Goal: Task Accomplishment & Management: Manage account settings

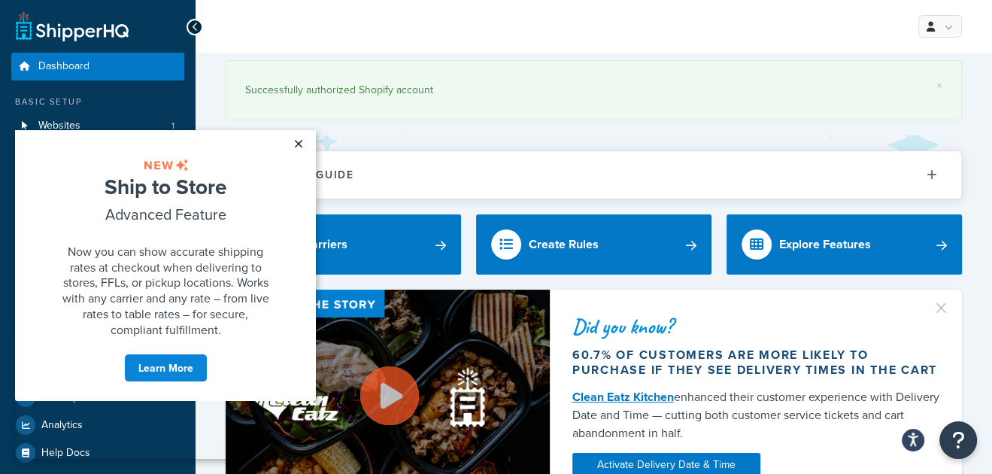
click at [294, 144] on link "×" at bounding box center [298, 143] width 26 height 27
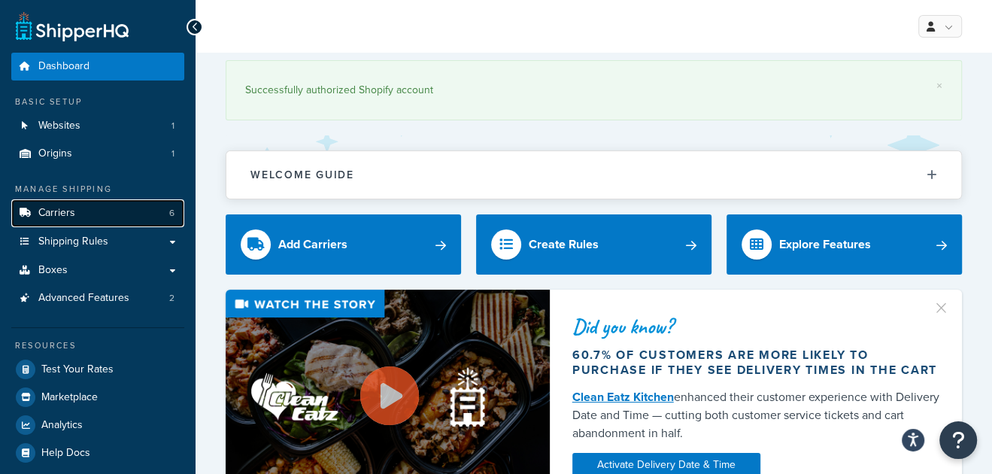
click at [120, 205] on link "Carriers 6" at bounding box center [97, 213] width 173 height 28
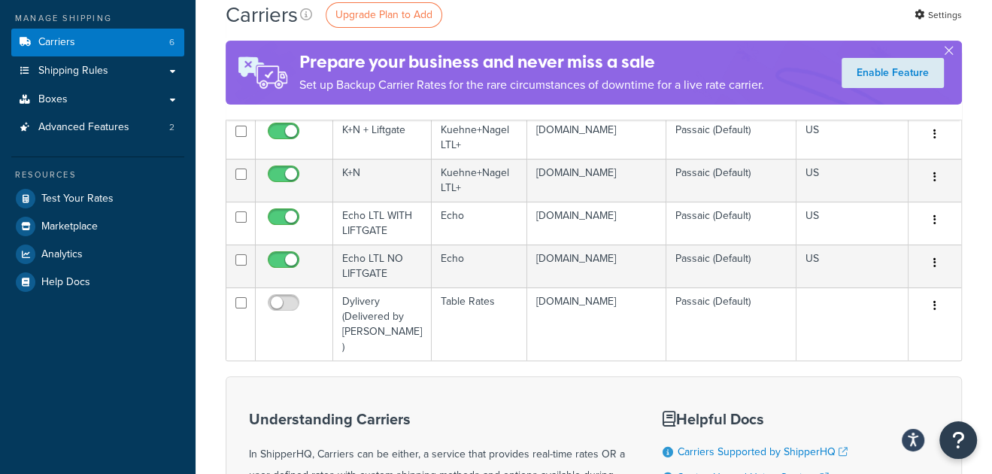
scroll to position [226, 0]
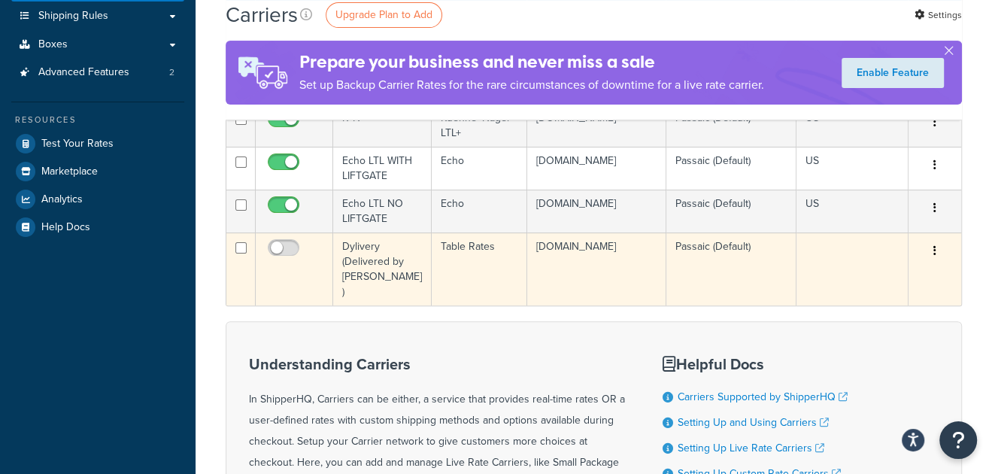
click at [934, 250] on icon "button" at bounding box center [935, 250] width 3 height 11
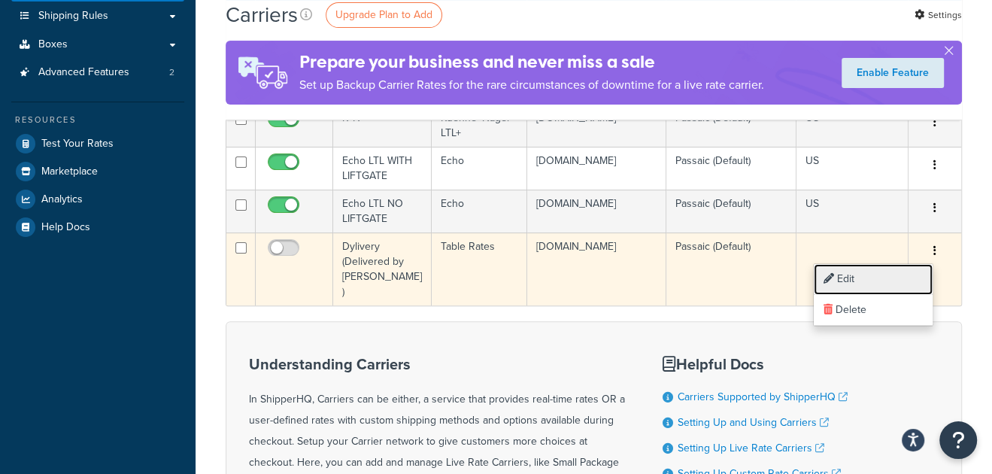
click at [868, 278] on link "Edit" at bounding box center [873, 279] width 119 height 31
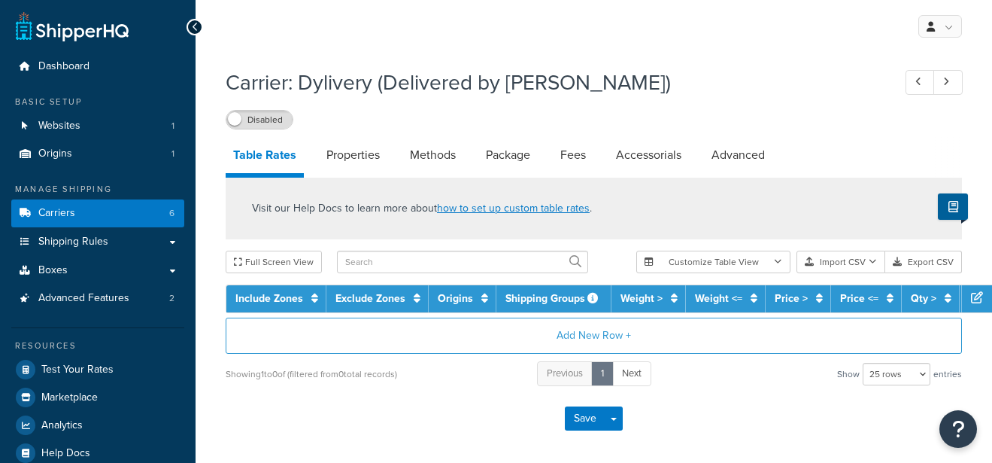
select select "25"
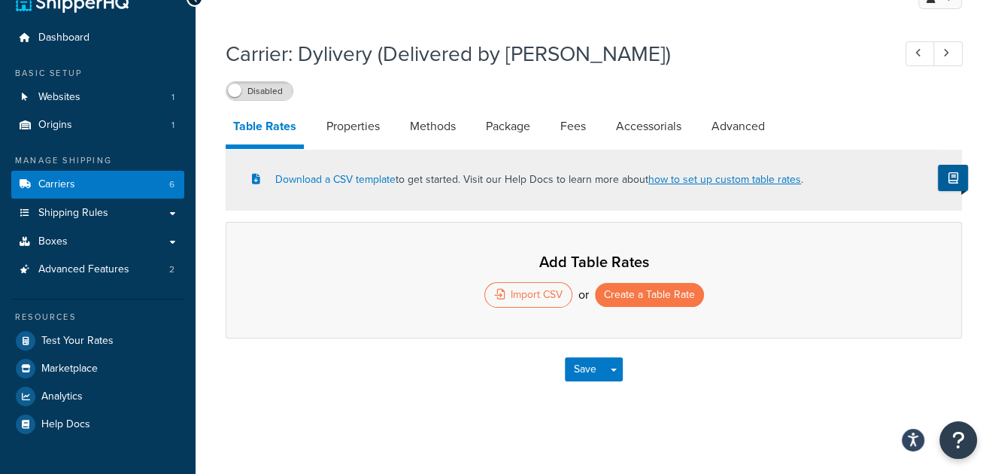
scroll to position [30, 0]
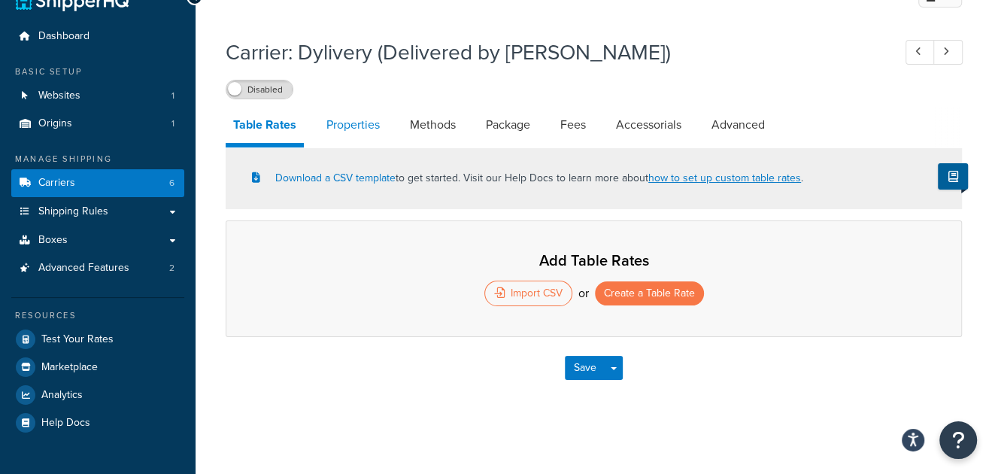
click at [369, 126] on link "Properties" at bounding box center [353, 125] width 68 height 36
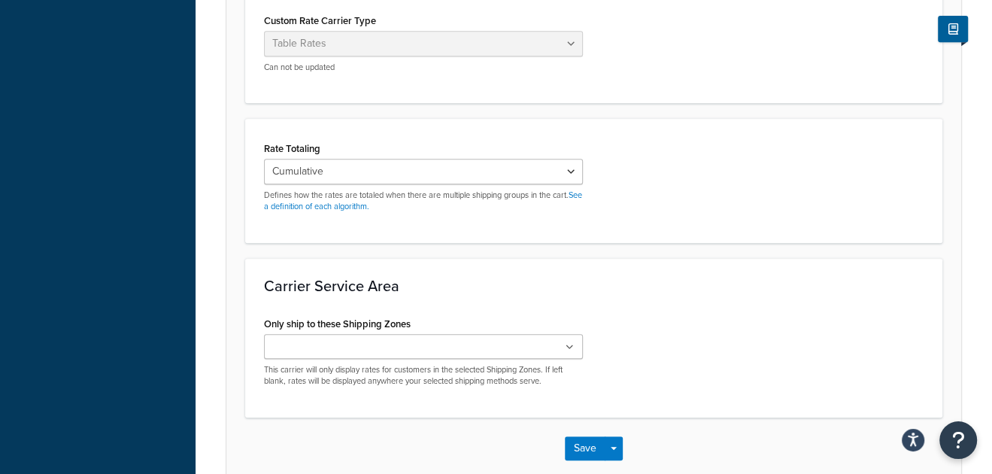
scroll to position [481, 0]
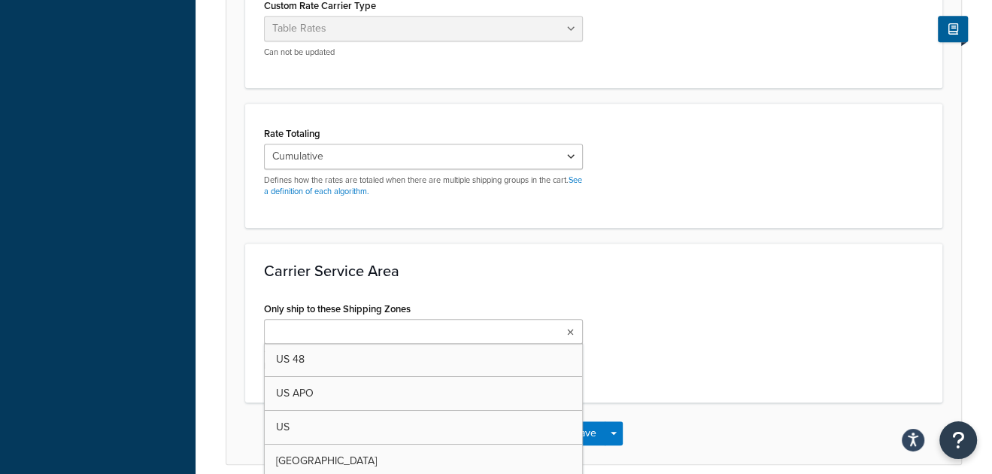
click at [482, 330] on ul at bounding box center [423, 331] width 319 height 25
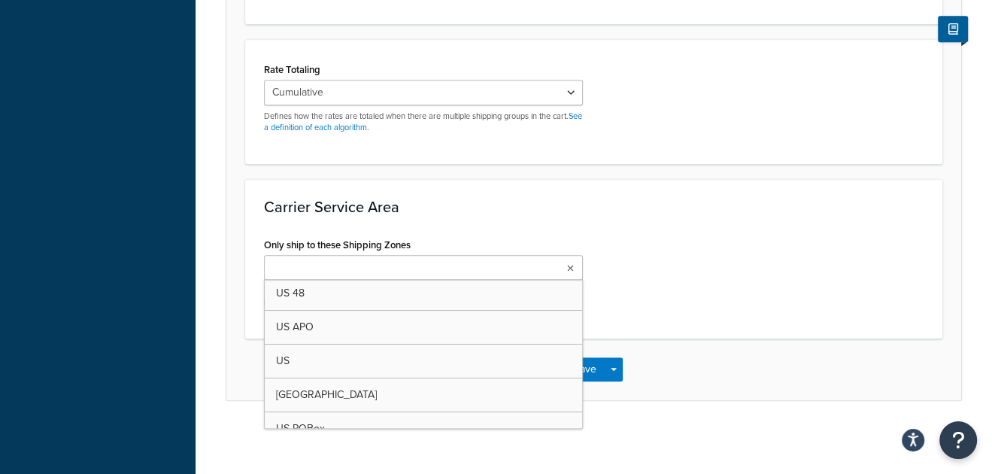
scroll to position [0, 0]
click at [773, 243] on div "Only ship to these Shipping Zones US 48 US APO US Canada US POBox Add New This …" at bounding box center [594, 277] width 682 height 86
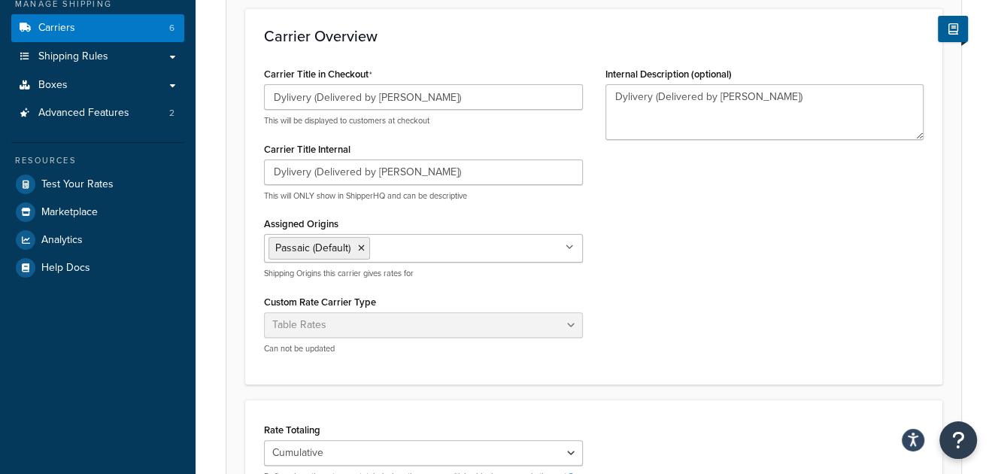
scroll to position [93, 0]
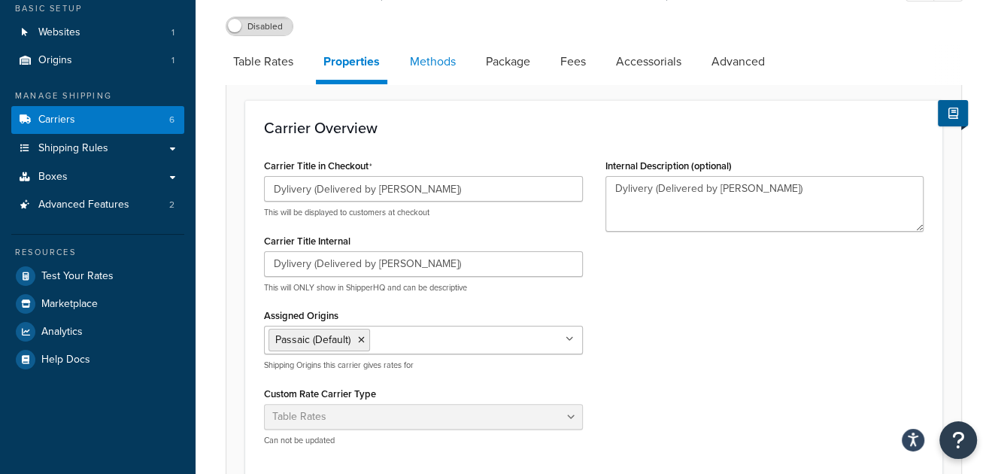
click at [455, 65] on link "Methods" at bounding box center [432, 62] width 61 height 36
select select "25"
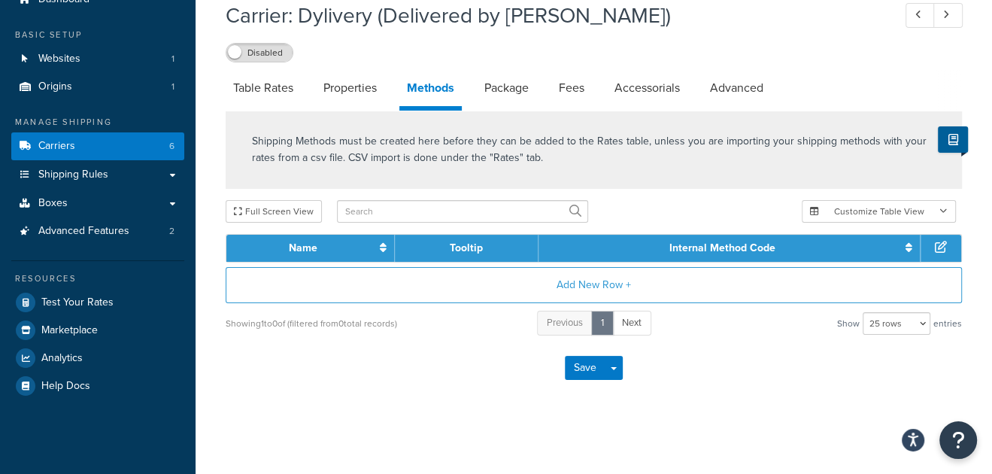
scroll to position [10, 0]
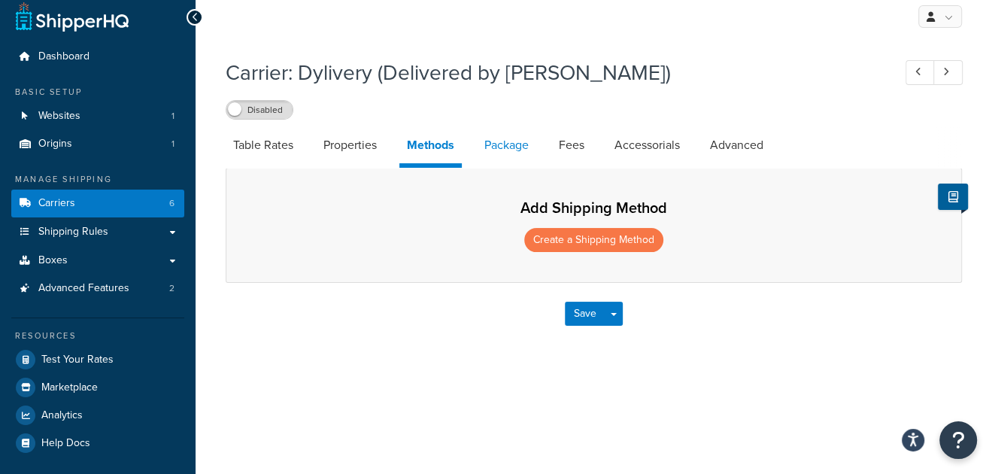
click at [523, 142] on link "Package" at bounding box center [506, 145] width 59 height 36
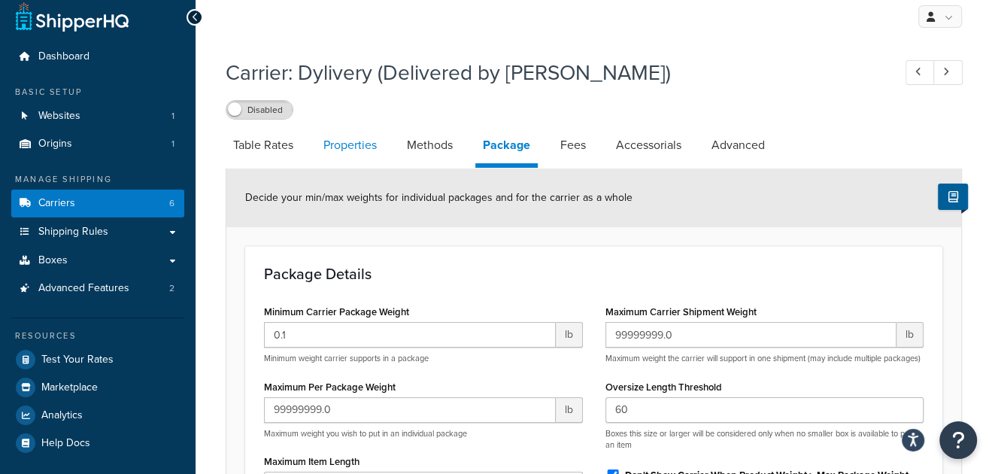
click at [370, 154] on link "Properties" at bounding box center [350, 145] width 68 height 36
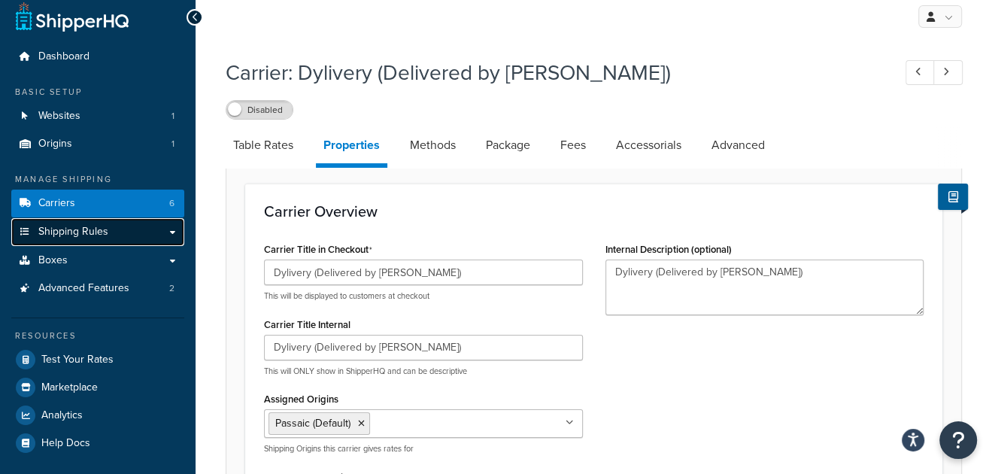
click at [87, 229] on span "Shipping Rules" at bounding box center [73, 232] width 70 height 13
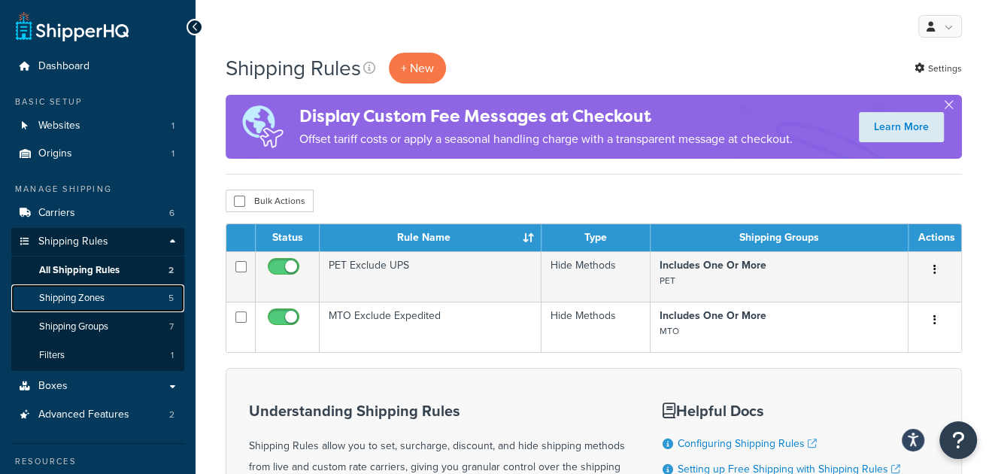
click at [113, 293] on link "Shipping Zones 5" at bounding box center [97, 298] width 173 height 28
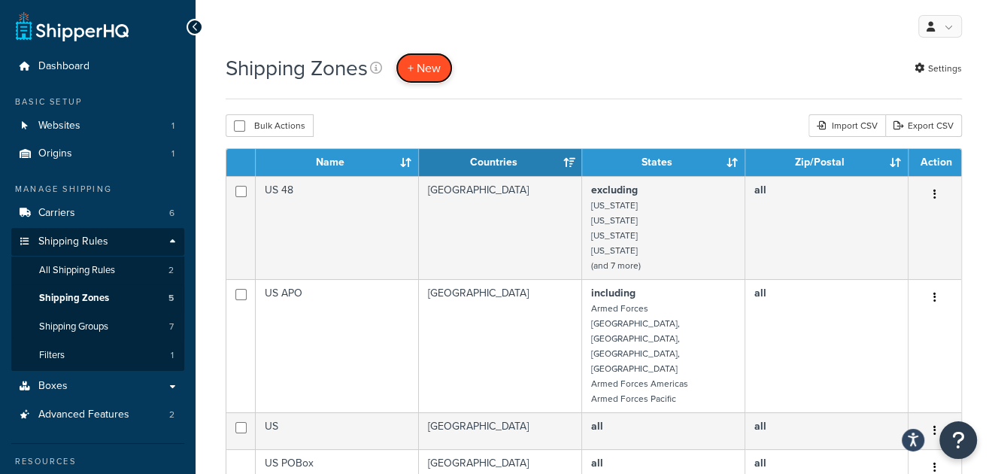
click at [424, 73] on span "+ New" at bounding box center [424, 67] width 33 height 17
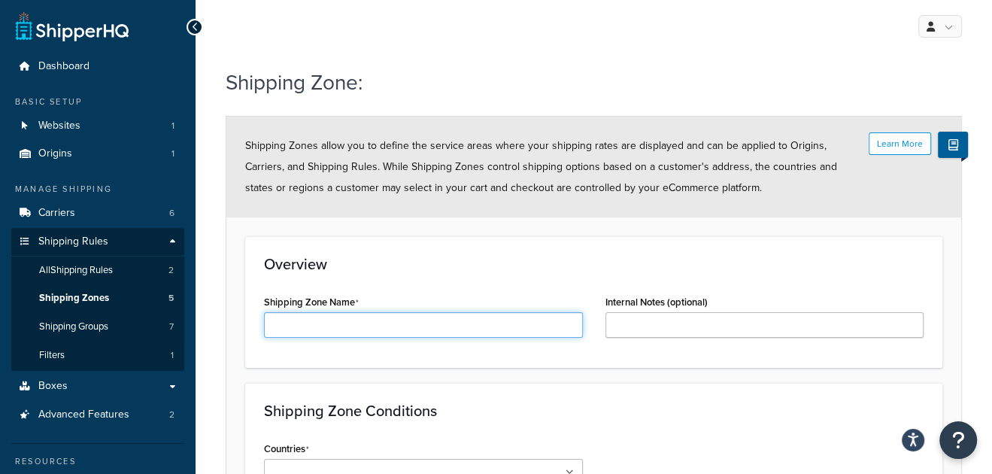
click at [364, 322] on input "Shipping Zone Name" at bounding box center [423, 325] width 319 height 26
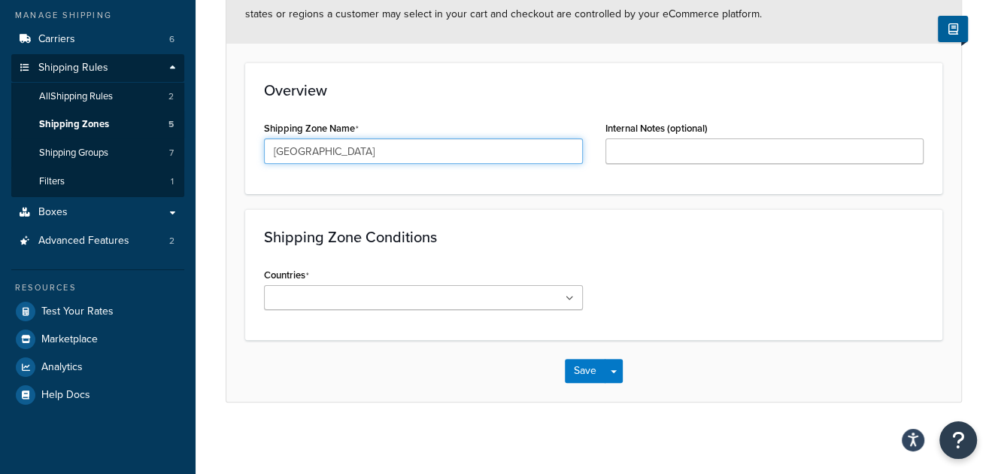
scroll to position [176, 0]
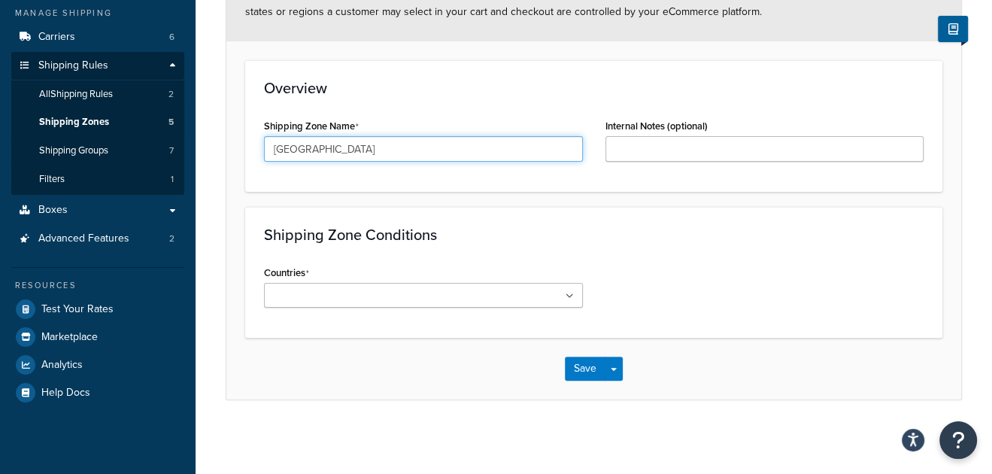
type input "Jersey City"
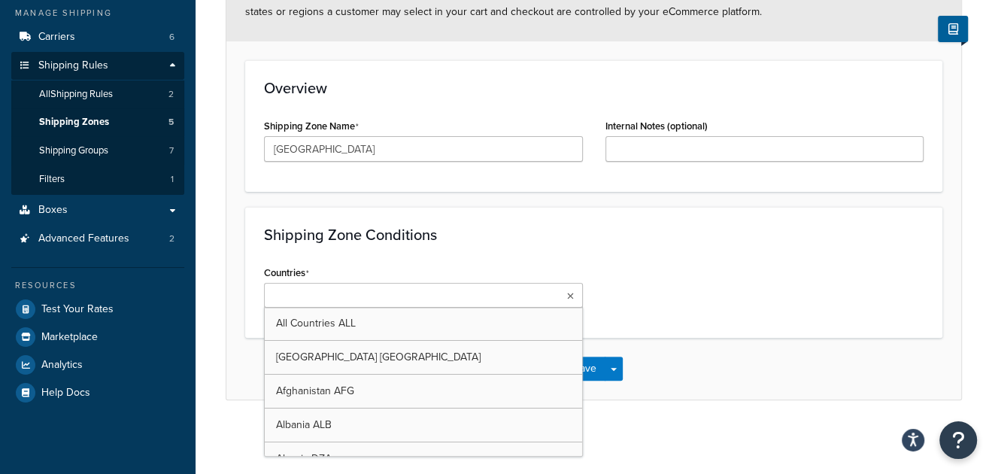
click at [395, 299] on ul at bounding box center [423, 295] width 319 height 25
type input "united"
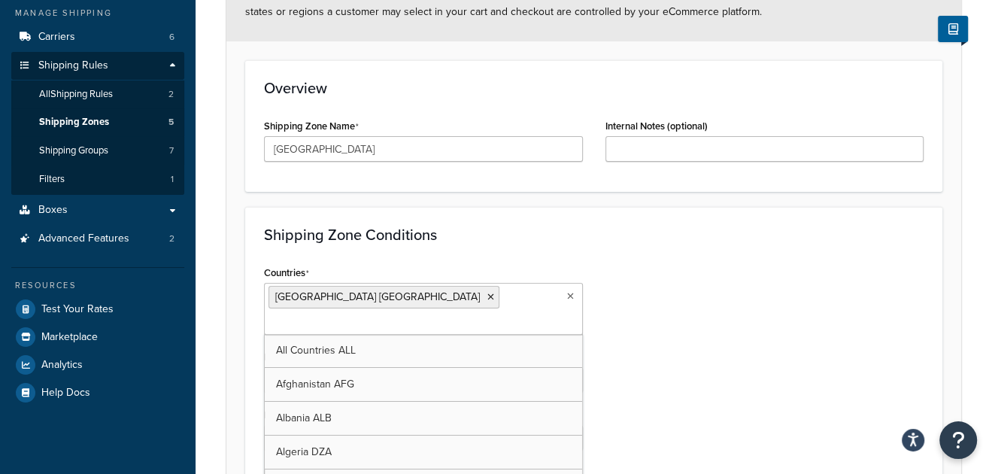
click at [668, 214] on div "Shipping Zone Conditions Countries United States USA All Countries ALL Afghanis…" at bounding box center [593, 373] width 697 height 332
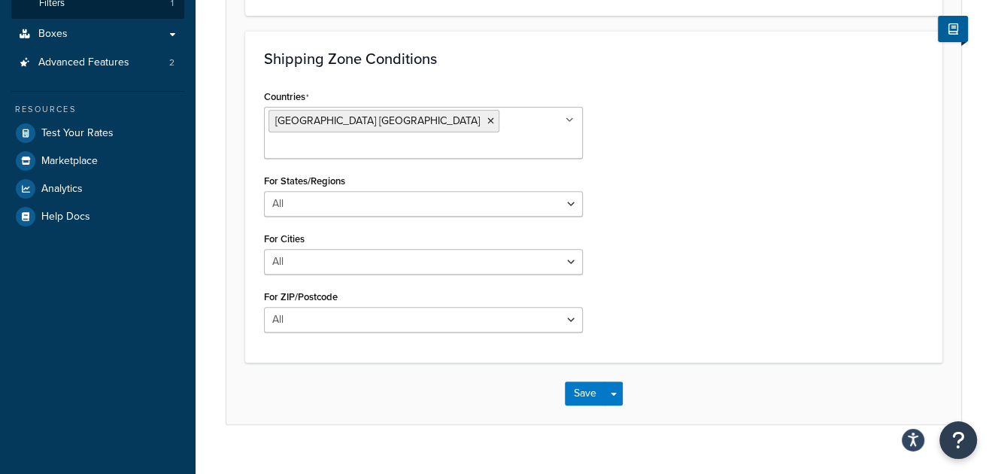
scroll to position [353, 0]
click at [356, 190] on select "All Including Excluding" at bounding box center [423, 203] width 319 height 26
click at [264, 190] on select "All Including Excluding" at bounding box center [423, 203] width 319 height 26
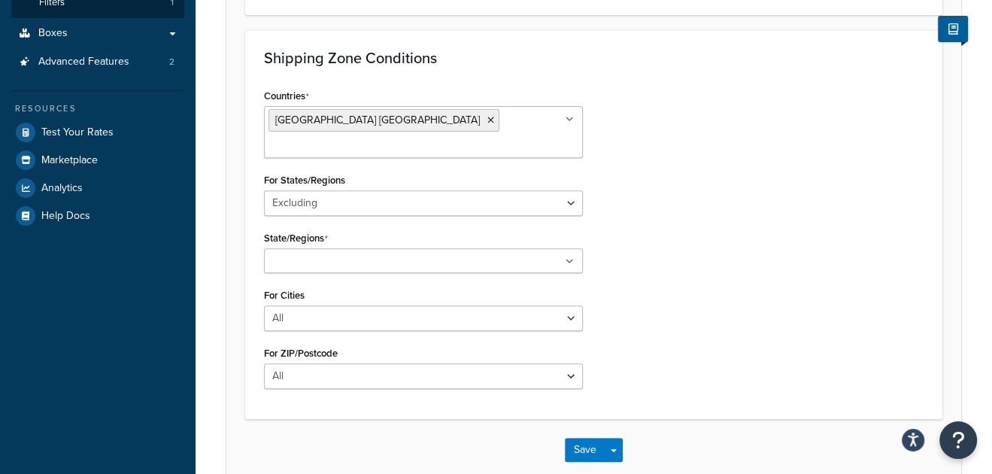
click at [375, 251] on div "Countries United States USA All Countries ALL Afghanistan AFG Albania ALB Alger…" at bounding box center [424, 242] width 342 height 315
click at [373, 248] on ul at bounding box center [423, 260] width 319 height 25
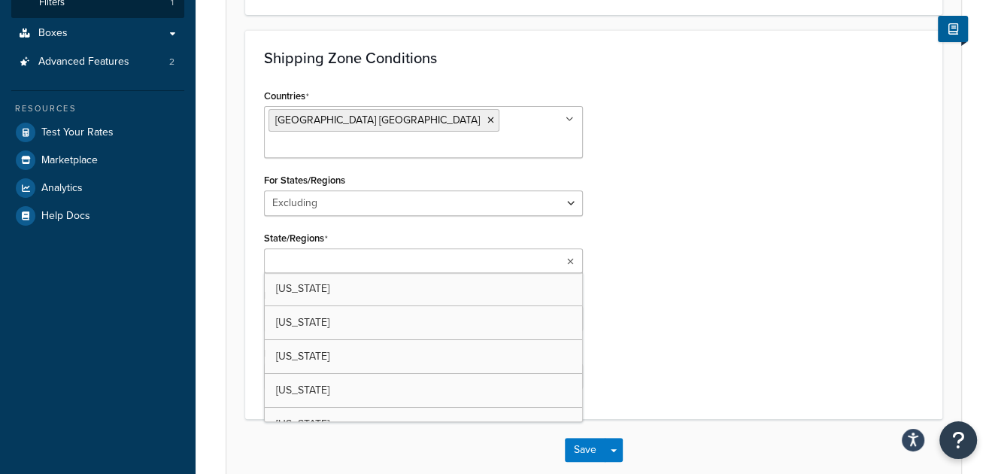
click at [616, 200] on div "Countries United States USA All Countries ALL Afghanistan AFG Albania ALB Alger…" at bounding box center [594, 242] width 682 height 315
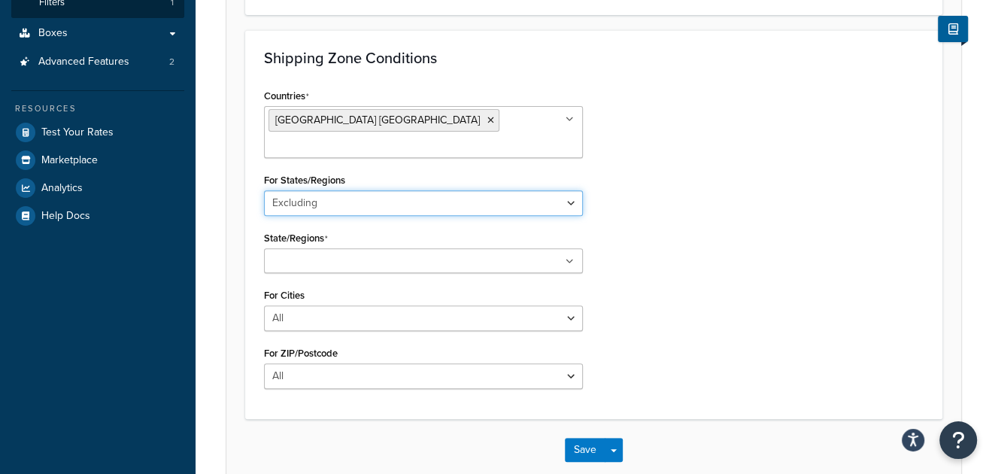
click at [578, 190] on select "All Including Excluding" at bounding box center [423, 203] width 319 height 26
click at [264, 190] on select "All Including Excluding" at bounding box center [423, 203] width 319 height 26
click at [327, 254] on input "State/Regions" at bounding box center [335, 262] width 133 height 17
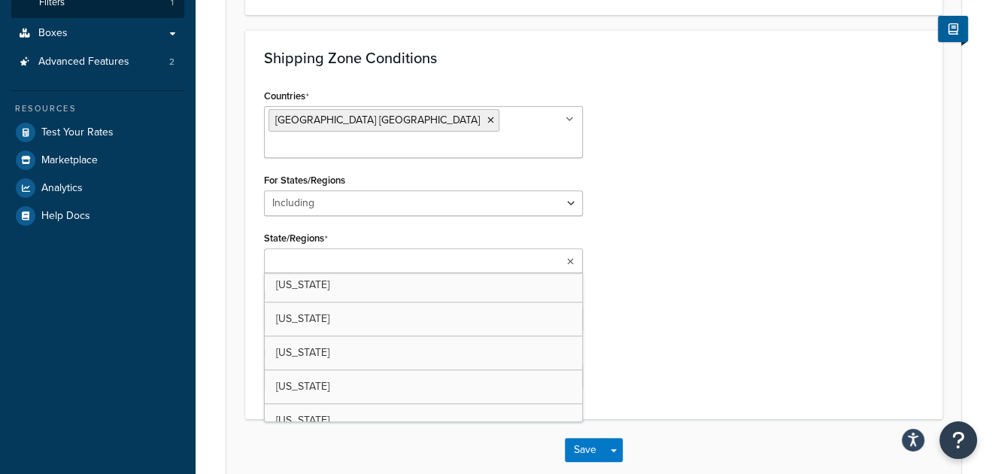
scroll to position [1053, 0]
click at [235, 266] on form "Learn More Shipping Zones allow you to define the service areas where your ship…" at bounding box center [593, 122] width 735 height 717
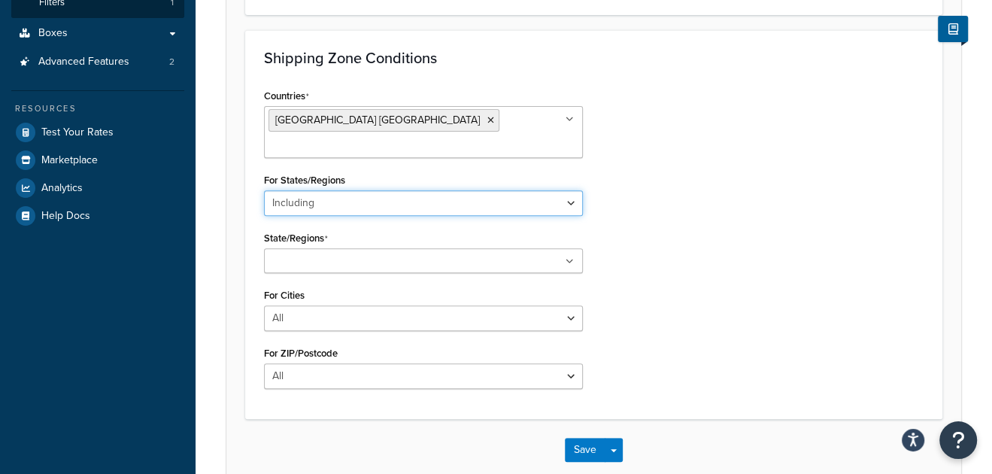
click at [319, 190] on select "All Including Excluding" at bounding box center [423, 203] width 319 height 26
select select "all"
click at [264, 190] on select "All Including Excluding" at bounding box center [423, 203] width 319 height 26
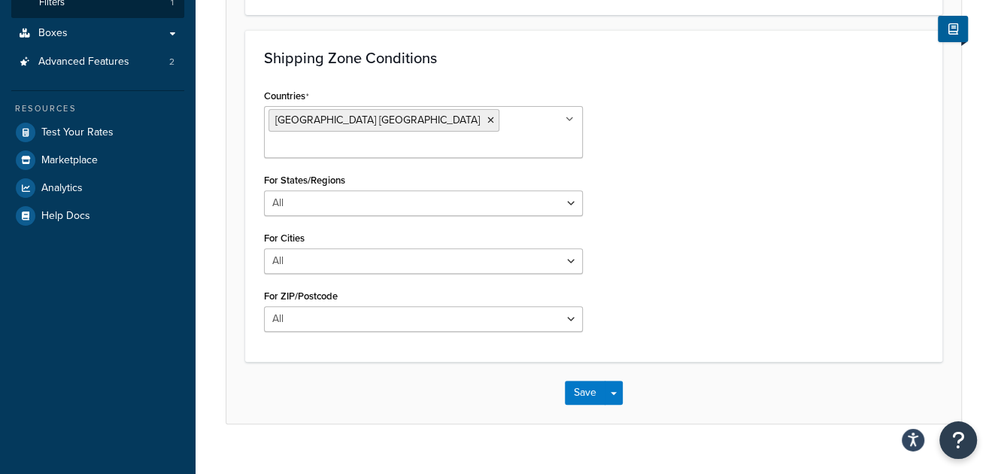
click at [704, 230] on div "Countries United States USA All Countries ALL Afghanistan AFG Albania ALB Alger…" at bounding box center [594, 214] width 682 height 258
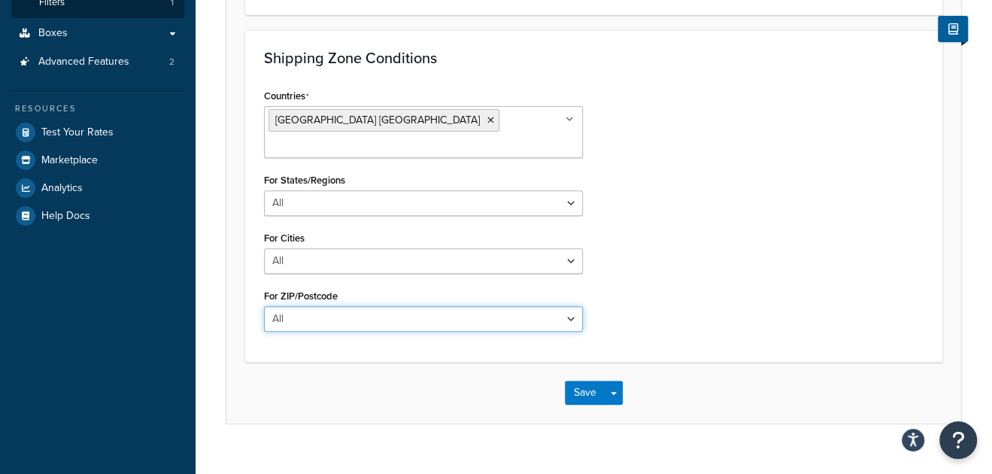
click at [324, 306] on select "All Including Excluding" at bounding box center [423, 319] width 319 height 26
select select "including"
click at [264, 306] on select "All Including Excluding" at bounding box center [423, 319] width 319 height 26
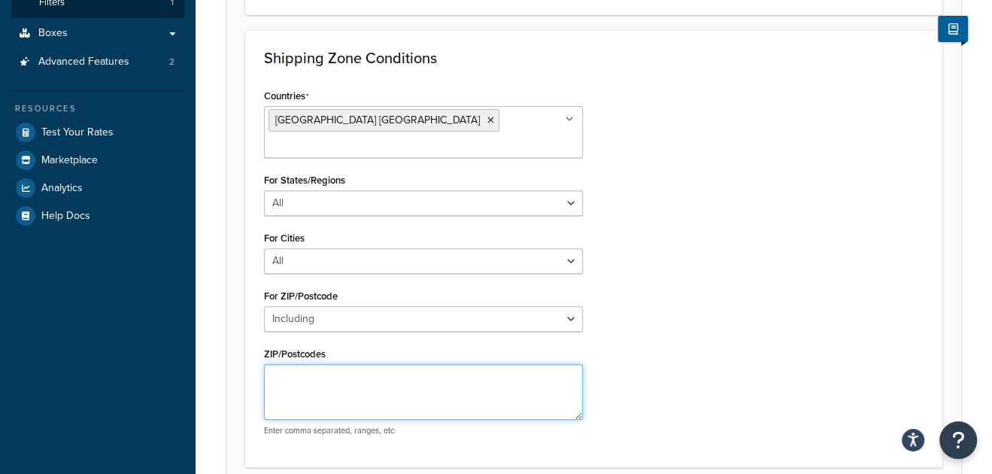
click at [320, 364] on textarea "ZIP/Postcodes" at bounding box center [423, 392] width 319 height 56
type textarea "07302"
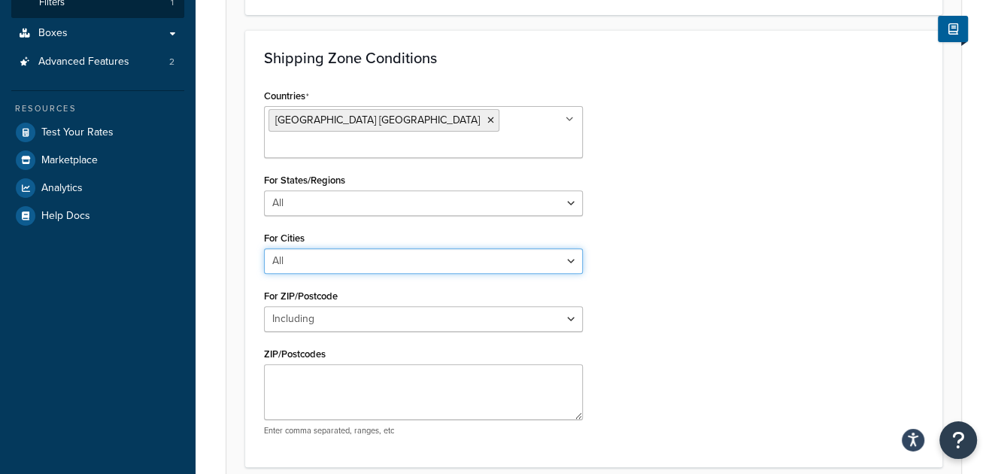
click at [560, 248] on select "All Including Excluding" at bounding box center [423, 261] width 319 height 26
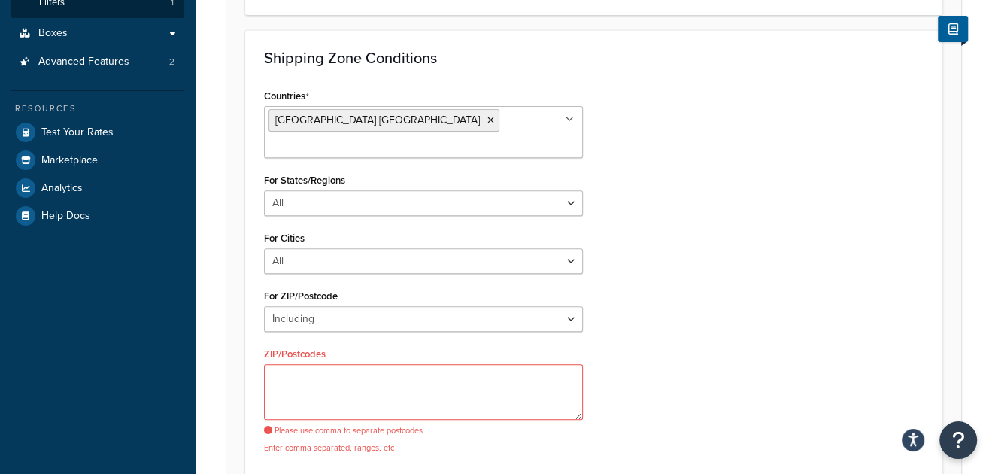
click at [735, 272] on div "Countries United States USA All Countries ALL Afghanistan AFG Albania ALB Alger…" at bounding box center [594, 275] width 682 height 380
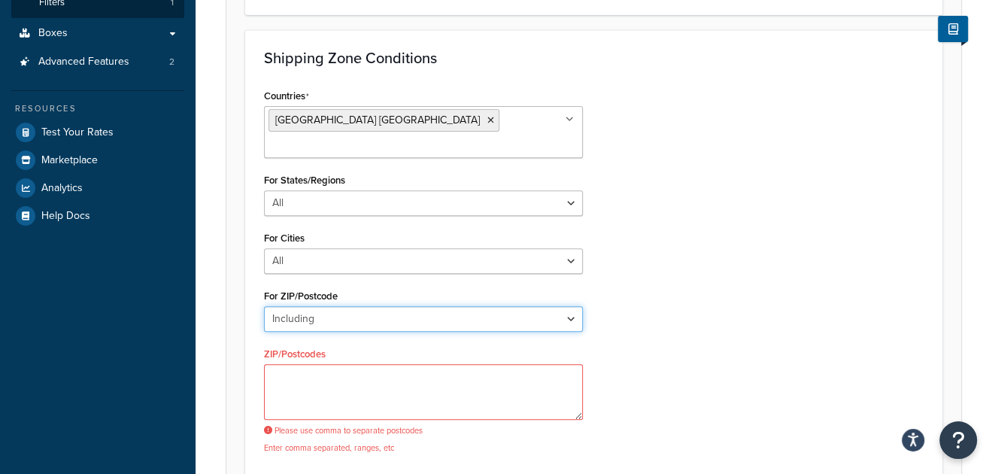
click at [560, 306] on select "All Including Excluding" at bounding box center [423, 319] width 319 height 26
select select "all"
click at [264, 306] on select "All Including Excluding" at bounding box center [423, 319] width 319 height 26
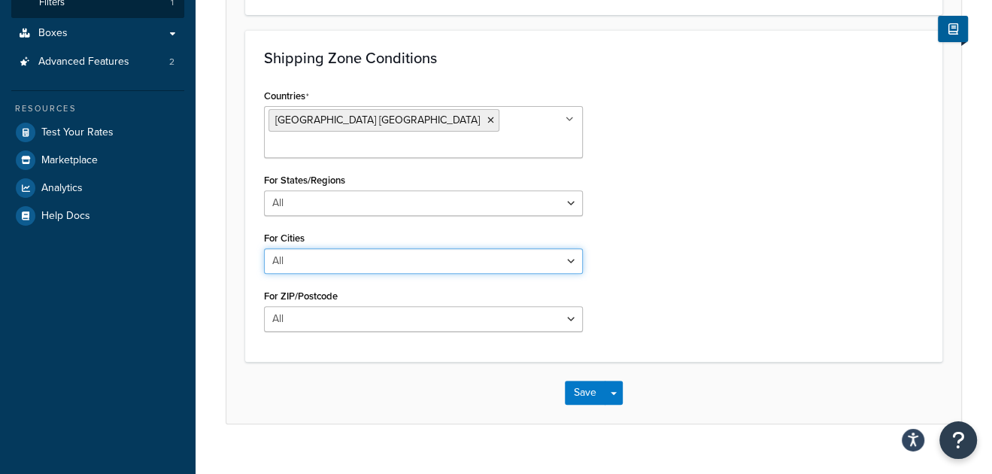
click at [572, 248] on select "All Including Excluding" at bounding box center [423, 261] width 319 height 26
select select "including"
click at [264, 248] on select "All Including Excluding" at bounding box center [423, 261] width 319 height 26
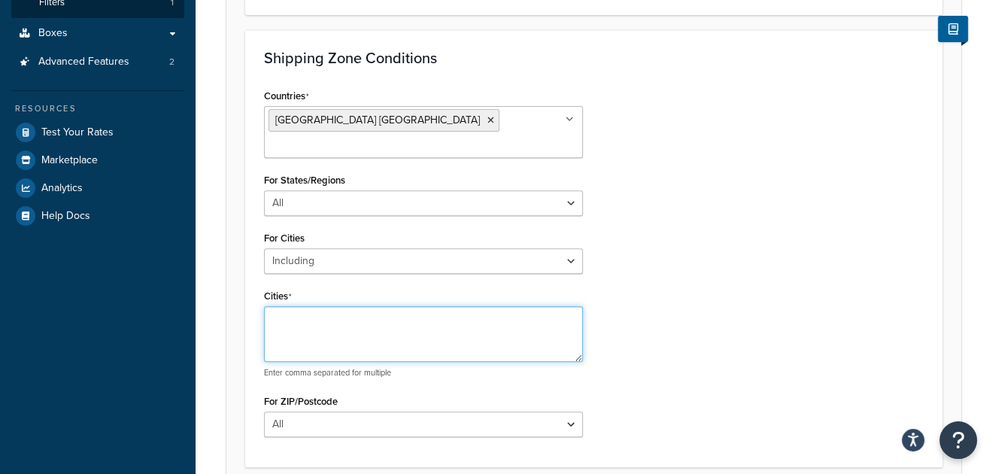
click at [390, 306] on textarea "Cities" at bounding box center [423, 334] width 319 height 56
type textarea "[GEOGRAPHIC_DATA]"
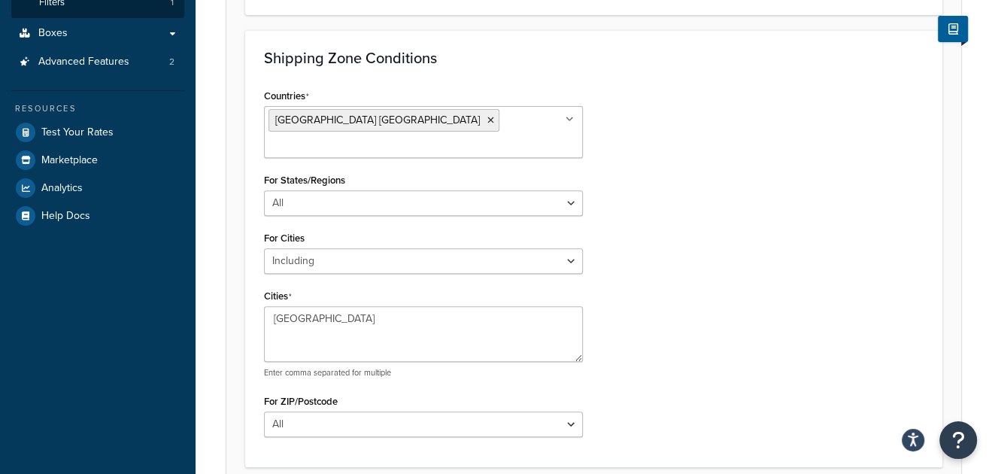
click at [785, 269] on div "Countries United States USA All Countries ALL Afghanistan AFG Albania ALB Alger…" at bounding box center [594, 266] width 682 height 363
click at [319, 190] on select "All Including Excluding" at bounding box center [423, 203] width 319 height 26
select select "including"
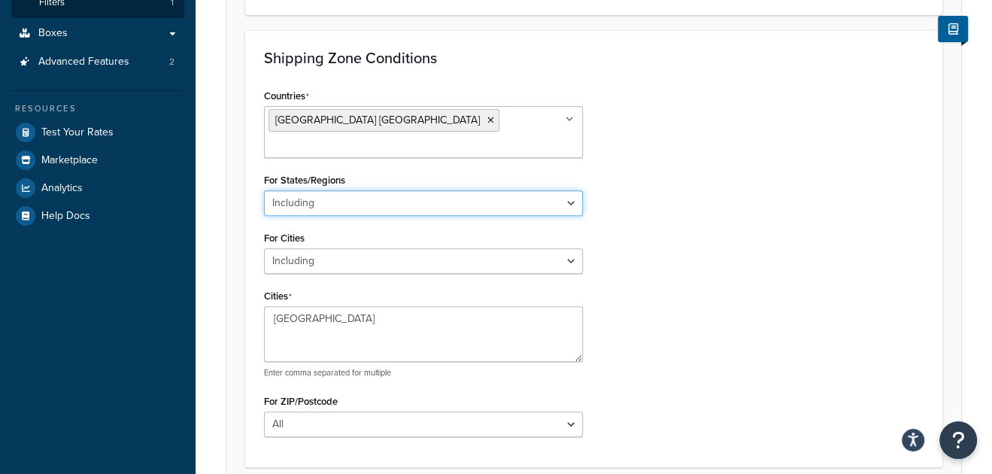
click at [264, 190] on select "All Including Excluding" at bounding box center [423, 203] width 319 height 26
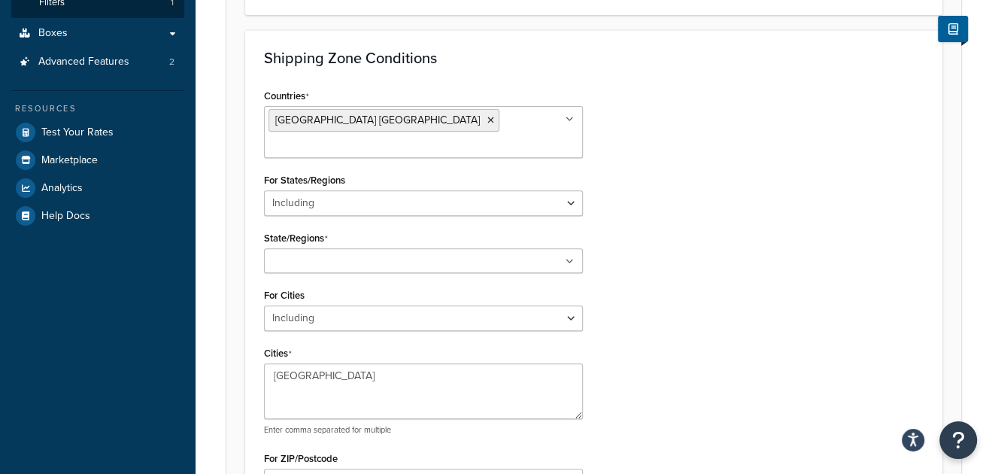
click at [330, 254] on input "State/Regions" at bounding box center [335, 262] width 133 height 17
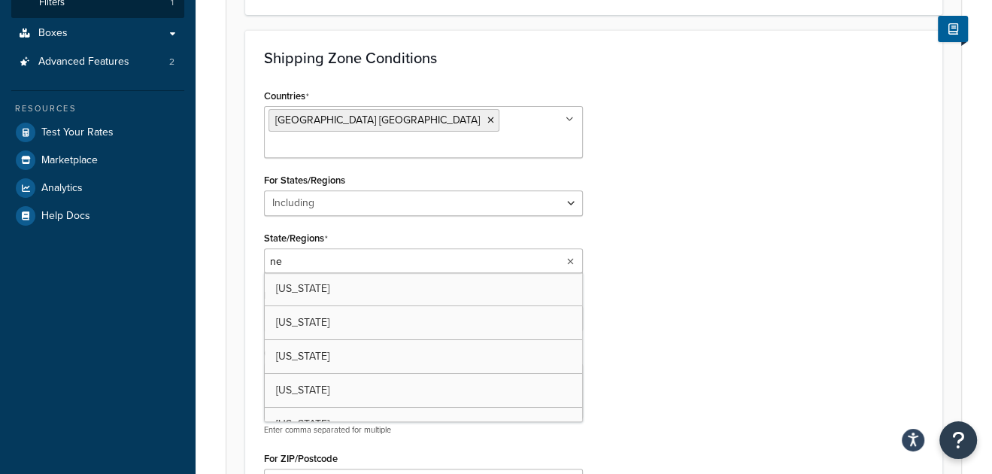
type input "new"
click at [719, 211] on div "Countries United States USA All Countries ALL Afghanistan AFG Albania ALB Alger…" at bounding box center [594, 297] width 682 height 424
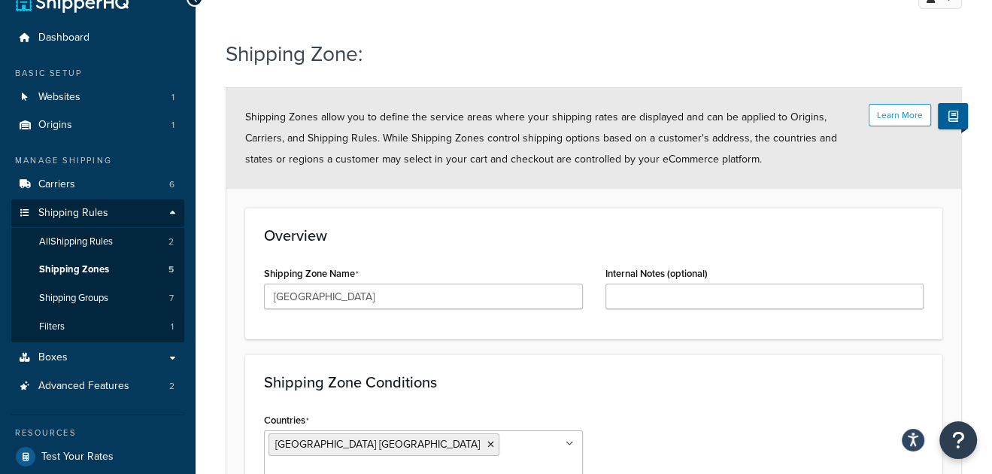
scroll to position [0, 0]
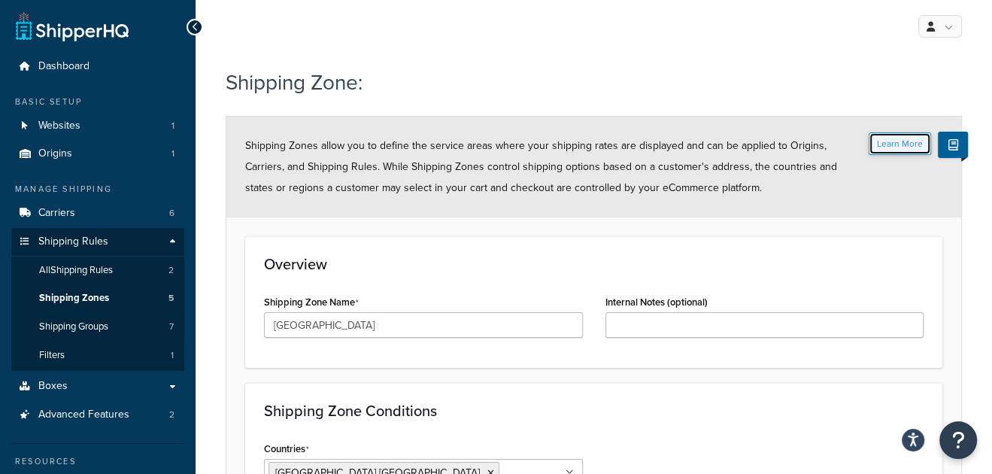
click at [907, 148] on button "Learn More" at bounding box center [900, 143] width 62 height 23
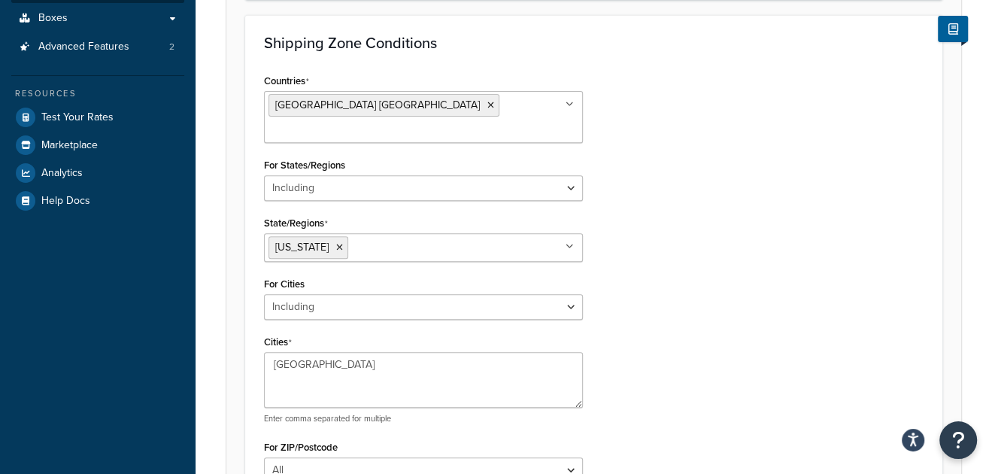
scroll to position [451, 0]
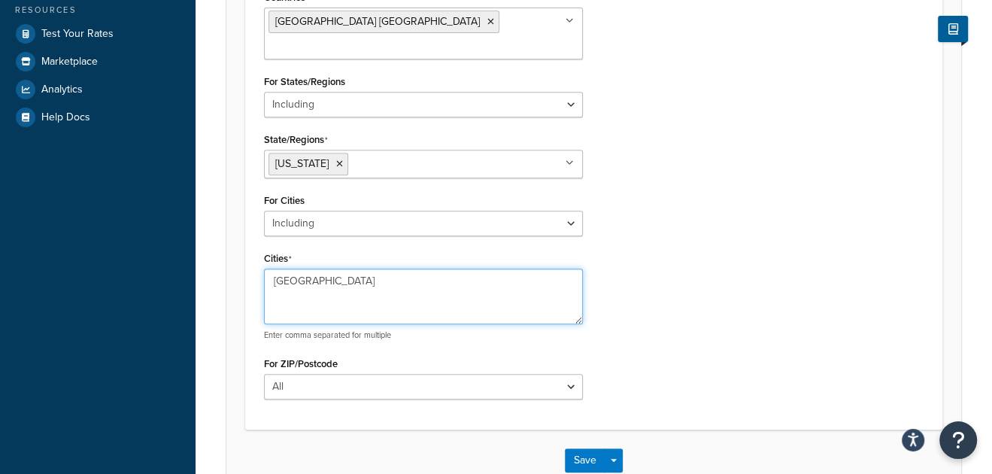
click at [350, 277] on textarea "[GEOGRAPHIC_DATA]" at bounding box center [423, 297] width 319 height 56
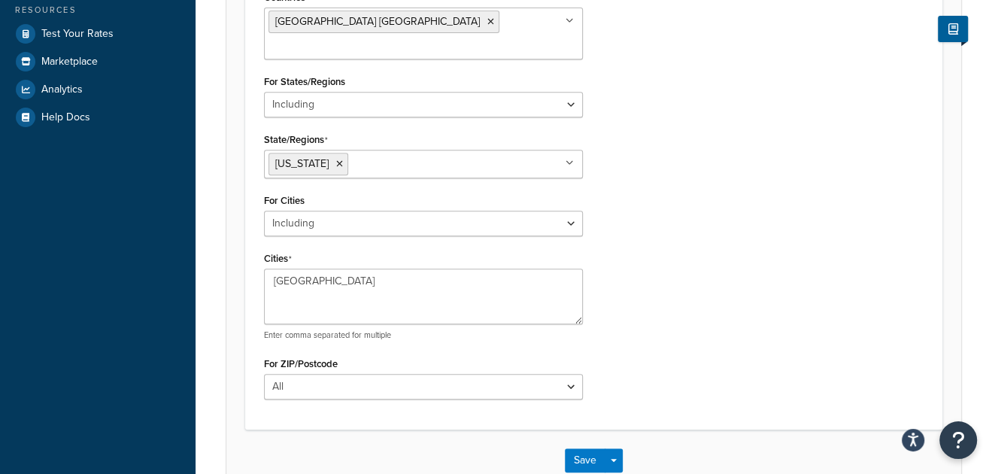
click at [691, 321] on div "Countries United States USA All Countries ALL Afghanistan AFG Albania ALB Alger…" at bounding box center [594, 198] width 682 height 424
click at [593, 448] on button "Save" at bounding box center [585, 460] width 41 height 24
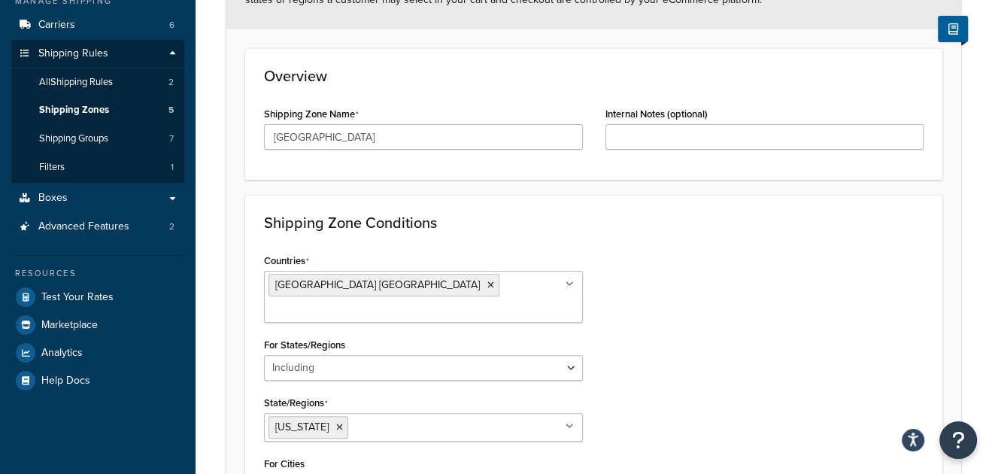
scroll to position [226, 0]
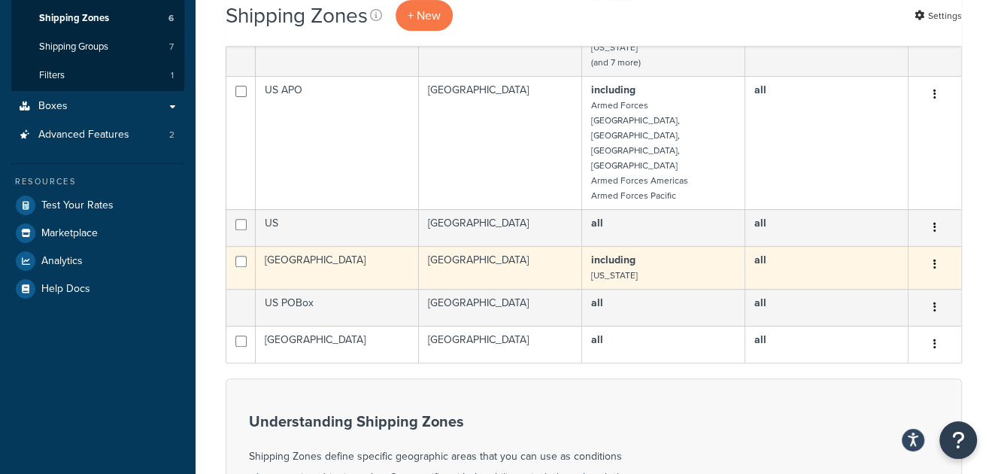
scroll to position [226, 0]
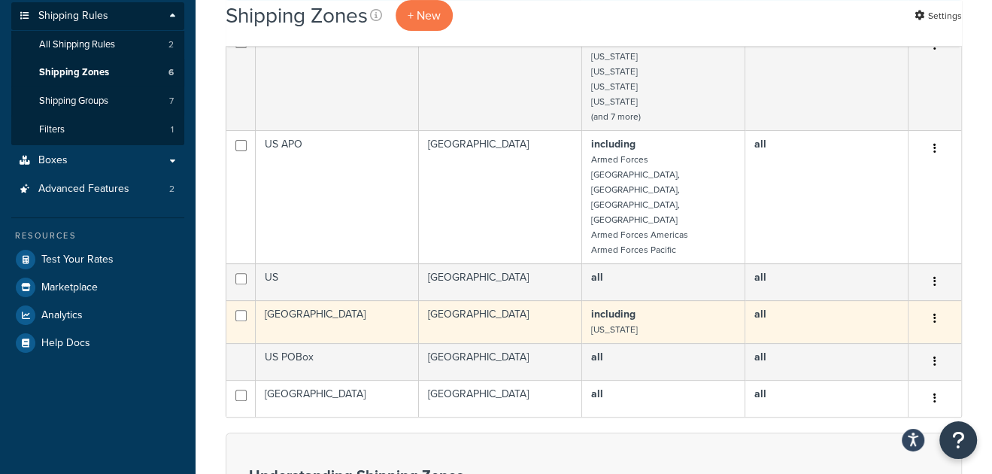
click at [937, 307] on button "button" at bounding box center [935, 319] width 21 height 24
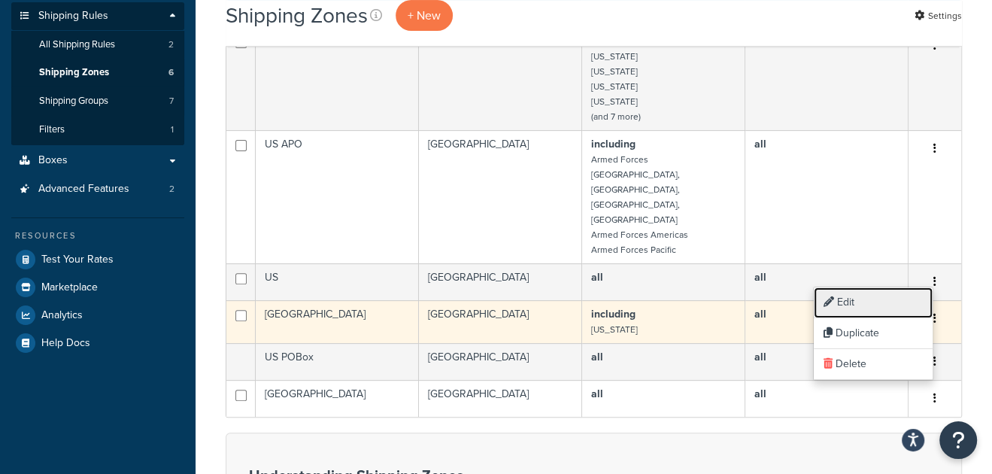
click at [889, 295] on link "Edit" at bounding box center [873, 302] width 119 height 31
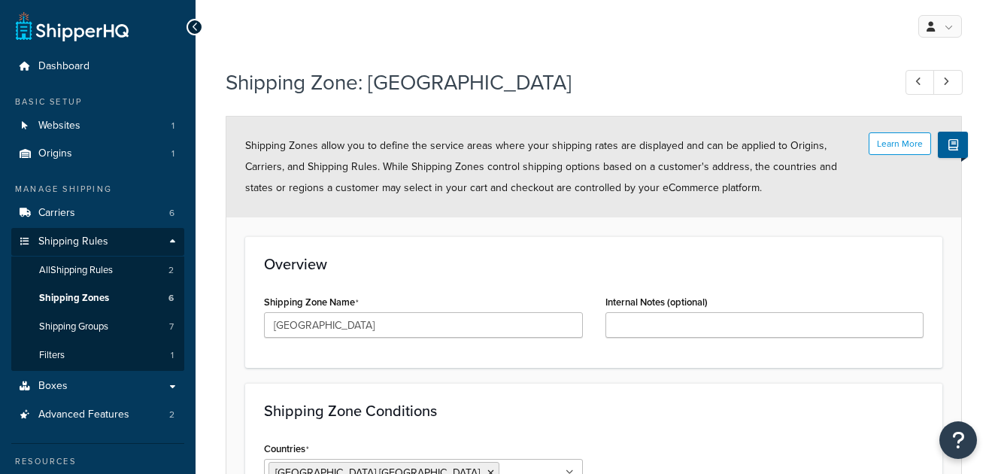
select select "including"
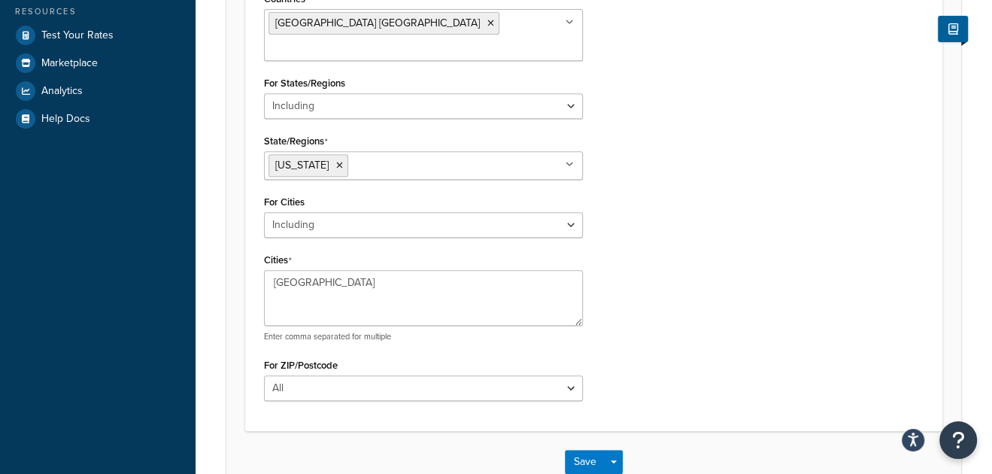
scroll to position [451, 0]
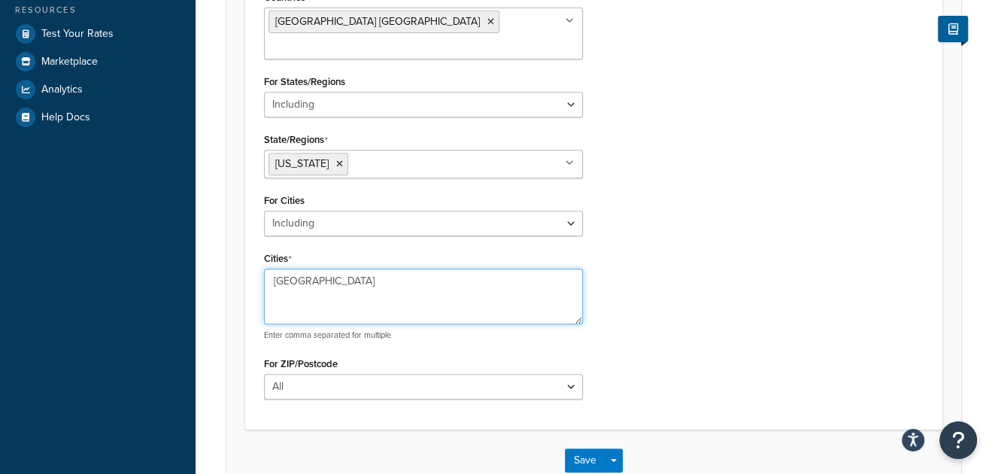
click at [335, 269] on textarea "Jersey City" at bounding box center [423, 297] width 319 height 56
type textarea "Jersey City"
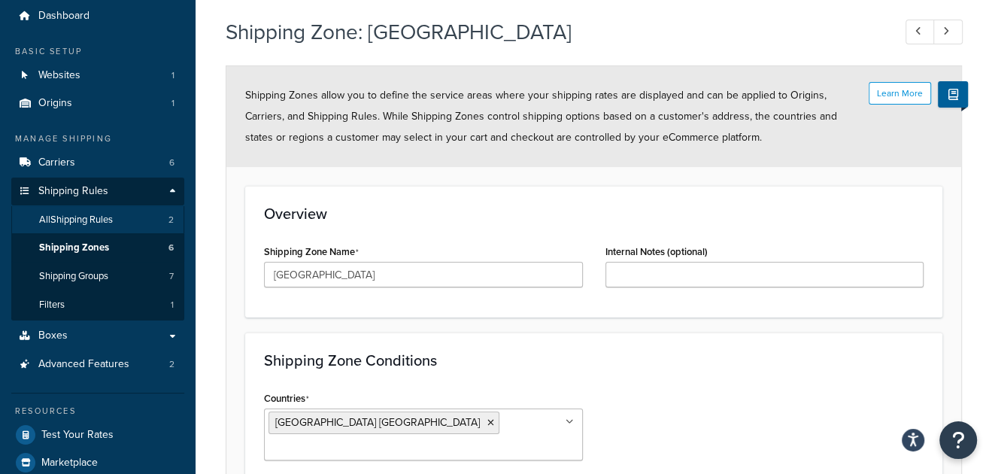
scroll to position [0, 0]
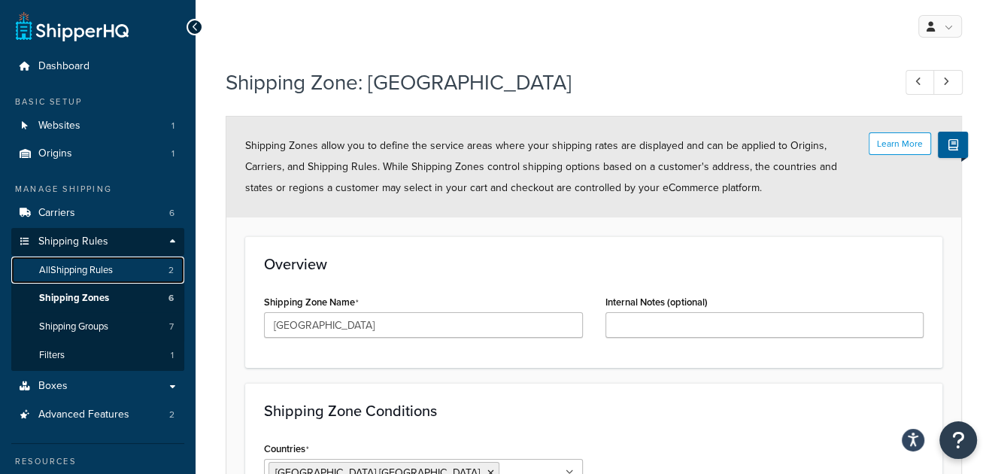
click at [112, 270] on span "All Shipping Rules" at bounding box center [76, 270] width 74 height 13
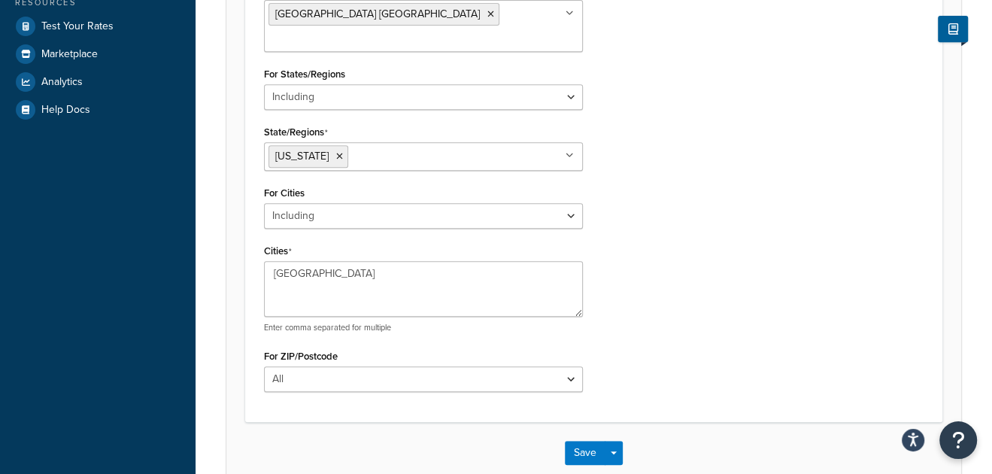
scroll to position [518, 0]
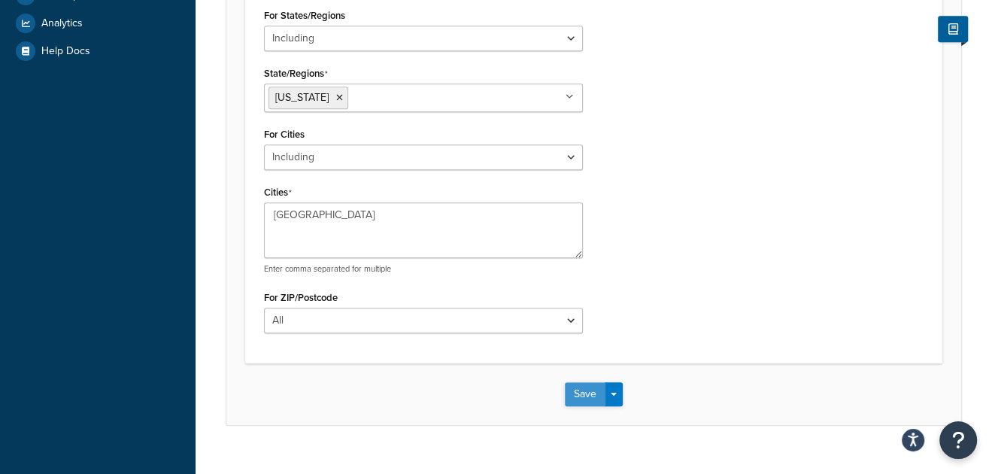
click at [579, 382] on button "Save" at bounding box center [585, 394] width 41 height 24
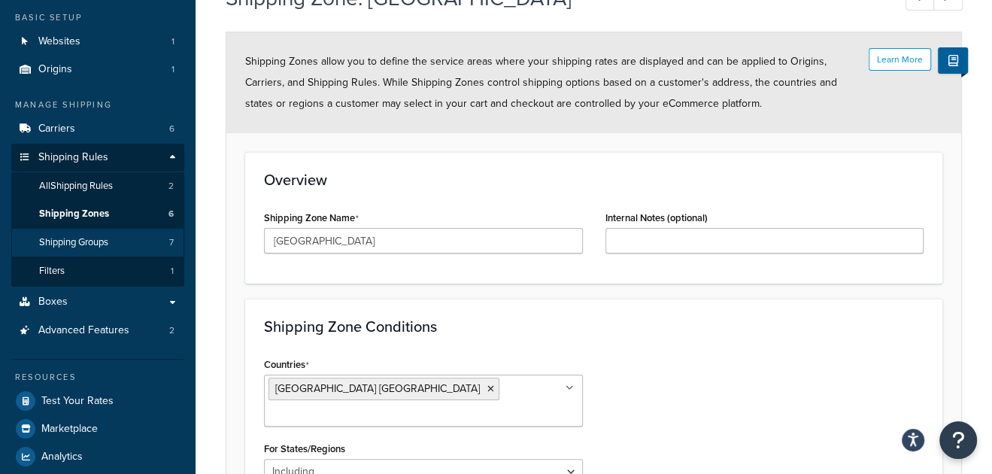
scroll to position [74, 0]
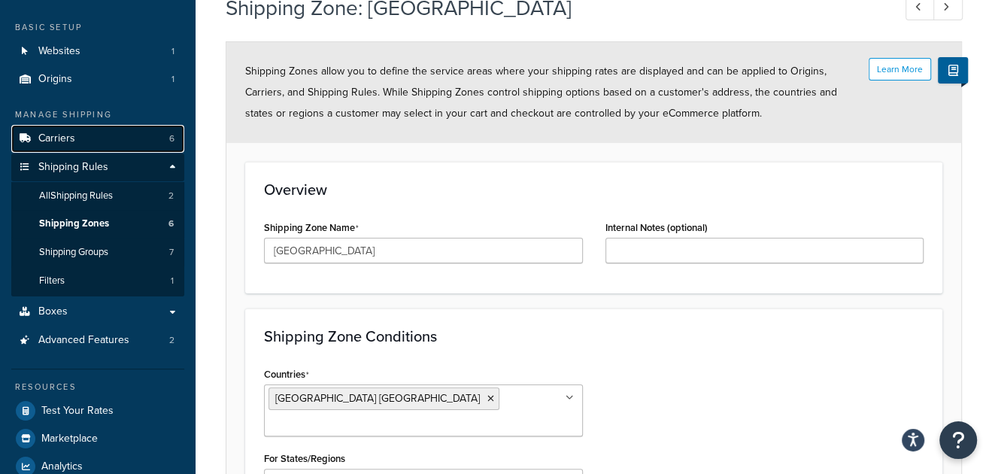
click at [96, 139] on link "Carriers 6" at bounding box center [97, 139] width 173 height 28
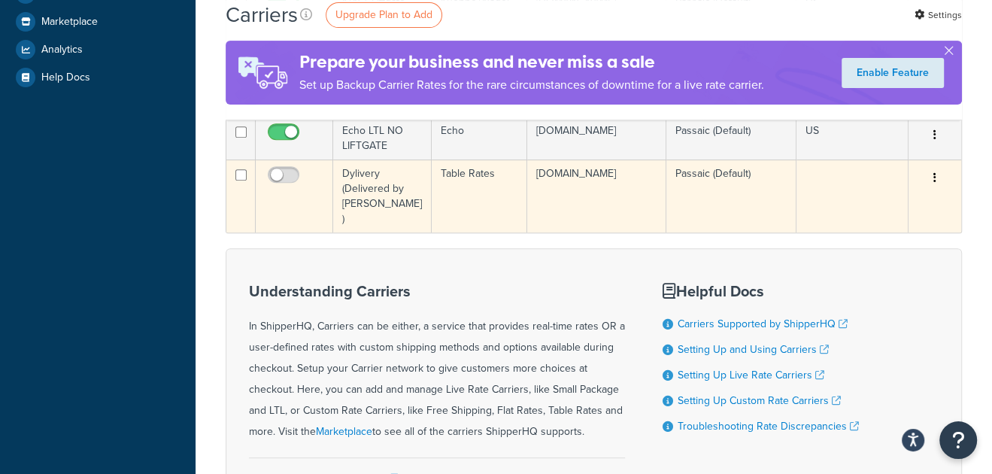
click at [360, 182] on td "Dylivery (Delivered by [PERSON_NAME])" at bounding box center [382, 195] width 99 height 73
click at [934, 180] on icon "button" at bounding box center [935, 177] width 3 height 11
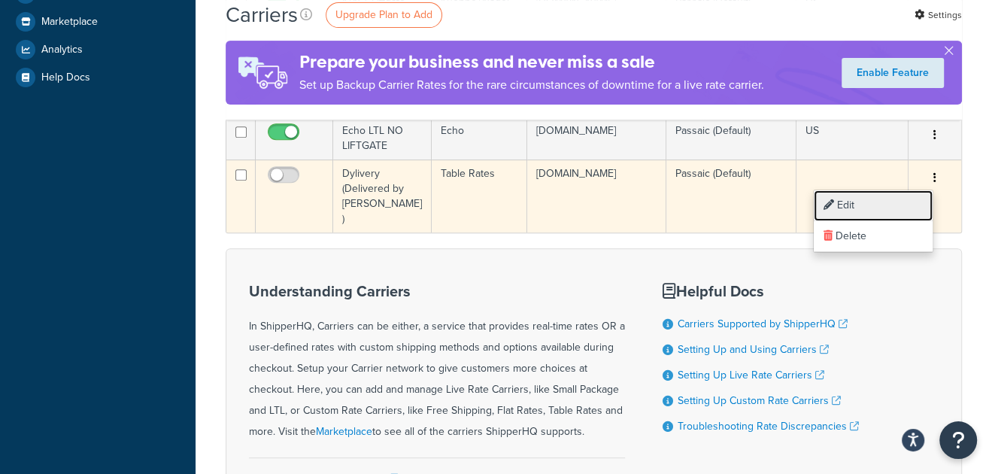
click at [851, 204] on link "Edit" at bounding box center [873, 205] width 119 height 31
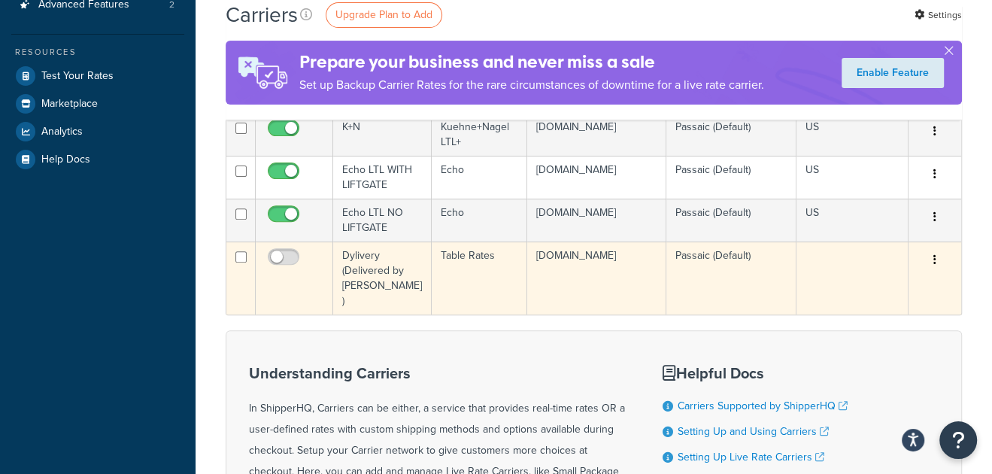
scroll to position [300, 0]
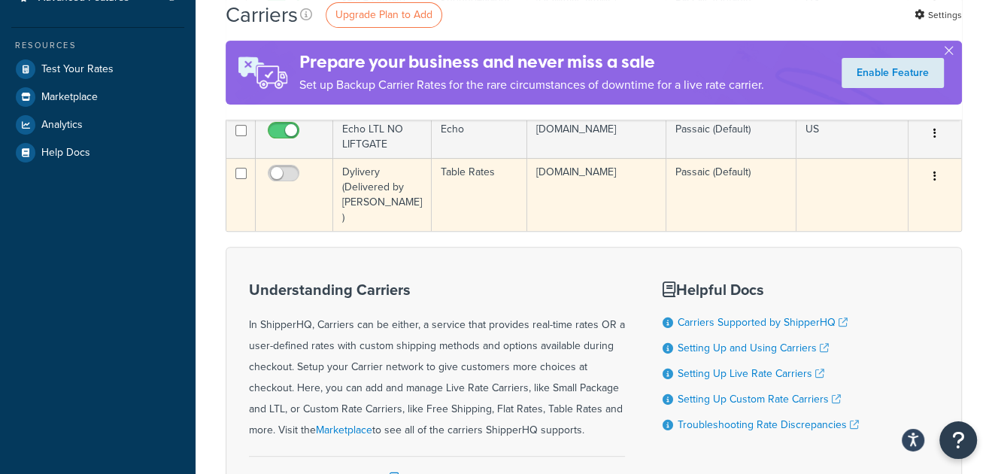
click at [925, 178] on button "button" at bounding box center [935, 177] width 21 height 24
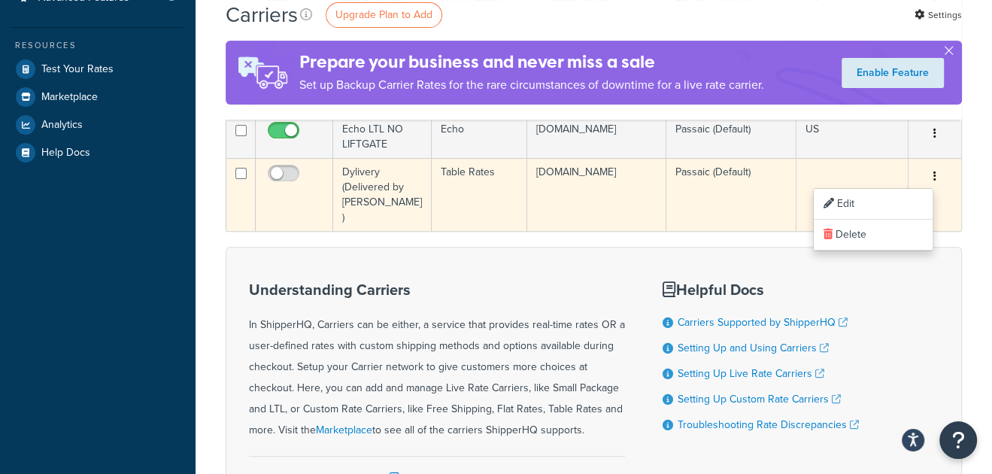
click at [925, 177] on button "button" at bounding box center [935, 177] width 21 height 24
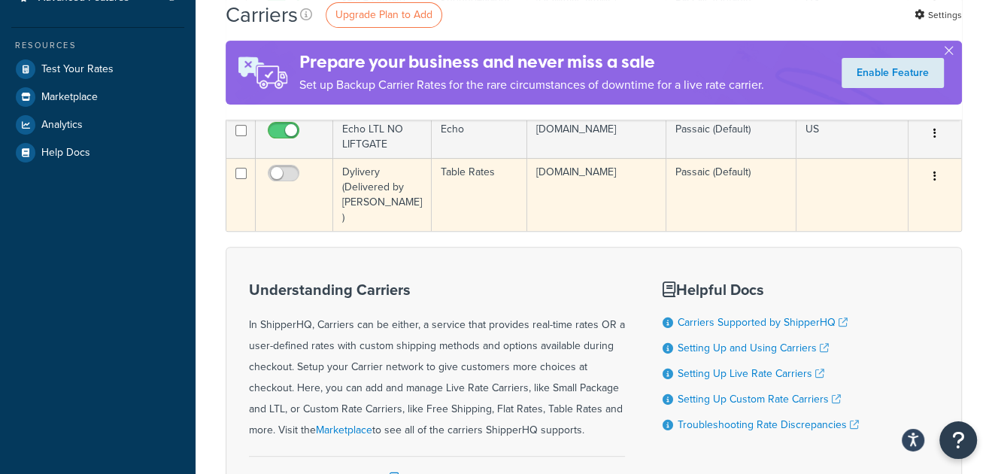
click at [940, 170] on button "button" at bounding box center [935, 177] width 21 height 24
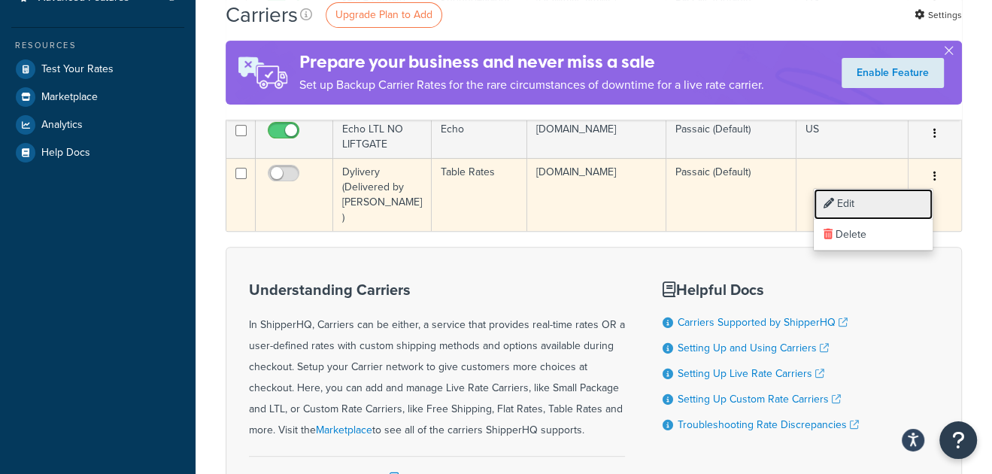
click at [885, 199] on link "Edit" at bounding box center [873, 204] width 119 height 31
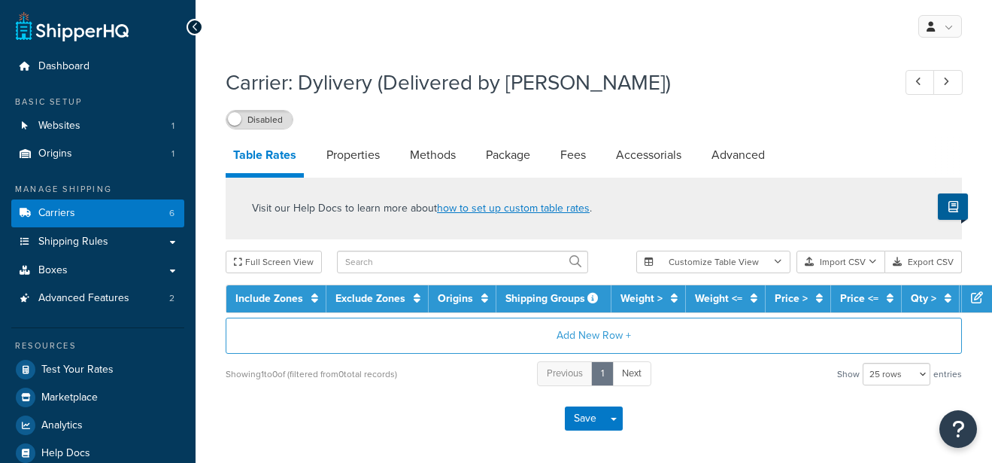
select select "25"
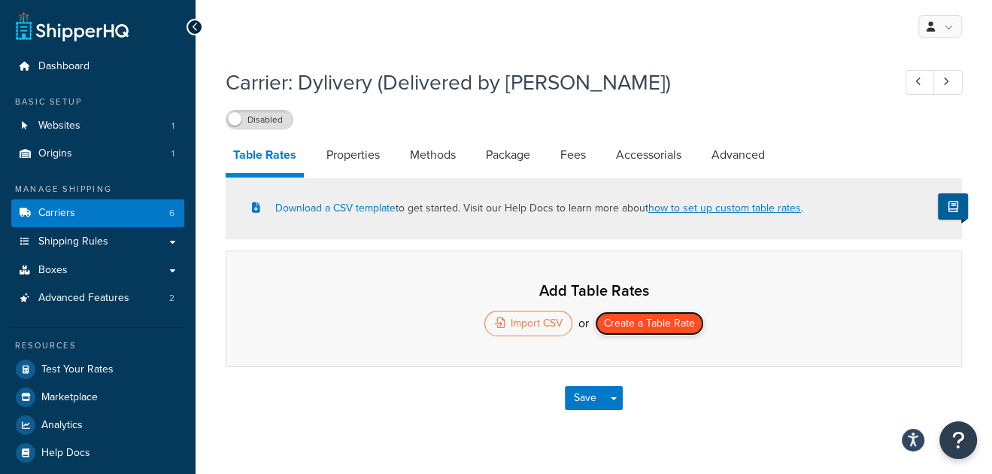
click at [637, 319] on button "Create a Table Rate" at bounding box center [649, 323] width 109 height 24
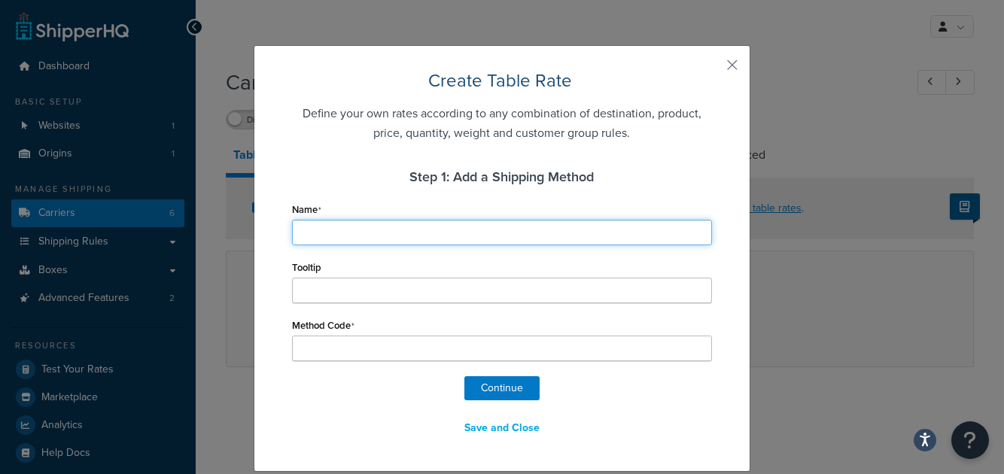
click at [378, 237] on input "Name" at bounding box center [502, 233] width 420 height 26
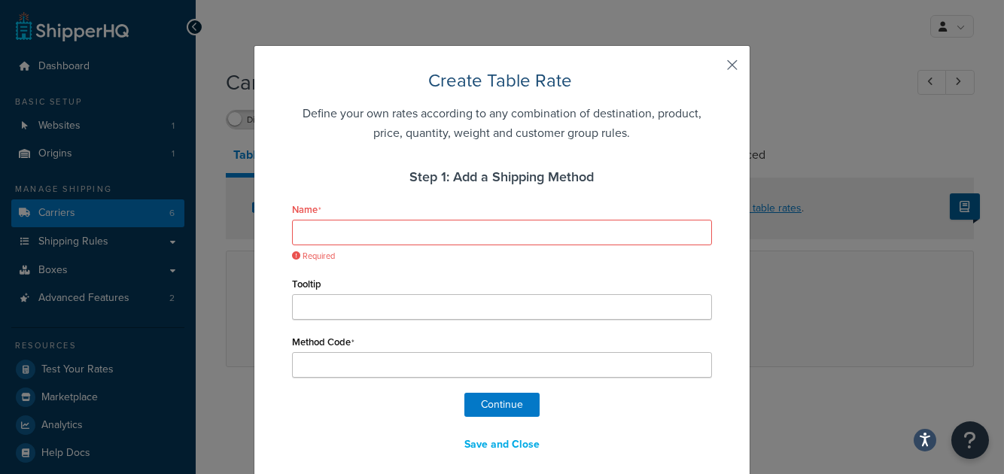
click at [712, 68] on button "button" at bounding box center [710, 70] width 4 height 4
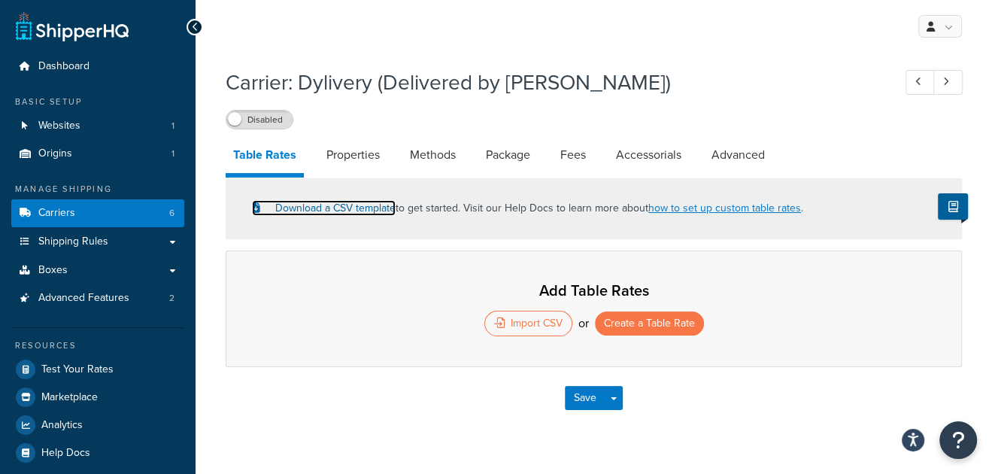
click at [303, 207] on link "Download a CSV template" at bounding box center [324, 208] width 144 height 16
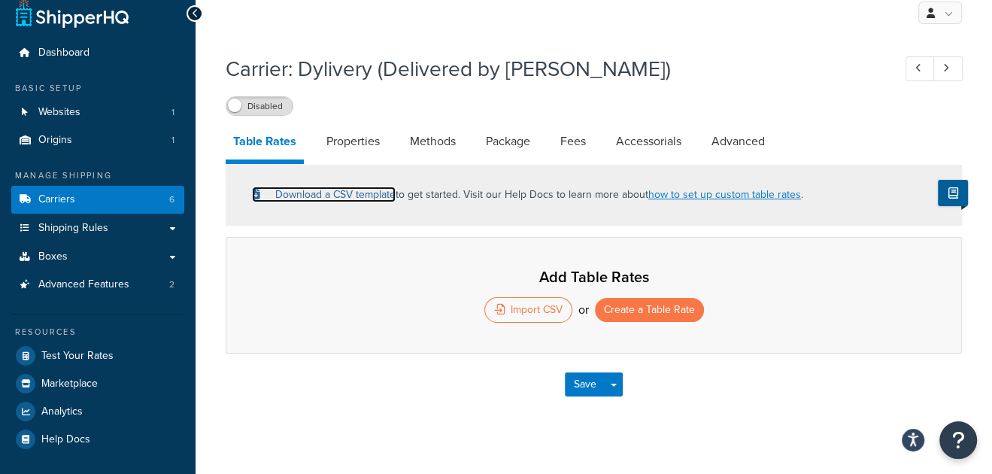
scroll to position [30, 0]
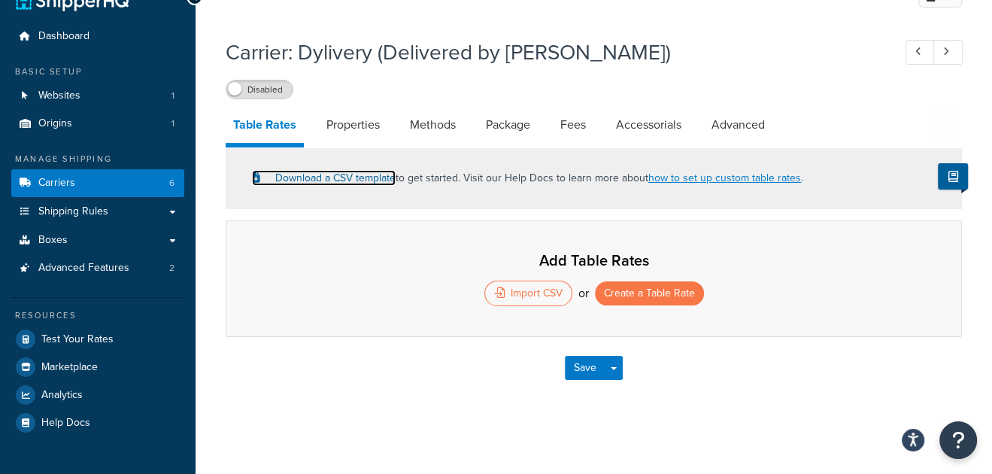
click at [317, 175] on link "Download a CSV template" at bounding box center [324, 178] width 144 height 16
click at [366, 125] on link "Properties" at bounding box center [353, 125] width 68 height 36
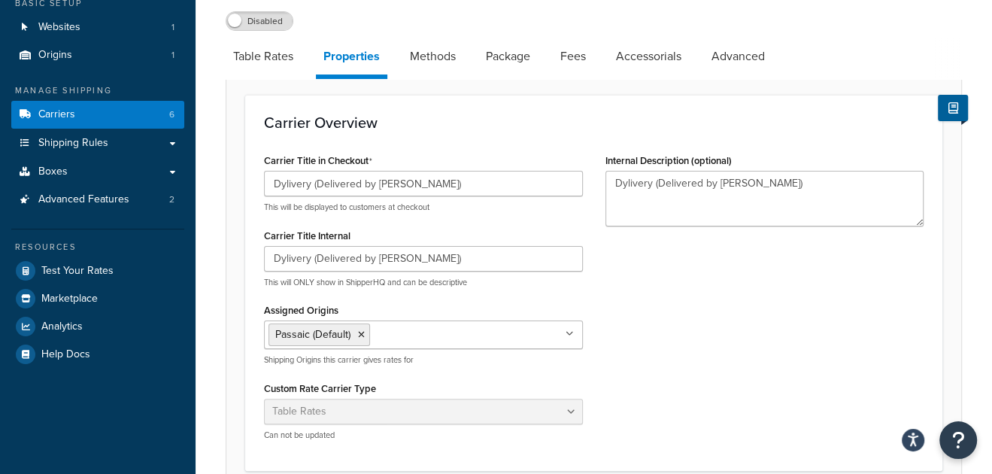
scroll to position [105, 0]
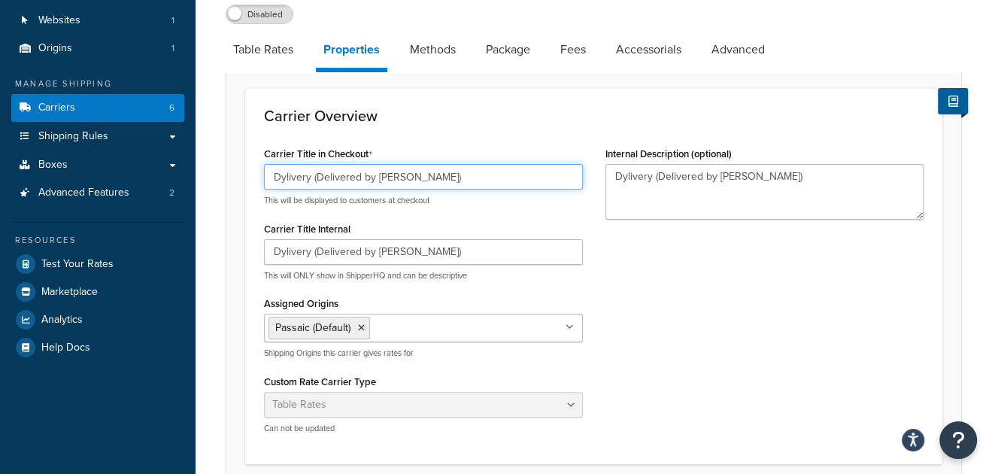
click at [496, 179] on input "Dylivery (Delivered by [PERSON_NAME])" at bounding box center [423, 177] width 319 height 26
click at [480, 136] on div "Carrier Overview Carrier Title in Checkout Dylivery (Delivered by Dylan) This w…" at bounding box center [593, 276] width 697 height 376
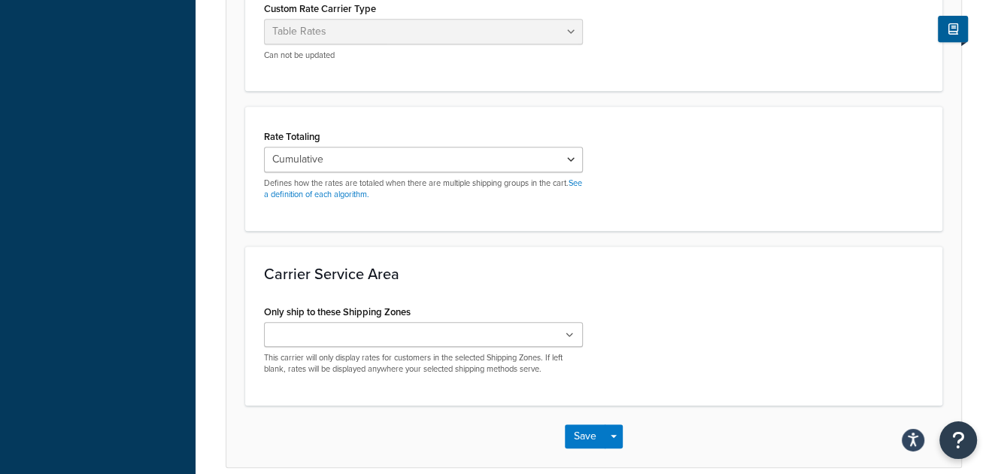
scroll to position [545, 0]
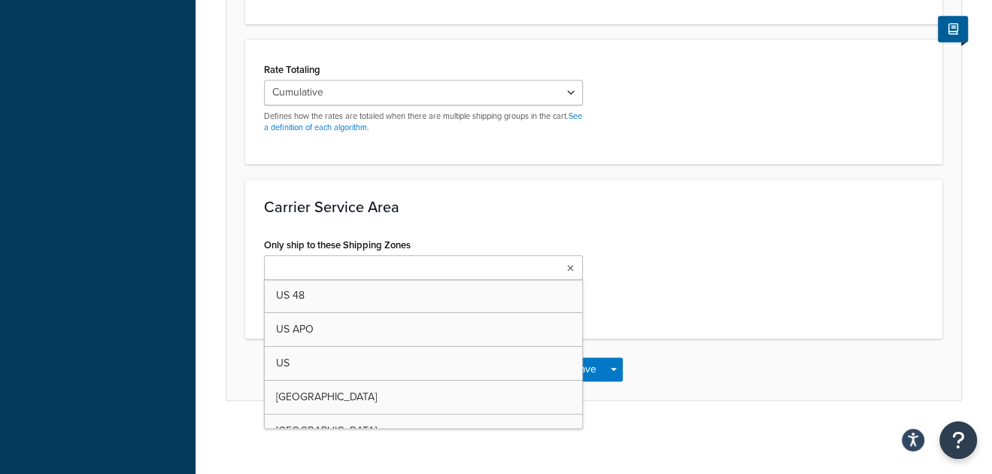
click at [430, 261] on ul at bounding box center [423, 267] width 319 height 25
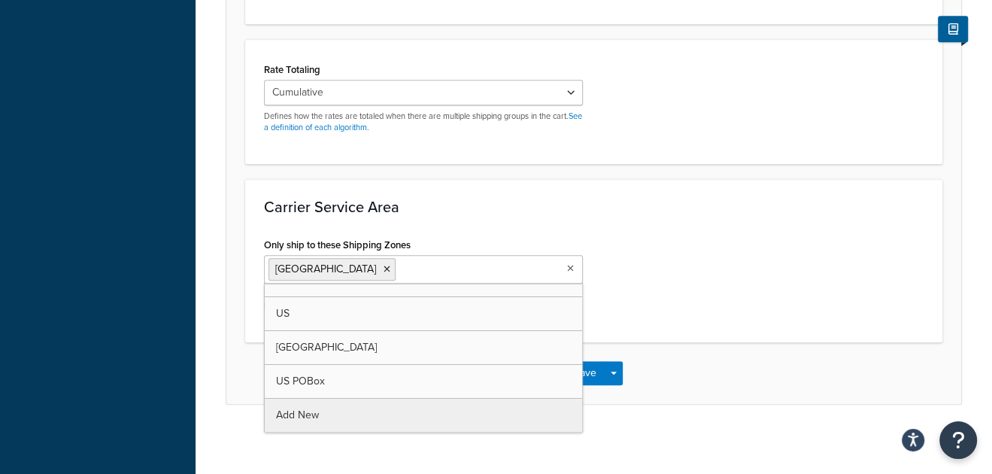
scroll to position [51, 0]
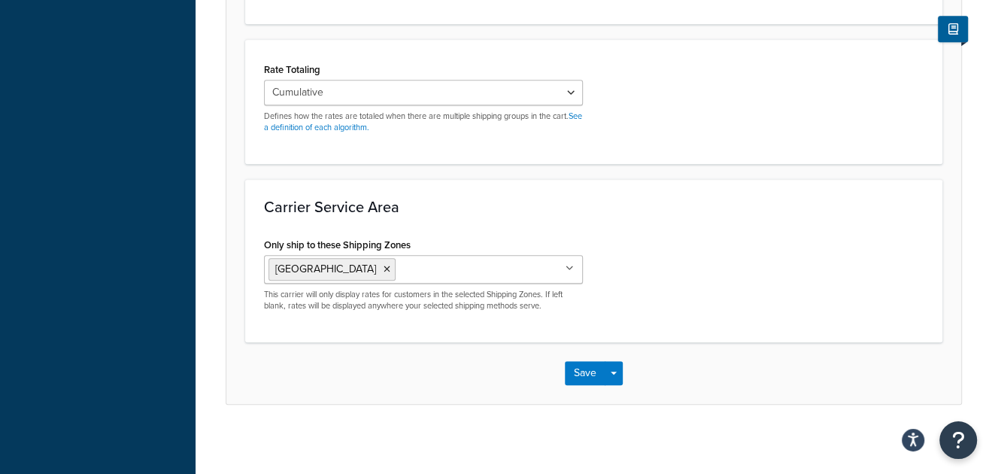
click at [778, 280] on div "Only ship to these Shipping Zones Jersey City US 48 US APO US Canada US POBox A…" at bounding box center [594, 279] width 682 height 90
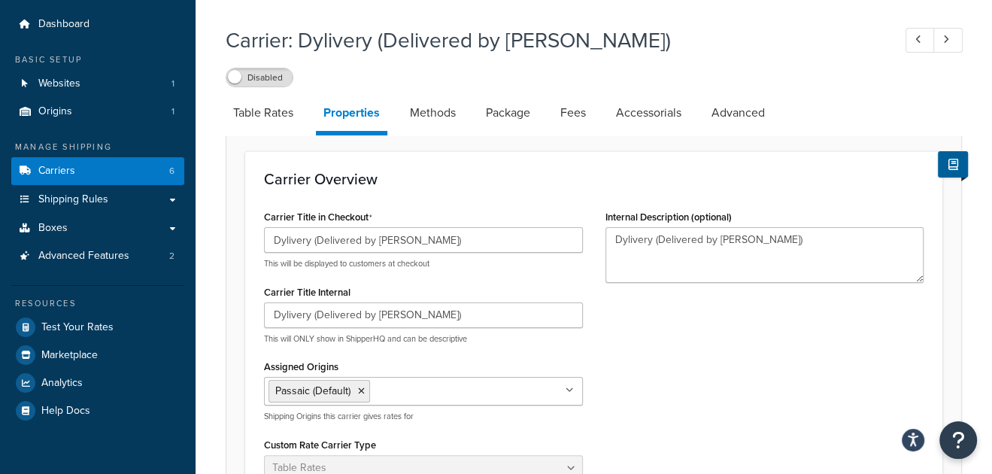
scroll to position [0, 0]
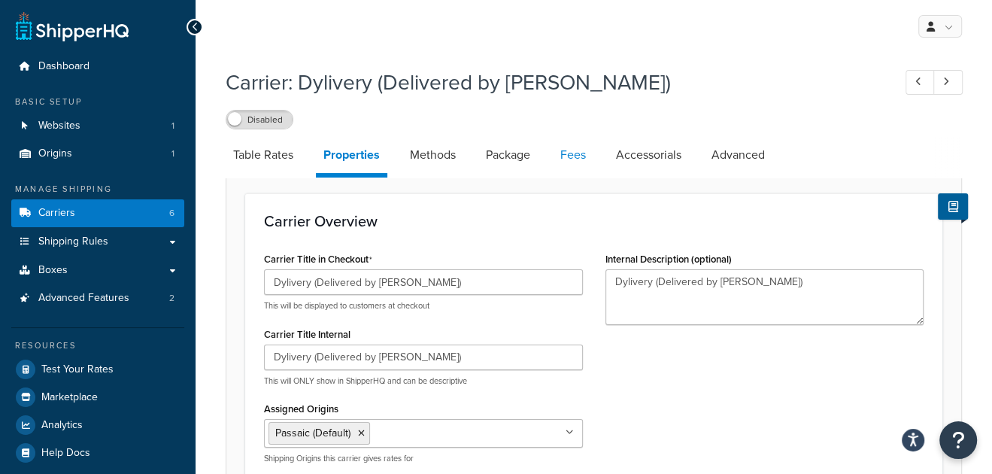
click at [579, 160] on link "Fees" at bounding box center [573, 155] width 41 height 36
select select "AFTER"
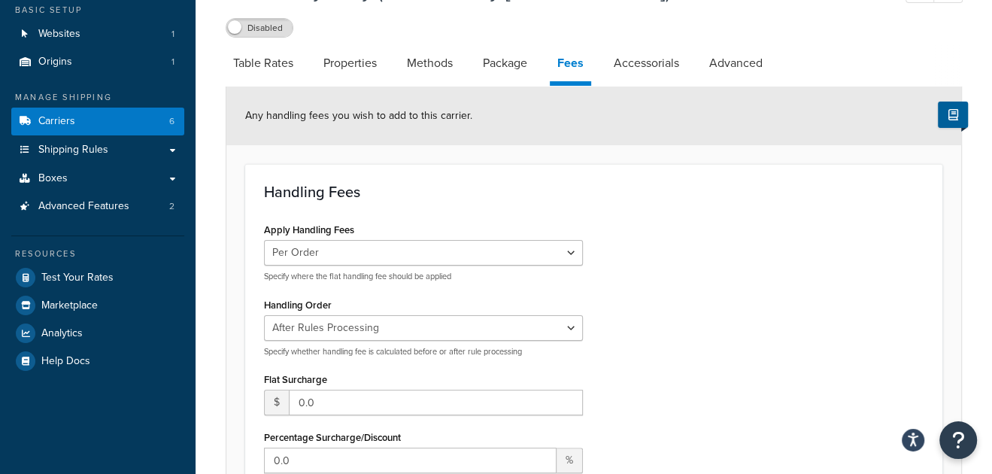
scroll to position [150, 0]
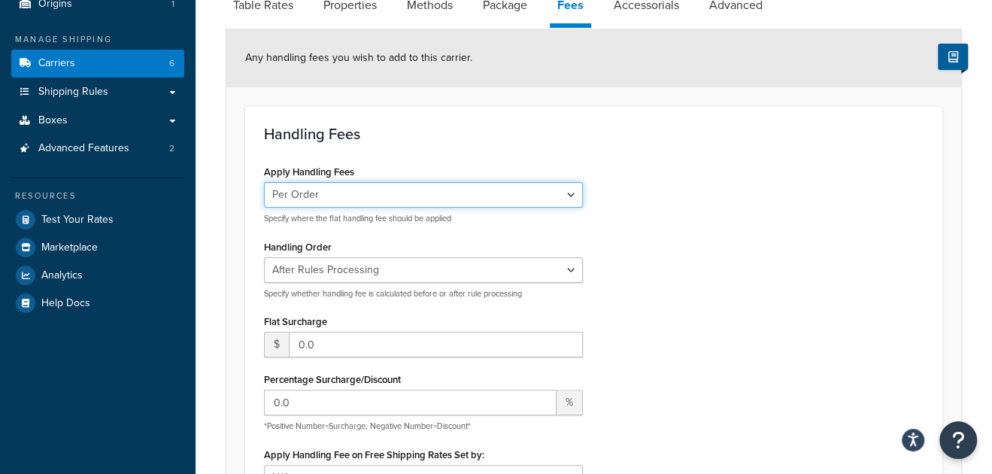
click at [349, 186] on select "Per Order Per Item Per Package" at bounding box center [423, 195] width 319 height 26
click at [705, 247] on div "Apply Handling Fees Per Order Per Item Per Package Specify where the flat handl…" at bounding box center [594, 331] width 682 height 340
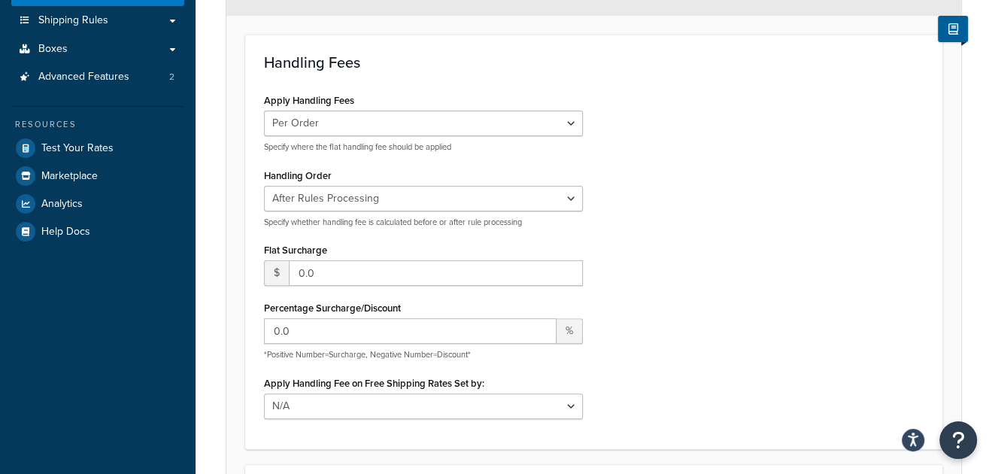
scroll to position [226, 0]
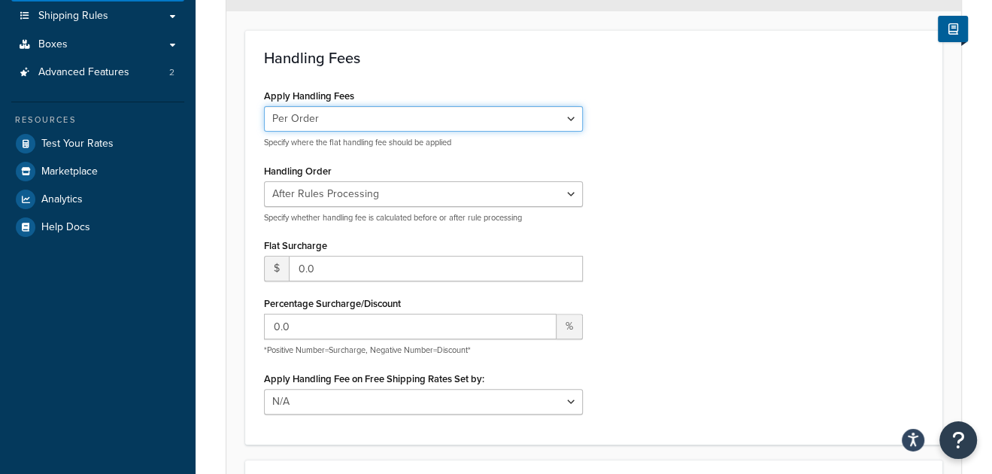
click at [312, 124] on select "Per Order Per Item Per Package" at bounding box center [423, 119] width 319 height 26
select select "item"
click at [264, 107] on select "Per Order Per Item Per Package" at bounding box center [423, 119] width 319 height 26
click at [634, 115] on div "Apply Handling Fees Per Order Per Item Per Package Specify where the flat handl…" at bounding box center [594, 255] width 682 height 340
click at [506, 118] on select "Per Order Per Item Per Package" at bounding box center [423, 119] width 319 height 26
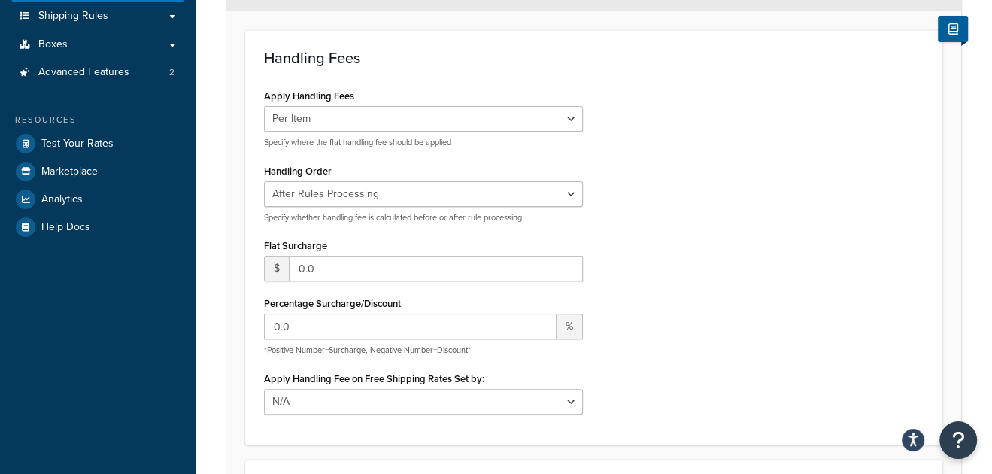
click at [742, 166] on div "Apply Handling Fees Per Order Per Item Per Package Specify where the flat handl…" at bounding box center [594, 255] width 682 height 340
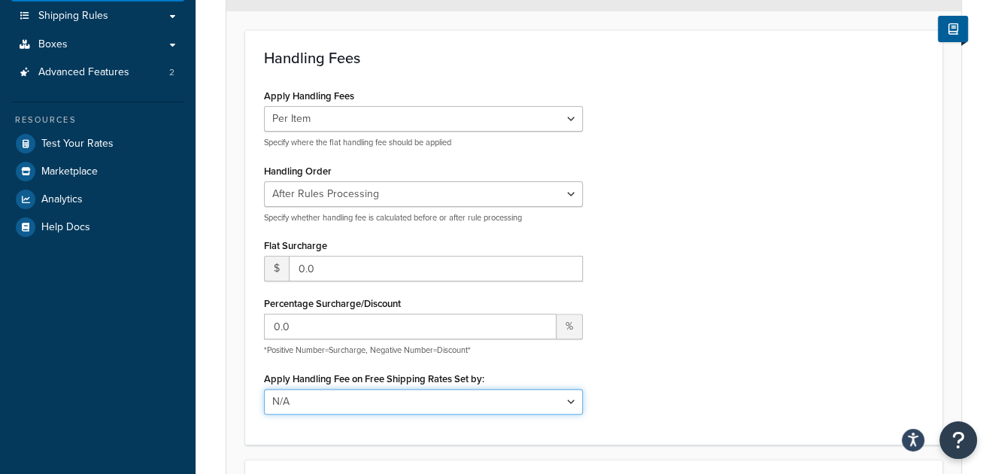
click at [419, 406] on select "N/A Fixed/Free Shipping Methods Free Promotion Rules All Free Shipping" at bounding box center [423, 402] width 319 height 26
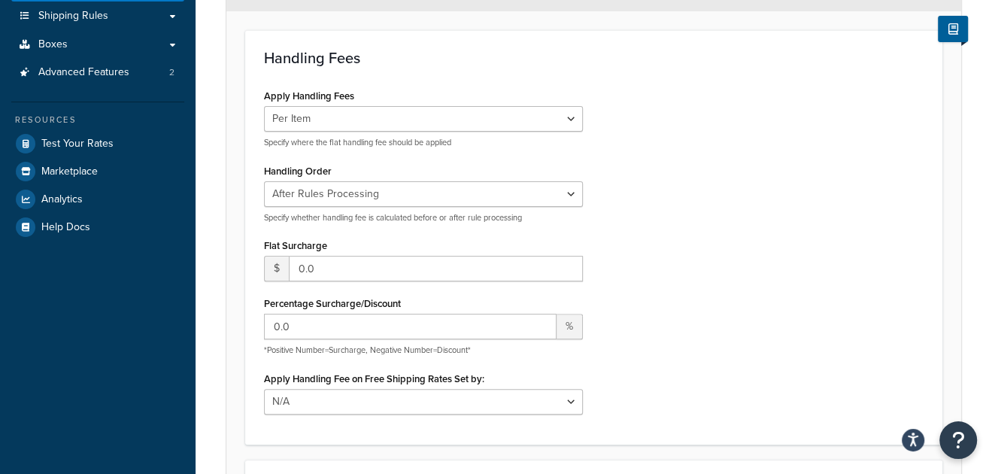
click at [673, 318] on div "Apply Handling Fees Per Order Per Item Per Package Specify where the flat handl…" at bounding box center [594, 255] width 682 height 340
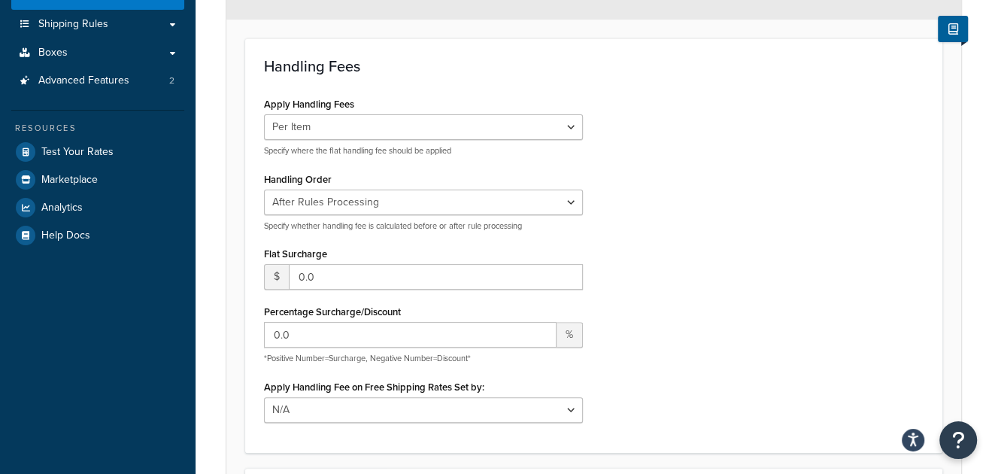
scroll to position [259, 0]
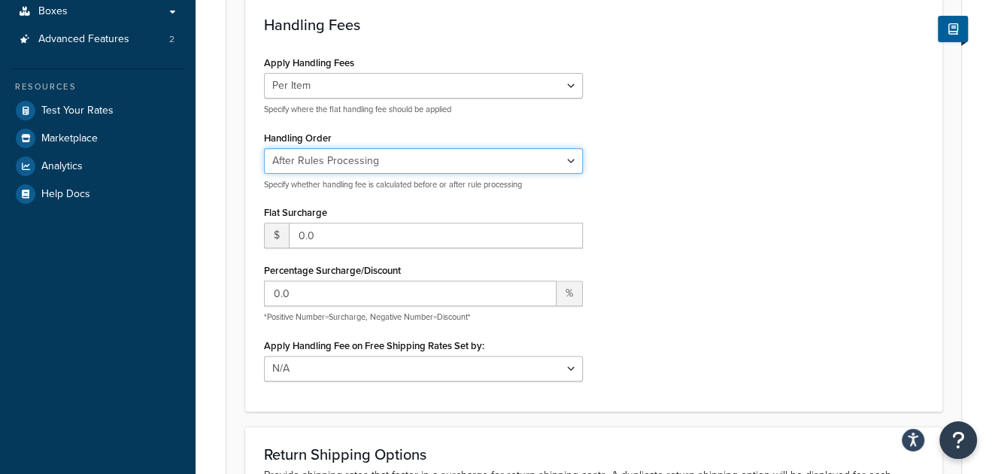
click at [330, 159] on select "Before Rules Processing After Rules Processing" at bounding box center [423, 161] width 319 height 26
click at [658, 143] on div "Apply Handling Fees Per Order Per Item Per Package Specify where the flat handl…" at bounding box center [594, 222] width 682 height 340
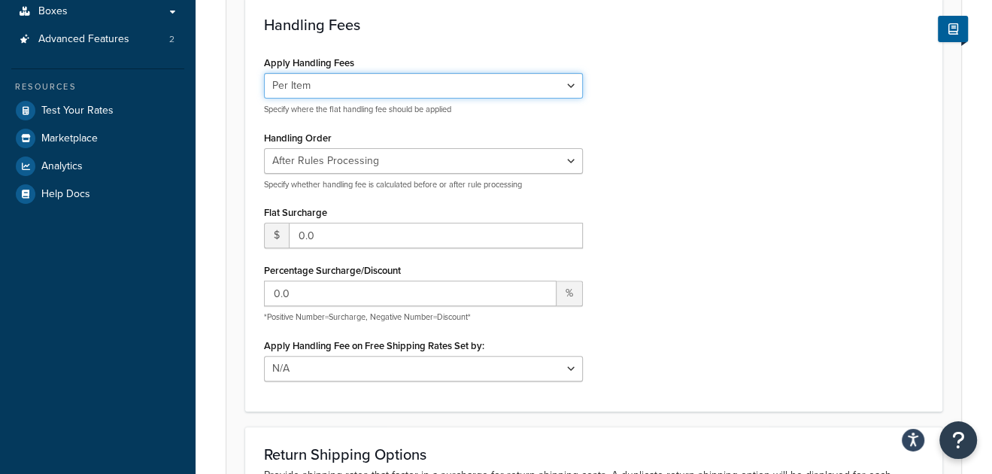
click at [336, 85] on select "Per Order Per Item Per Package" at bounding box center [423, 86] width 319 height 26
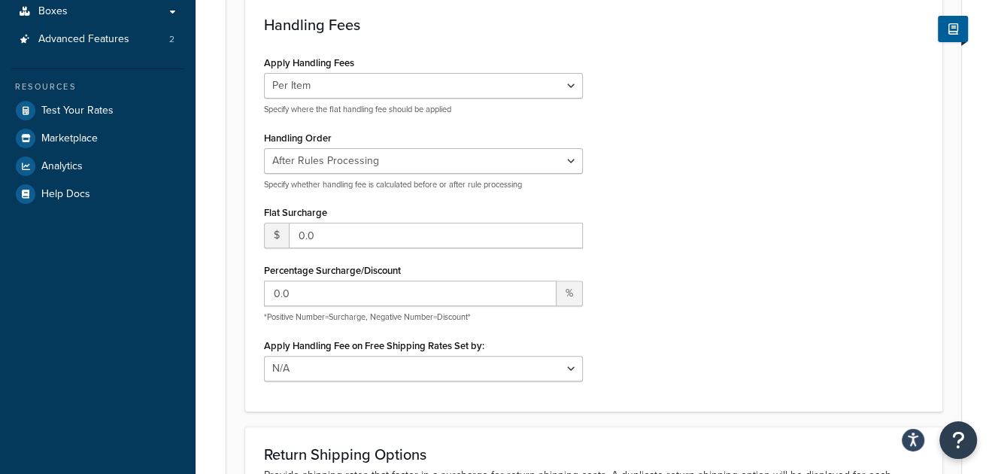
click at [800, 148] on div "Apply Handling Fees Per Order Per Item Per Package Specify where the flat handl…" at bounding box center [594, 222] width 682 height 340
click at [296, 232] on input "0.0" at bounding box center [436, 236] width 294 height 26
click at [299, 233] on input "0.0" at bounding box center [436, 236] width 294 height 26
type input "5.0"
click at [754, 226] on div "Apply Handling Fees Per Order Per Item Per Package Specify where the flat handl…" at bounding box center [594, 222] width 682 height 340
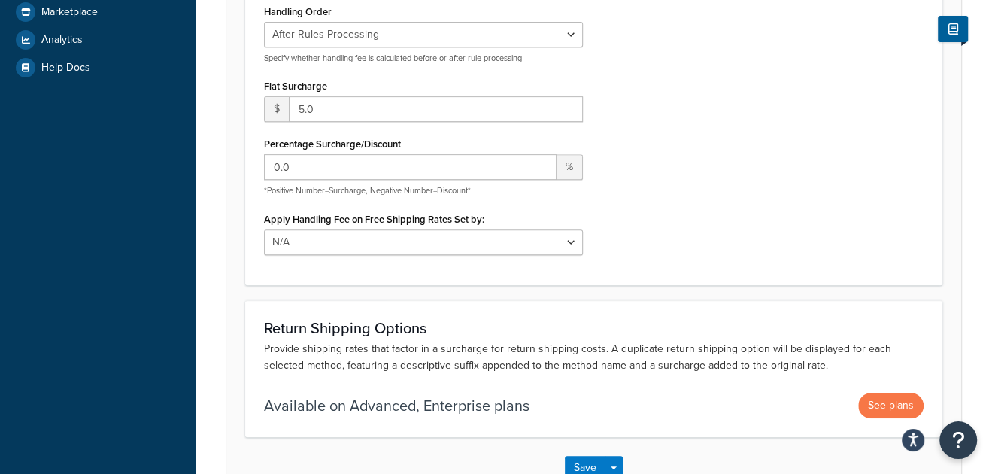
scroll to position [409, 0]
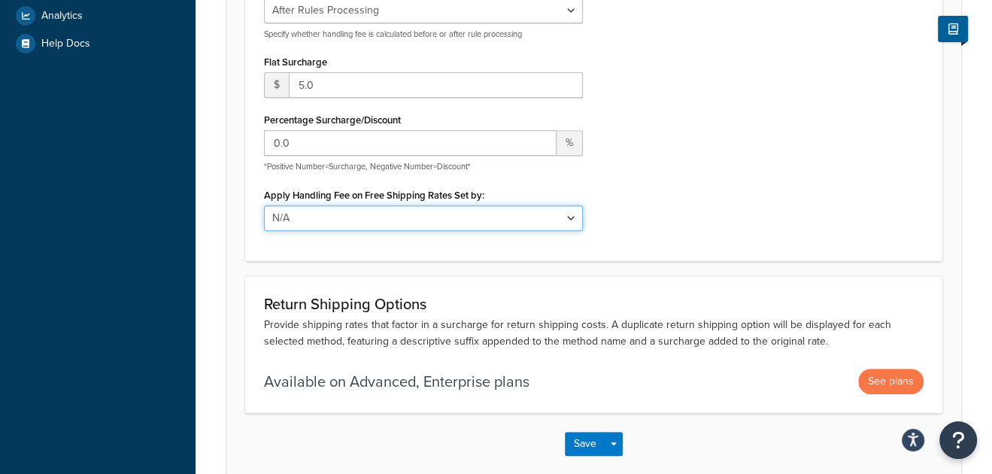
click at [539, 216] on select "N/A Fixed/Free Shipping Methods Free Promotion Rules All Free Shipping" at bounding box center [423, 218] width 319 height 26
click at [695, 217] on div "Apply Handling Fees Per Order Per Item Per Package Specify where the flat handl…" at bounding box center [594, 71] width 682 height 340
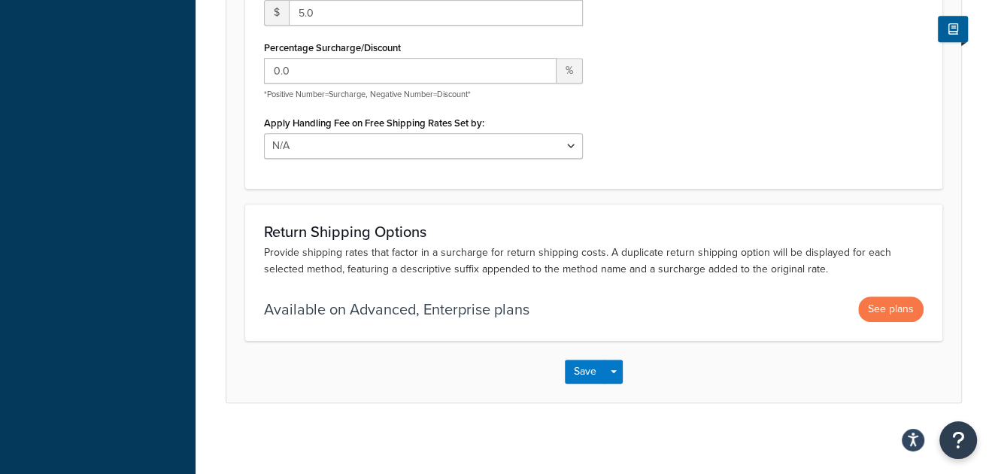
scroll to position [485, 0]
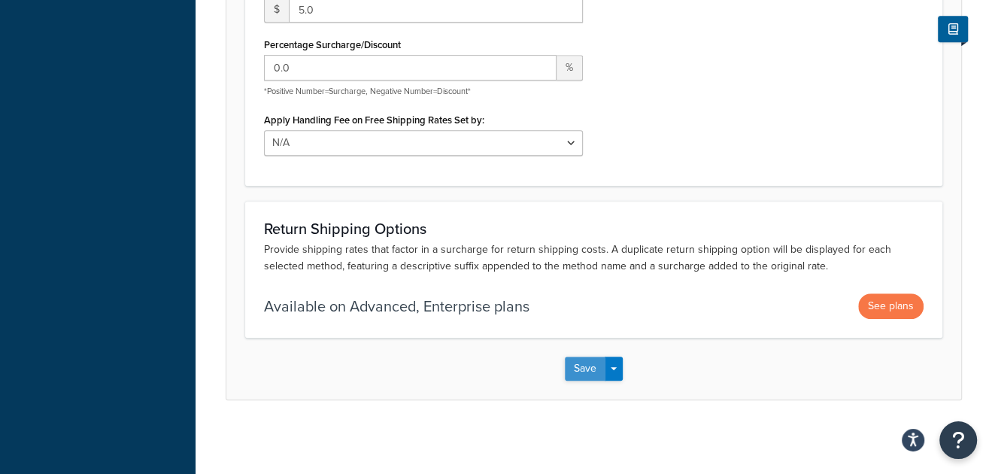
click at [574, 365] on button "Save" at bounding box center [585, 369] width 41 height 24
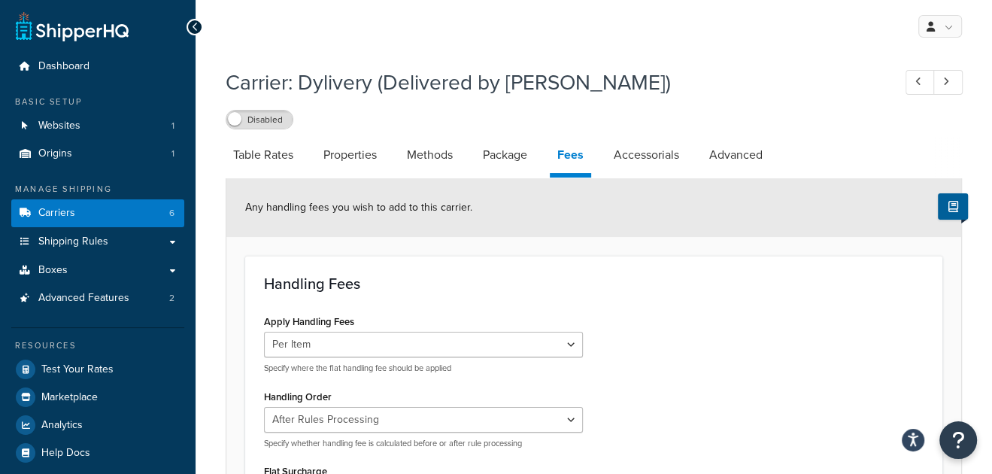
scroll to position [0, 0]
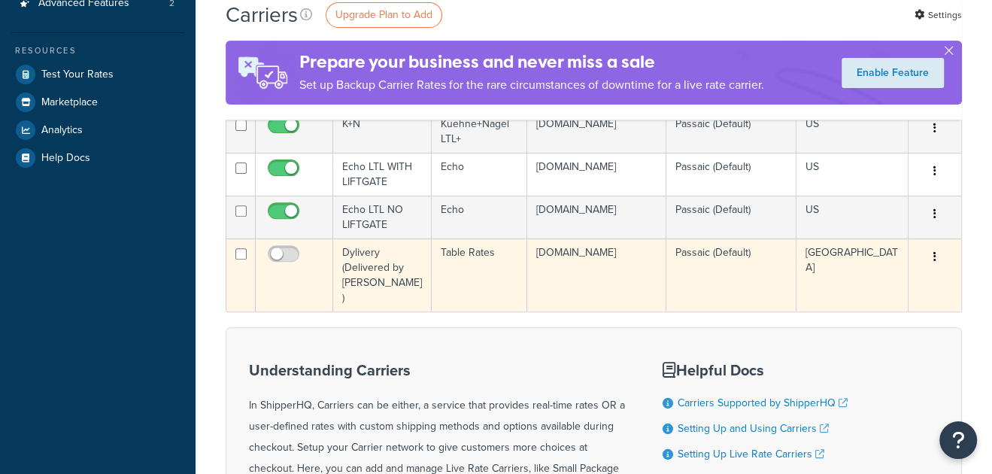
scroll to position [300, 0]
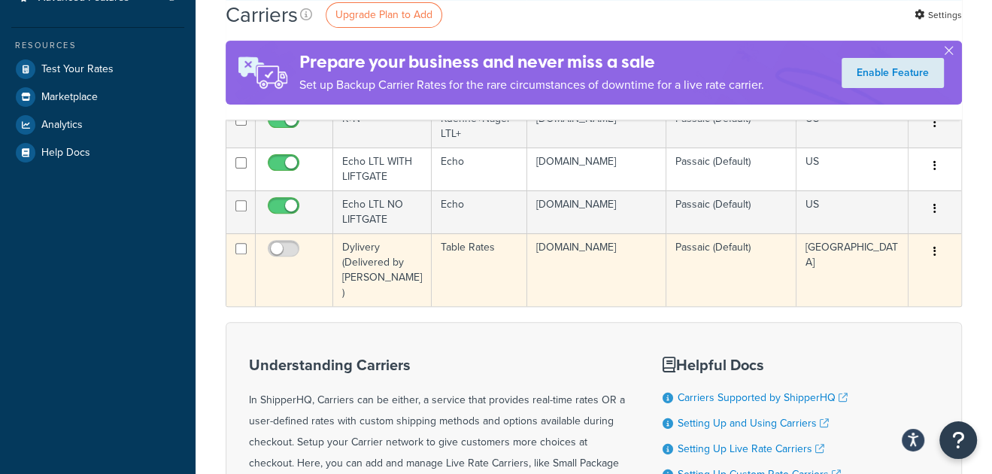
click at [934, 249] on icon "button" at bounding box center [935, 251] width 3 height 11
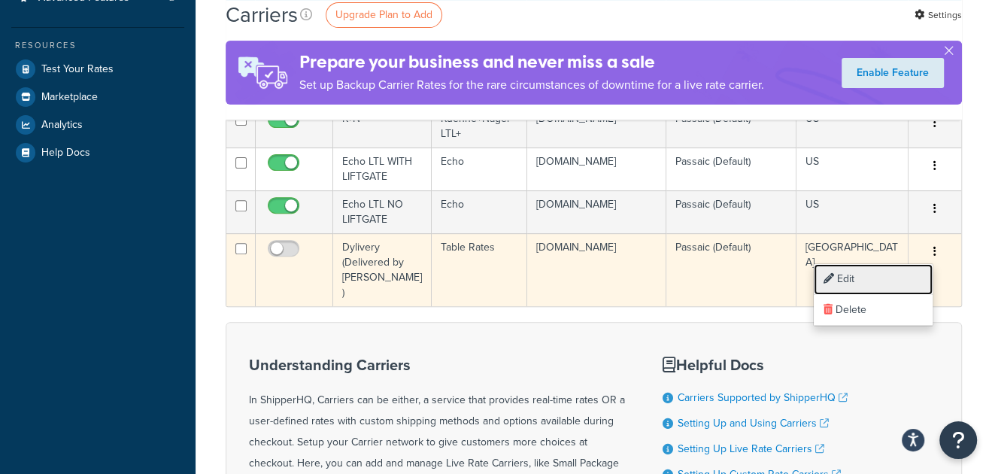
click at [847, 284] on link "Edit" at bounding box center [873, 279] width 119 height 31
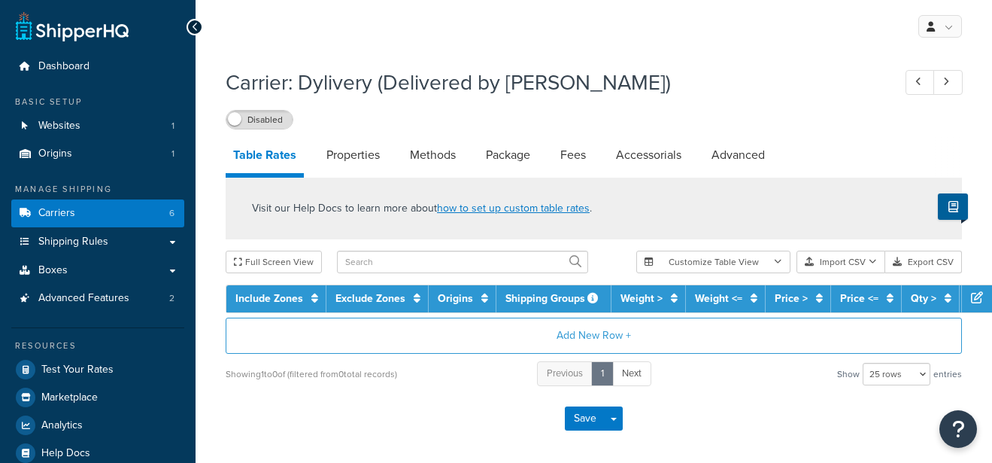
select select "25"
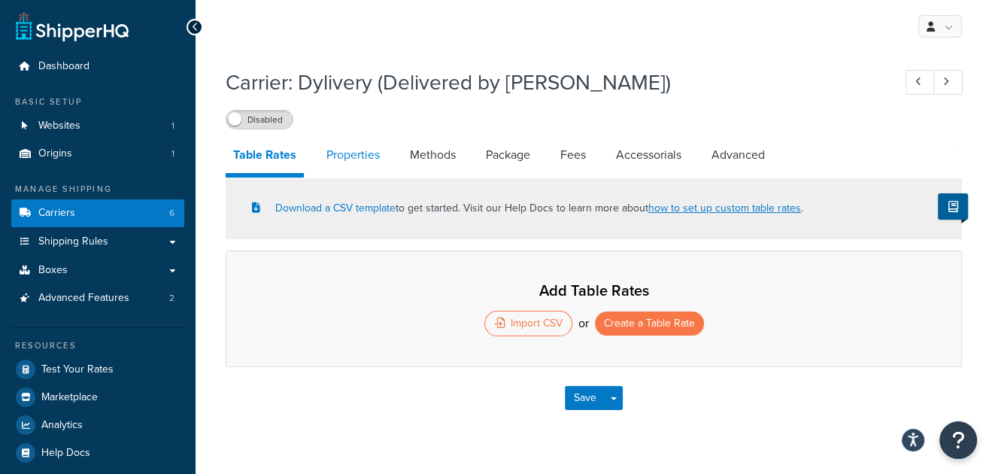
click at [379, 165] on link "Properties" at bounding box center [353, 155] width 68 height 36
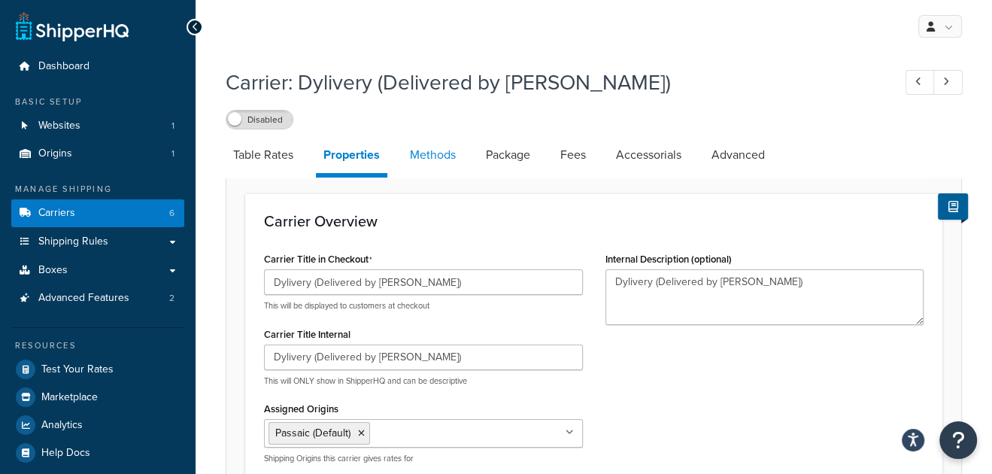
click at [439, 160] on link "Methods" at bounding box center [432, 155] width 61 height 36
select select "25"
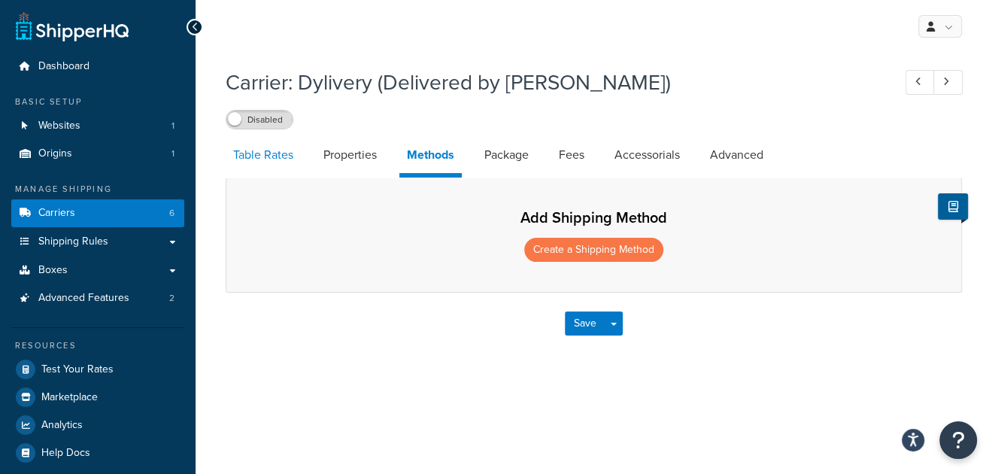
click at [264, 158] on link "Table Rates" at bounding box center [263, 155] width 75 height 36
select select "25"
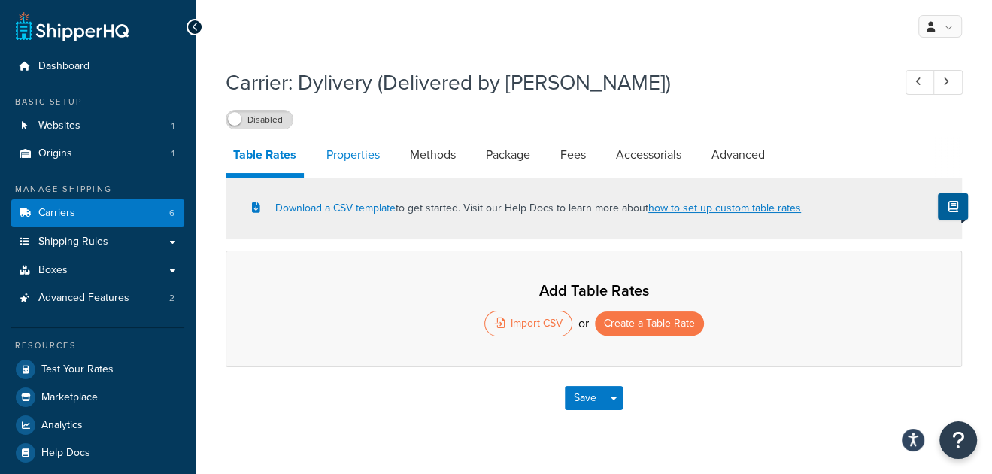
click at [372, 163] on link "Properties" at bounding box center [353, 155] width 68 height 36
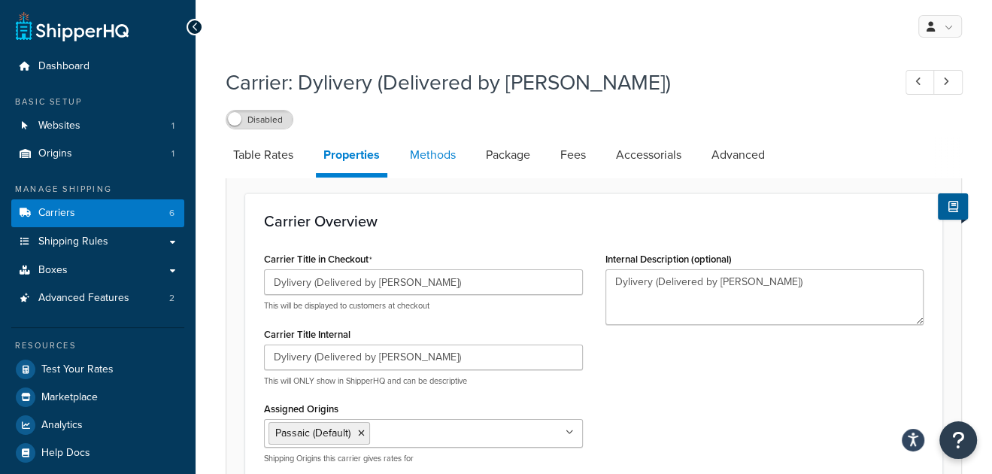
click at [414, 156] on link "Methods" at bounding box center [432, 155] width 61 height 36
select select "25"
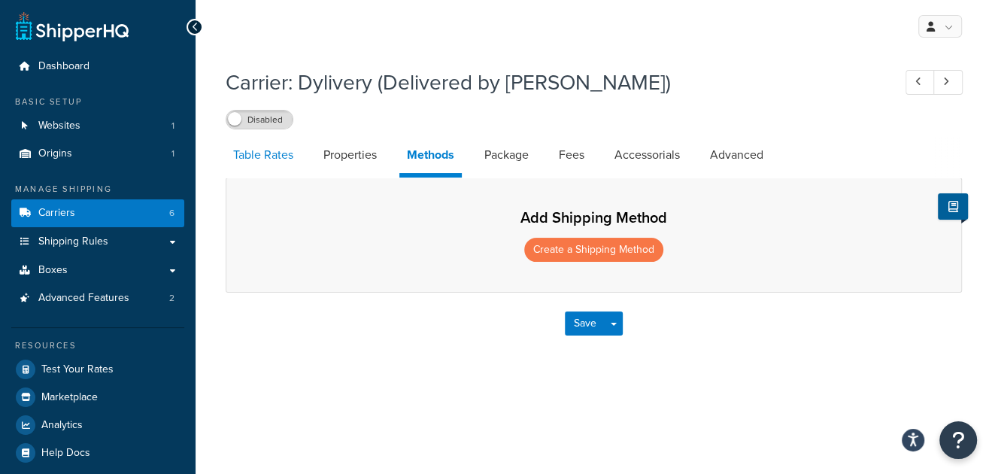
click at [267, 157] on link "Table Rates" at bounding box center [263, 155] width 75 height 36
select select "25"
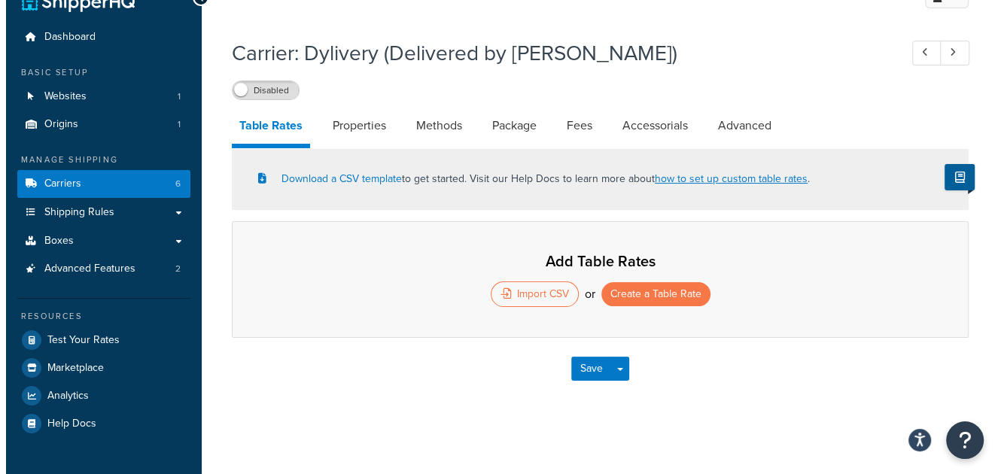
scroll to position [30, 0]
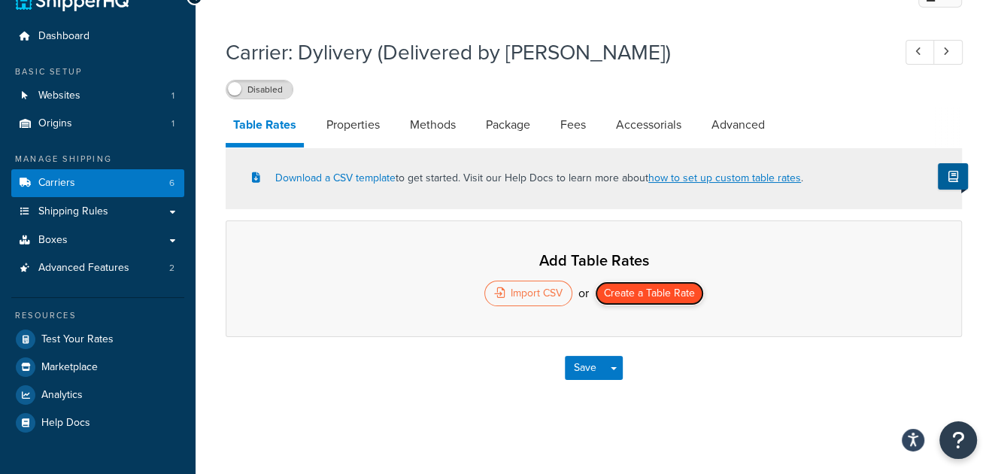
click at [644, 290] on button "Create a Table Rate" at bounding box center [649, 293] width 109 height 24
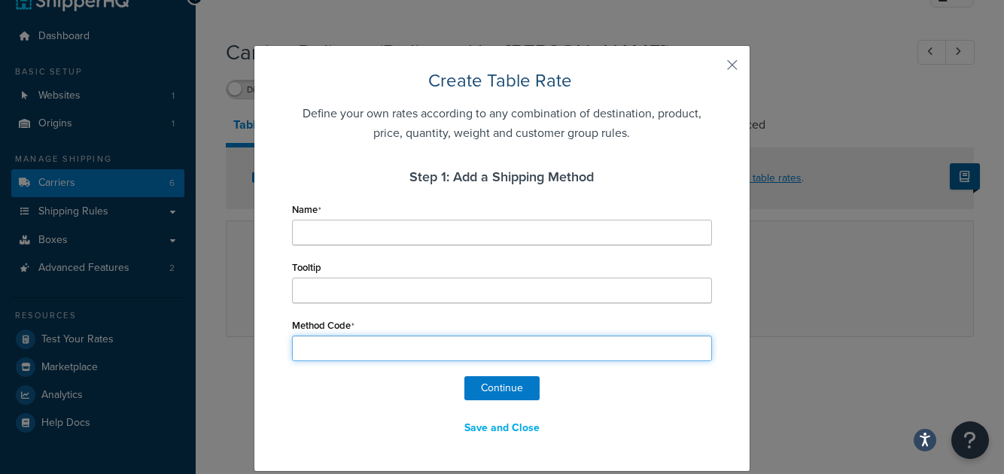
click at [366, 348] on input "Method Code" at bounding box center [502, 349] width 420 height 26
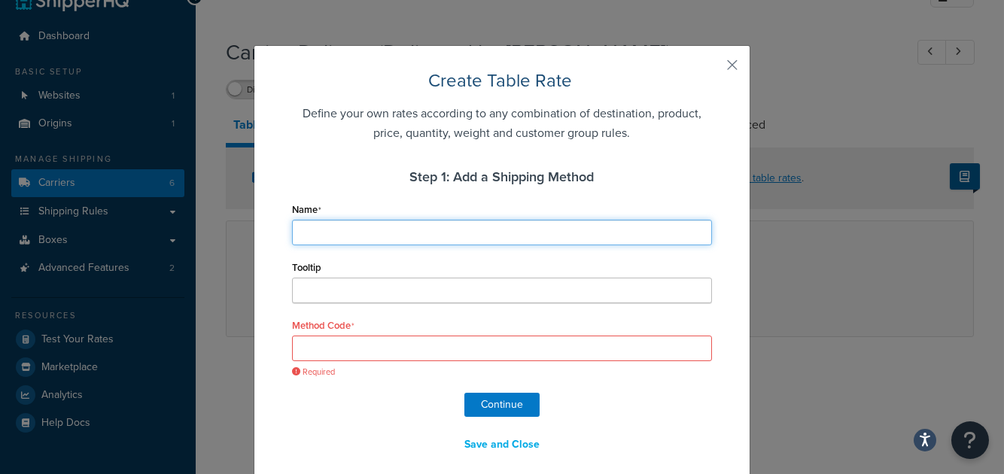
click at [344, 245] on input "Name" at bounding box center [502, 233] width 420 height 26
type input "[GEOGRAPHIC_DATA]"
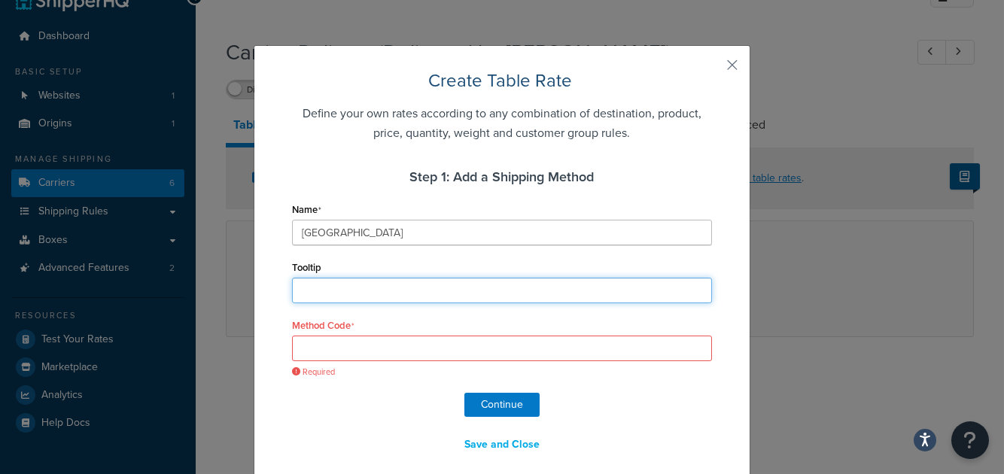
scroll to position [13, 0]
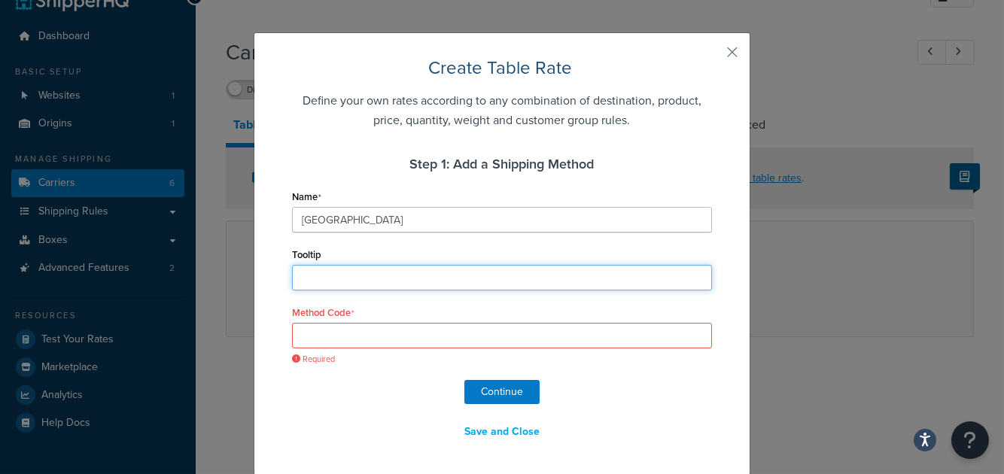
click at [314, 273] on input "Tooltip" at bounding box center [502, 278] width 420 height 26
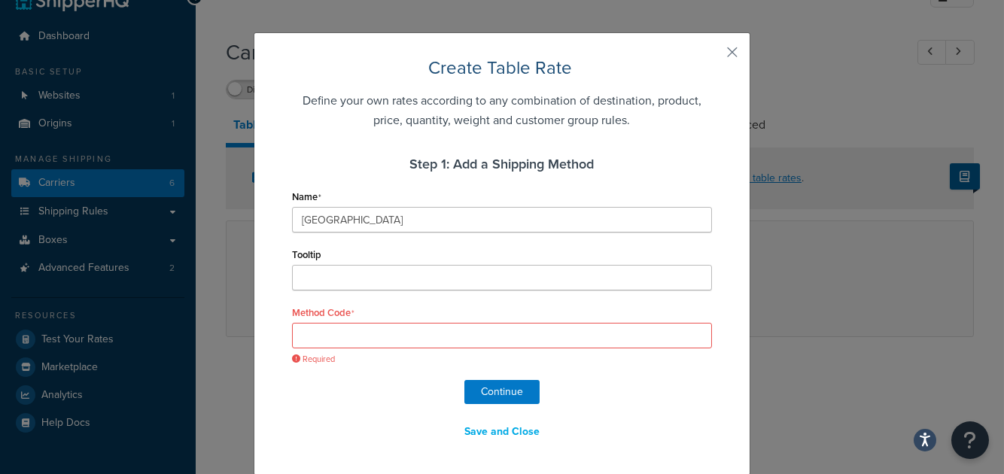
click at [308, 259] on label "Tooltip" at bounding box center [306, 254] width 29 height 11
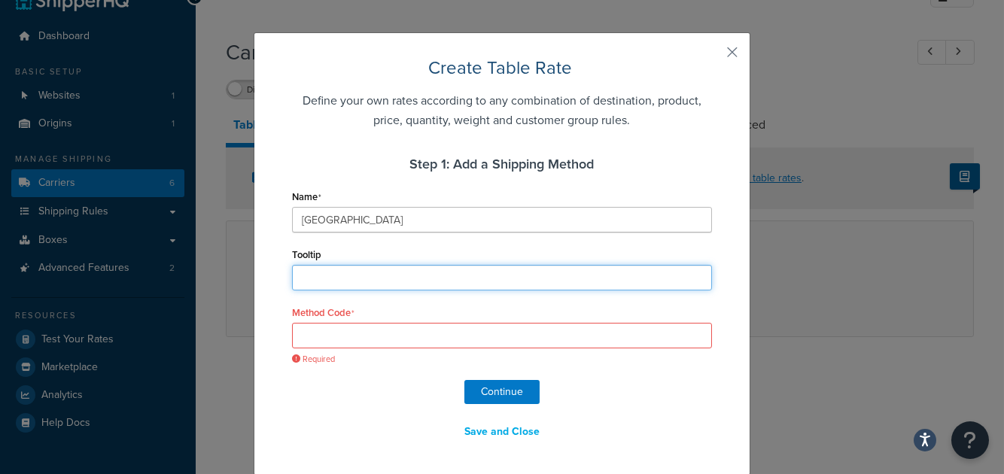
click at [308, 265] on input "Tooltip" at bounding box center [502, 278] width 420 height 26
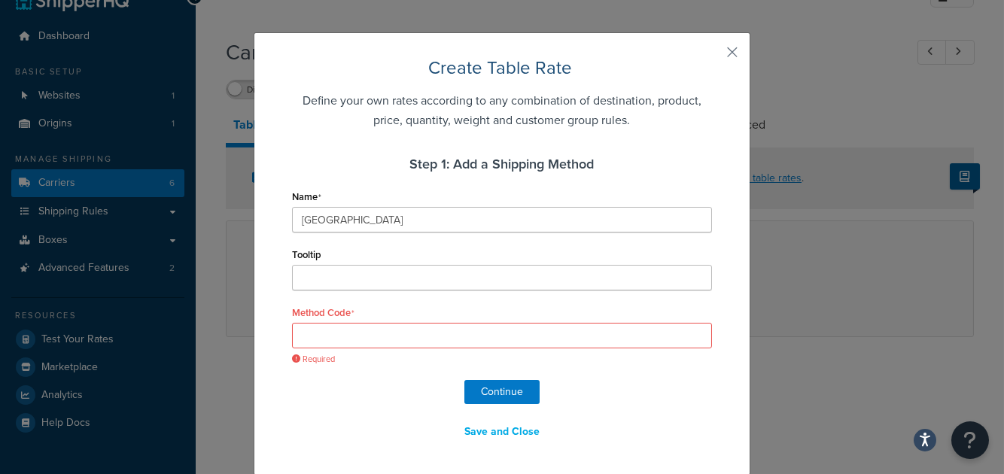
click at [344, 257] on div "Tooltip" at bounding box center [502, 267] width 420 height 47
click at [340, 336] on input "Method Code" at bounding box center [502, 336] width 420 height 26
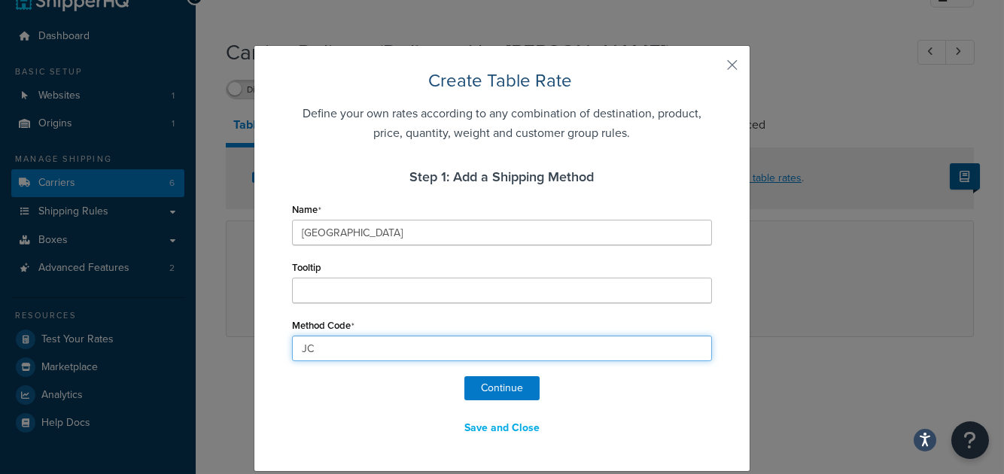
type input "JC"
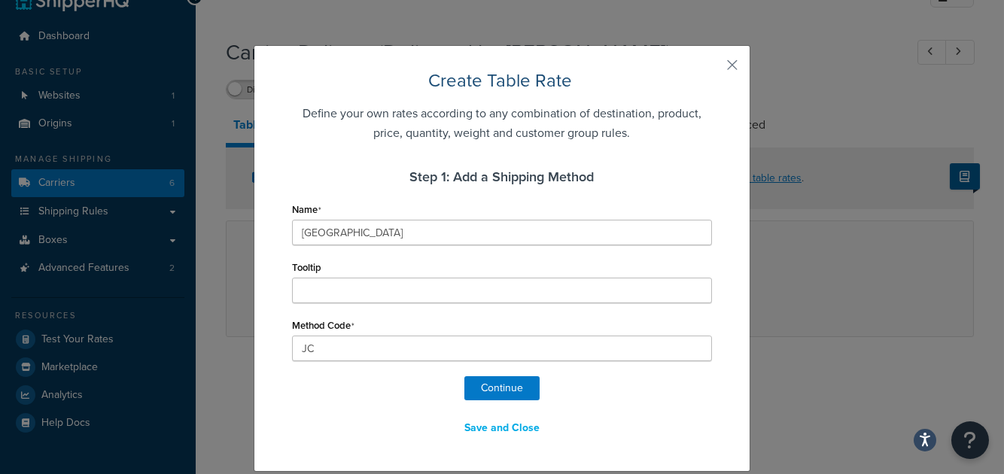
click at [489, 374] on div "Create Table Rate Define your own rates according to any combination of destina…" at bounding box center [502, 254] width 420 height 372
click at [494, 384] on button "Continue" at bounding box center [501, 388] width 75 height 24
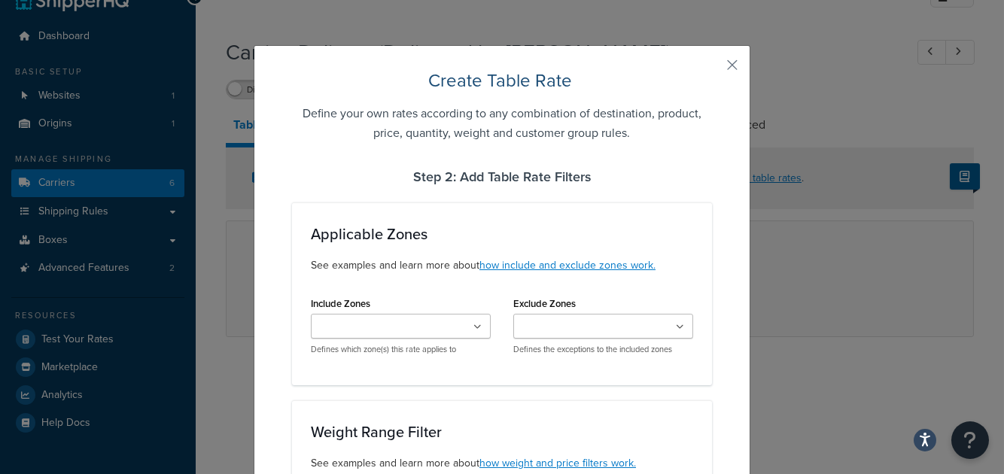
select select "181500"
click at [458, 336] on ul at bounding box center [401, 326] width 180 height 25
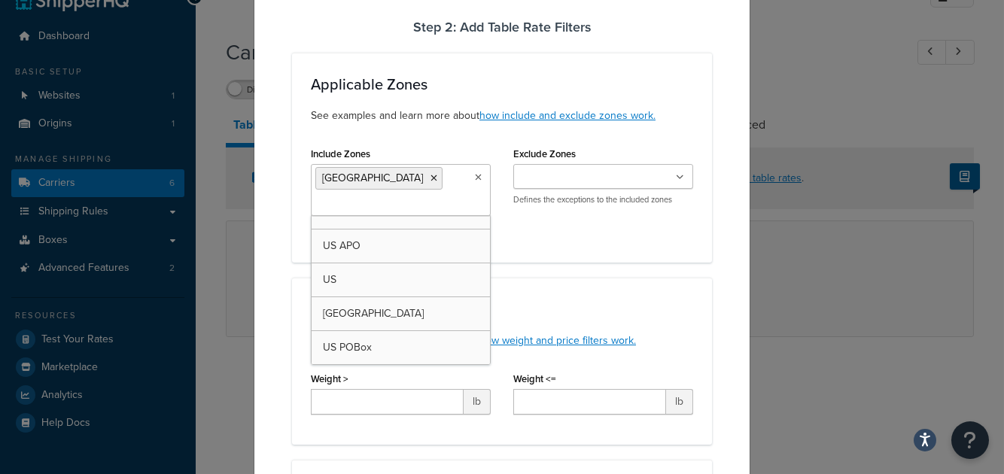
scroll to position [18, 0]
click at [585, 281] on div "Weight Range Filter See examples and learn more about how weight and price filt…" at bounding box center [502, 361] width 420 height 167
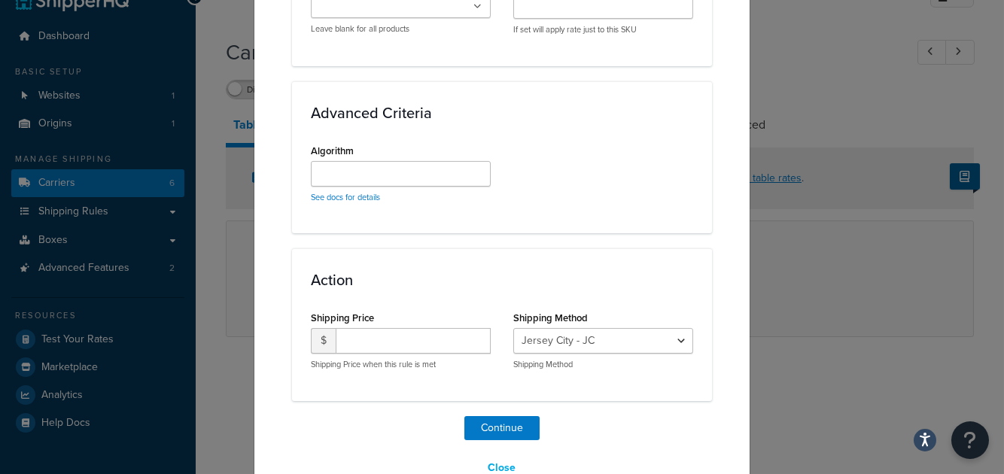
scroll to position [1212, 0]
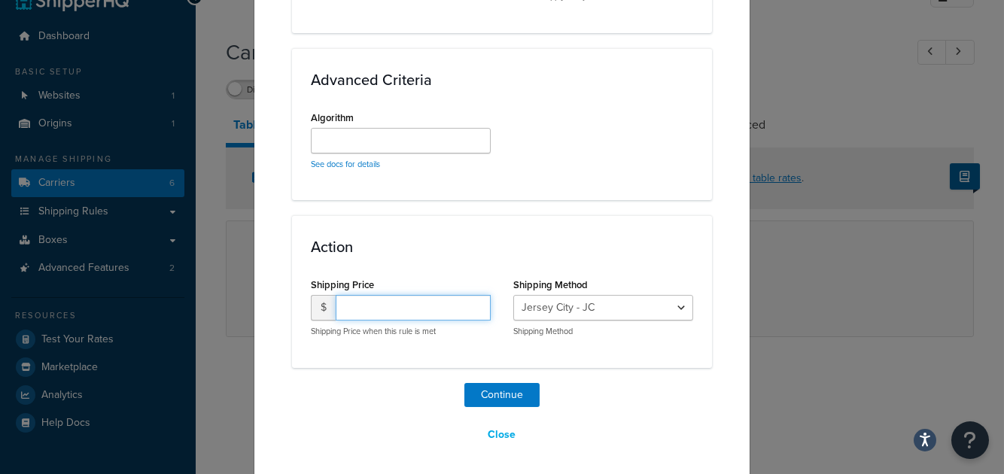
click at [378, 305] on input "number" at bounding box center [413, 308] width 155 height 26
type input "50"
click at [466, 251] on h3 "Action" at bounding box center [502, 246] width 382 height 17
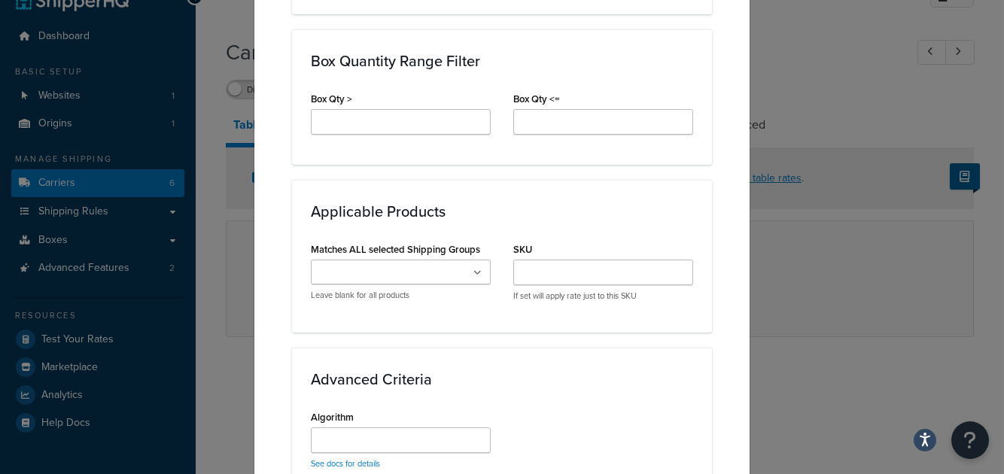
scroll to position [911, 0]
click at [475, 274] on icon at bounding box center [477, 274] width 8 height 9
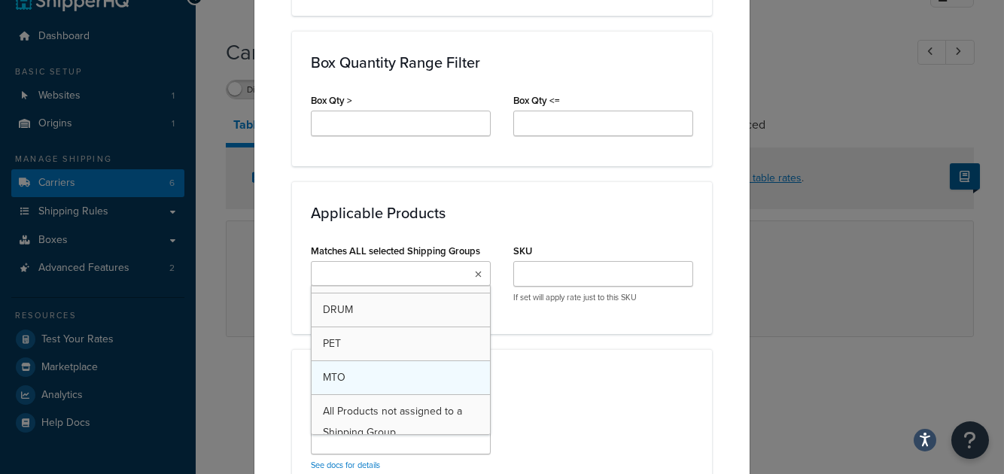
scroll to position [105, 0]
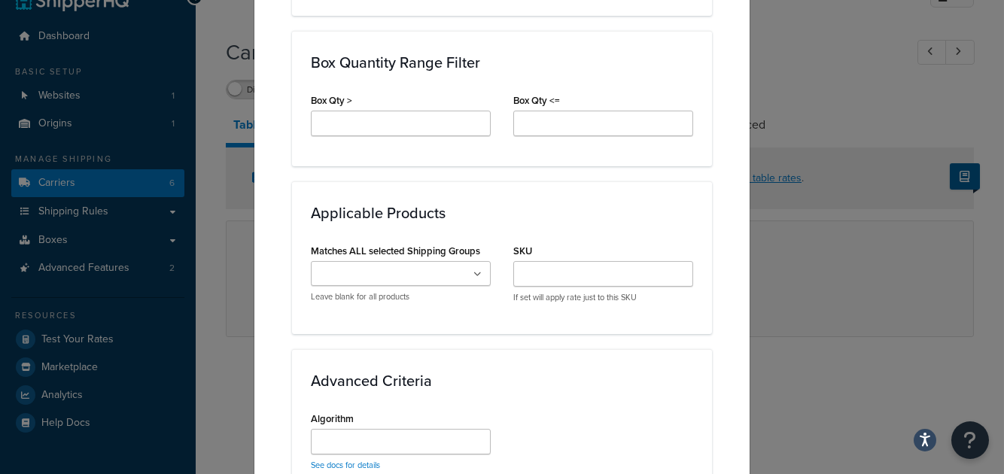
click at [636, 213] on h3 "Applicable Products" at bounding box center [502, 213] width 382 height 17
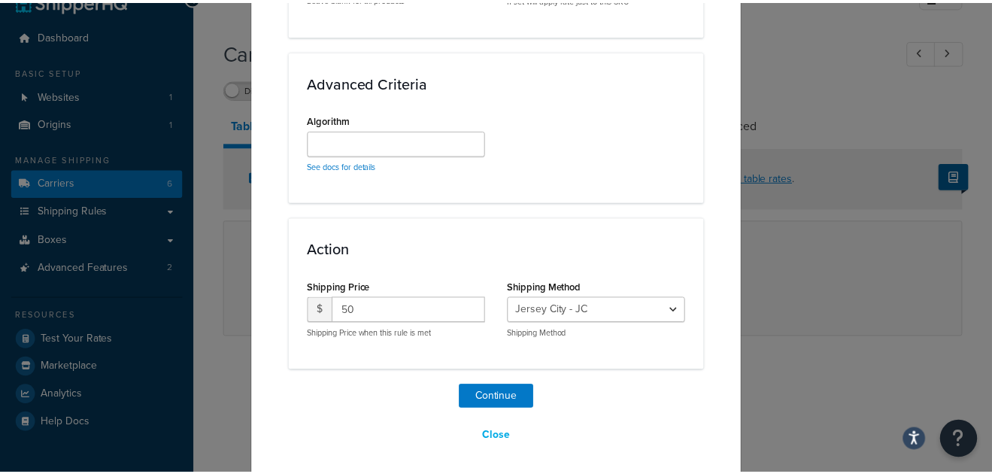
scroll to position [1212, 0]
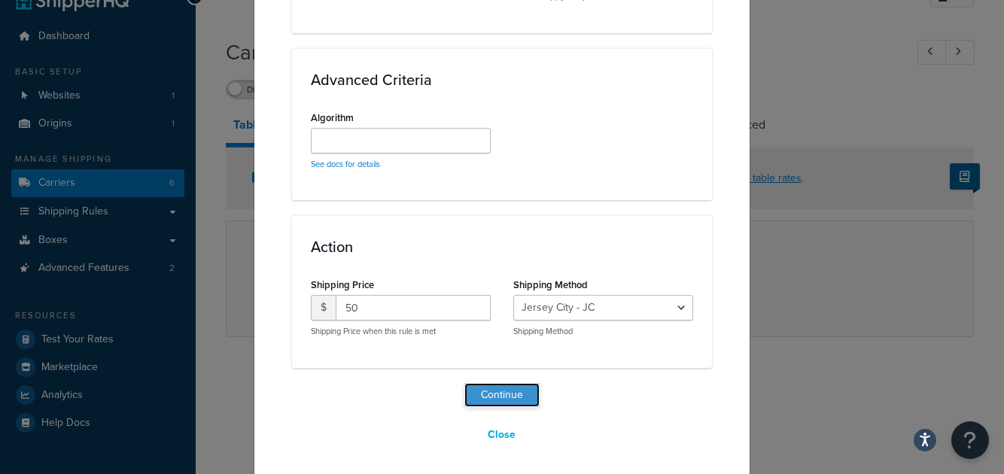
click at [515, 387] on button "Continue" at bounding box center [501, 395] width 75 height 24
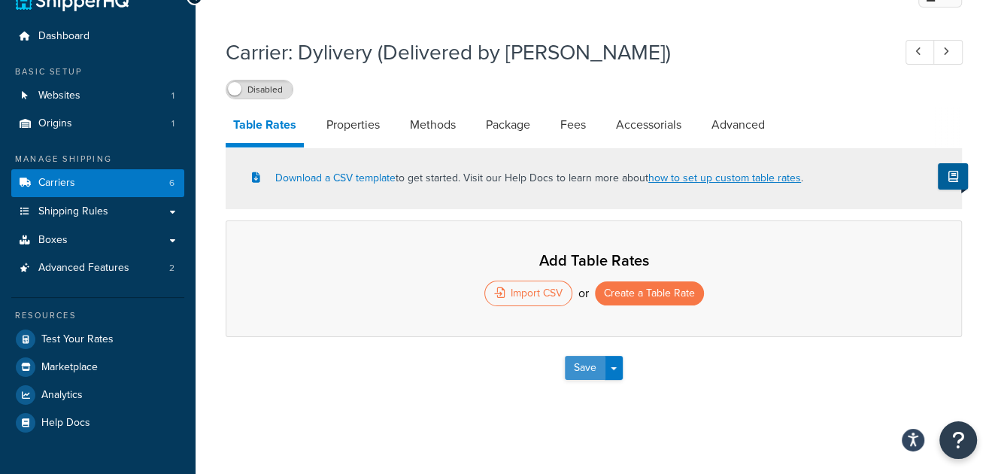
select select "25"
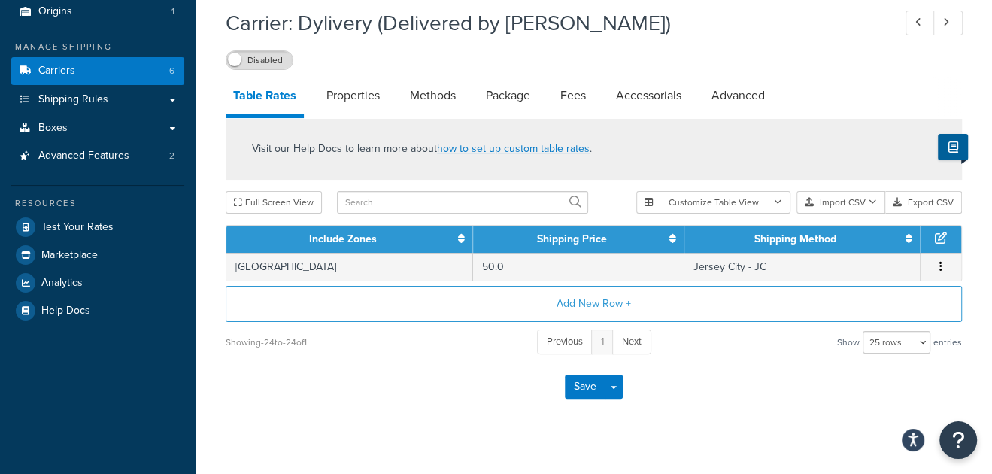
scroll to position [160, 0]
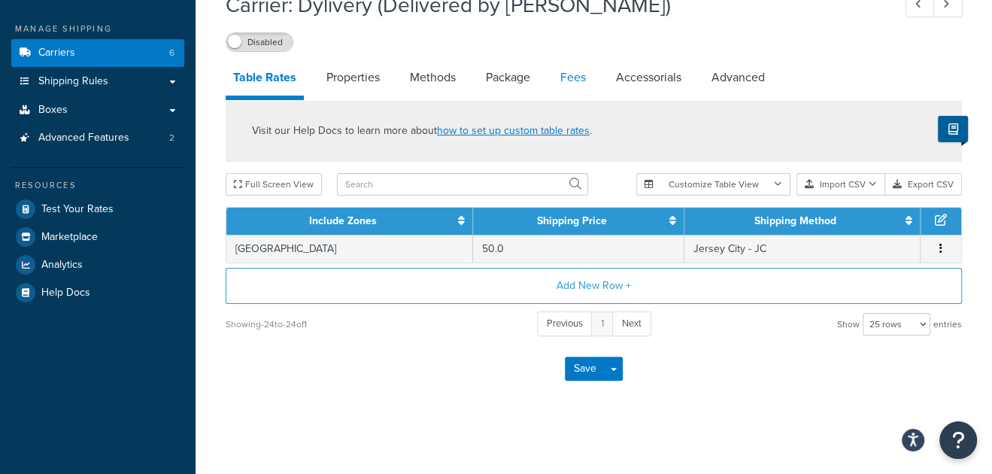
click at [571, 75] on link "Fees" at bounding box center [573, 77] width 41 height 36
select select "item"
select select "AFTER"
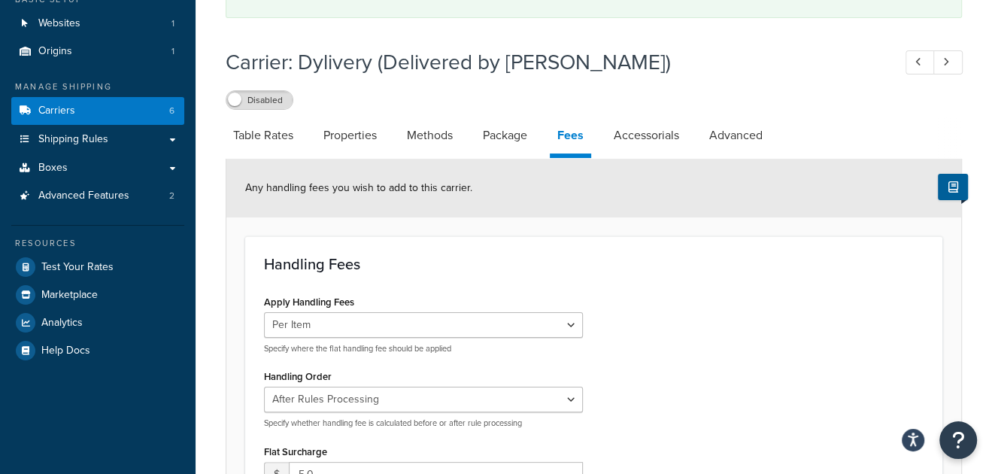
scroll to position [85, 0]
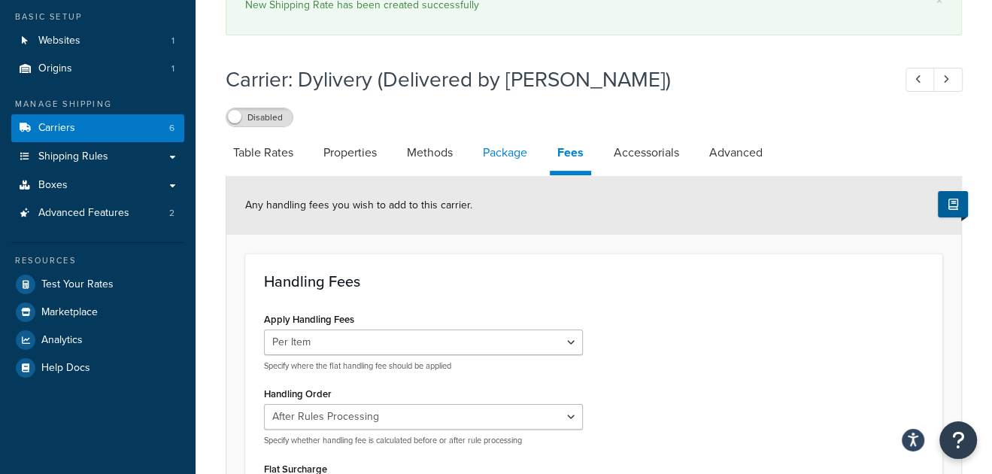
click at [500, 153] on link "Package" at bounding box center [504, 153] width 59 height 36
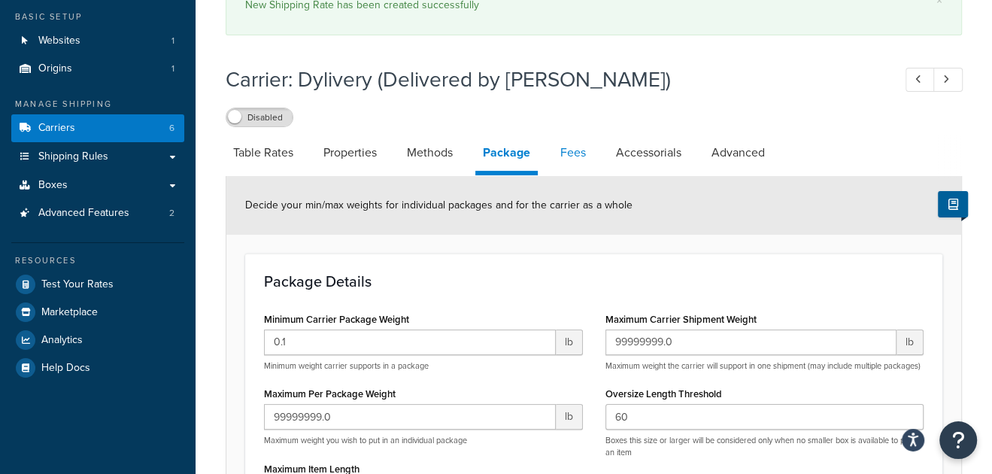
click at [565, 153] on link "Fees" at bounding box center [573, 153] width 41 height 36
select select "item"
select select "AFTER"
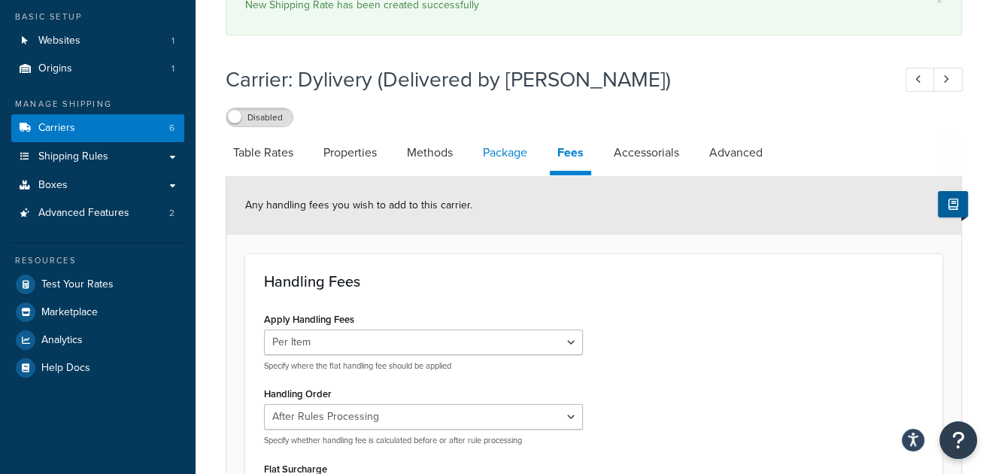
click at [500, 153] on link "Package" at bounding box center [504, 153] width 59 height 36
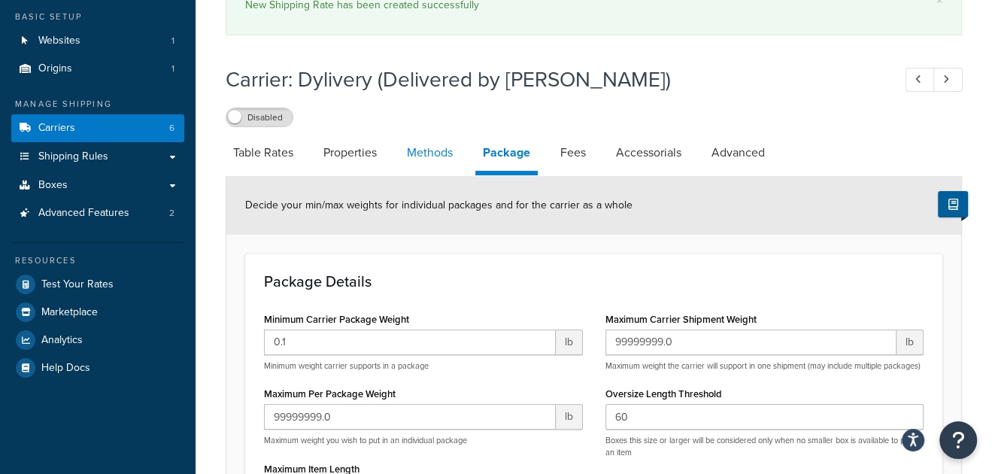
click at [417, 165] on link "Methods" at bounding box center [429, 153] width 61 height 36
select select "25"
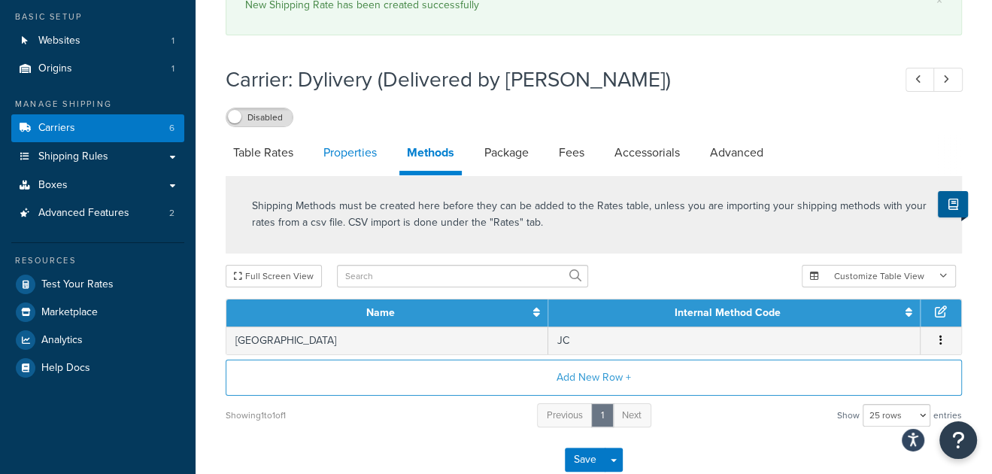
click at [359, 151] on link "Properties" at bounding box center [350, 153] width 68 height 36
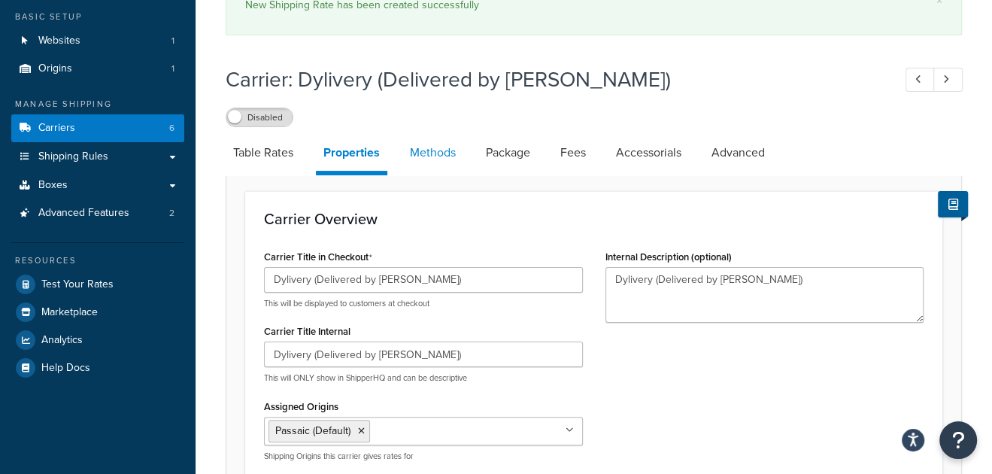
click at [409, 155] on link "Methods" at bounding box center [432, 153] width 61 height 36
select select "25"
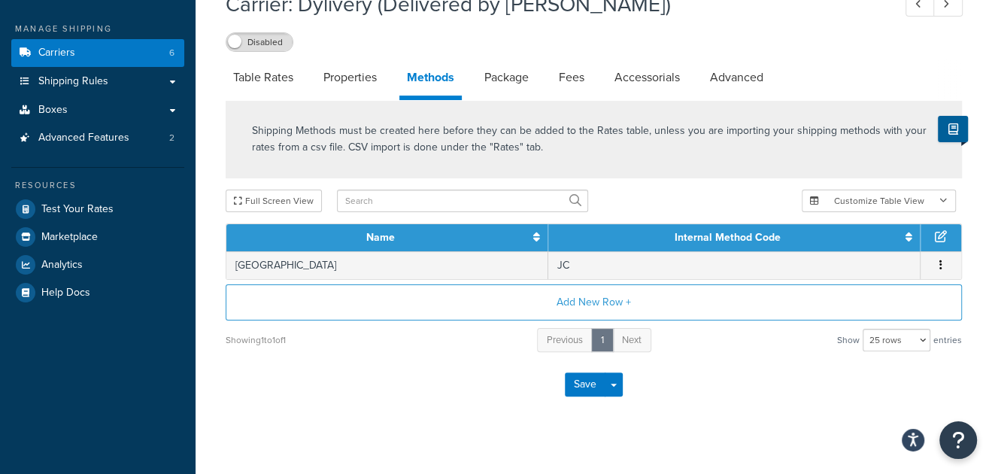
scroll to position [177, 0]
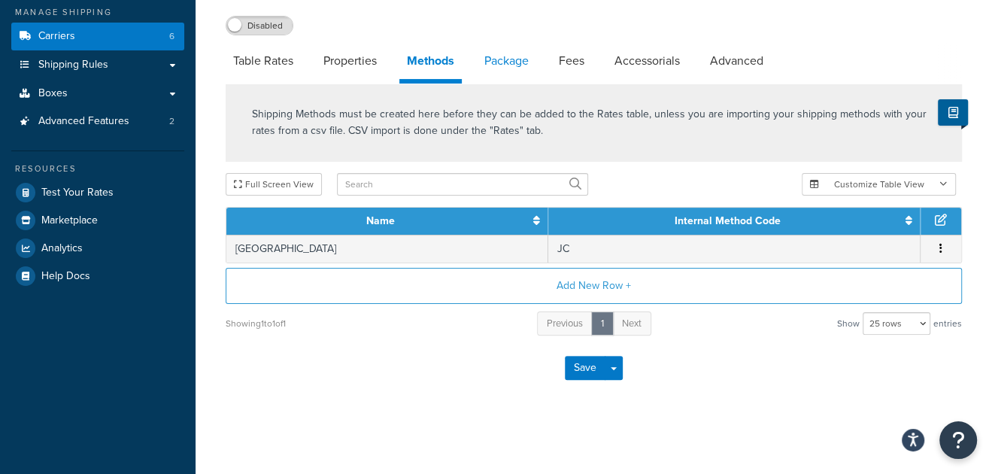
click at [531, 62] on link "Package" at bounding box center [506, 61] width 59 height 36
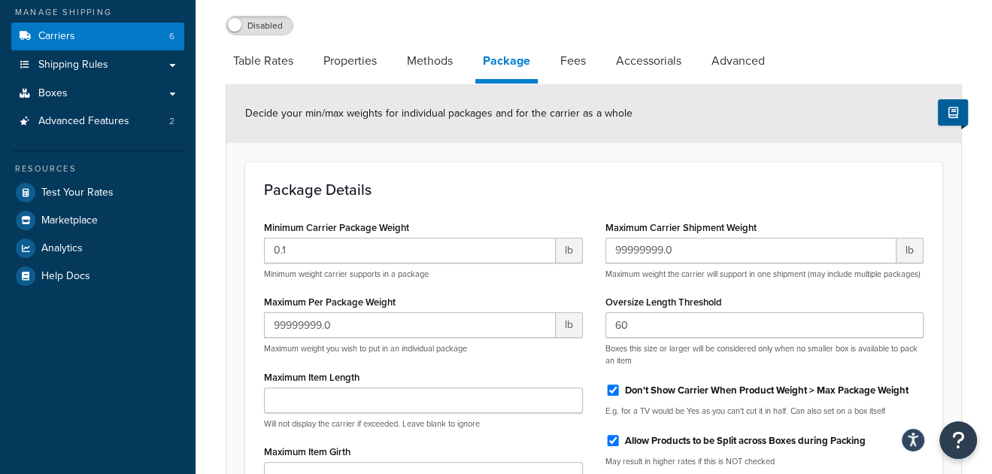
click at [642, 62] on link "Accessorials" at bounding box center [649, 61] width 80 height 36
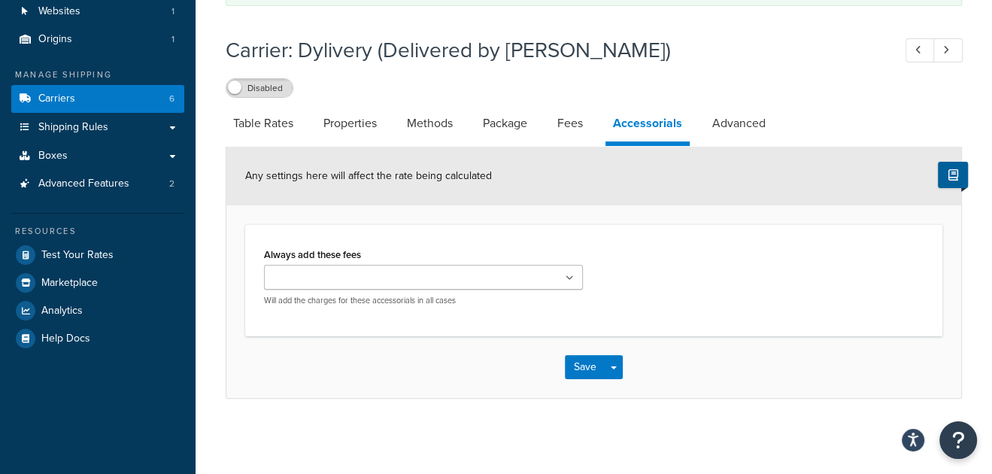
scroll to position [114, 0]
click at [724, 111] on link "Advanced" at bounding box center [739, 124] width 68 height 36
select select "false"
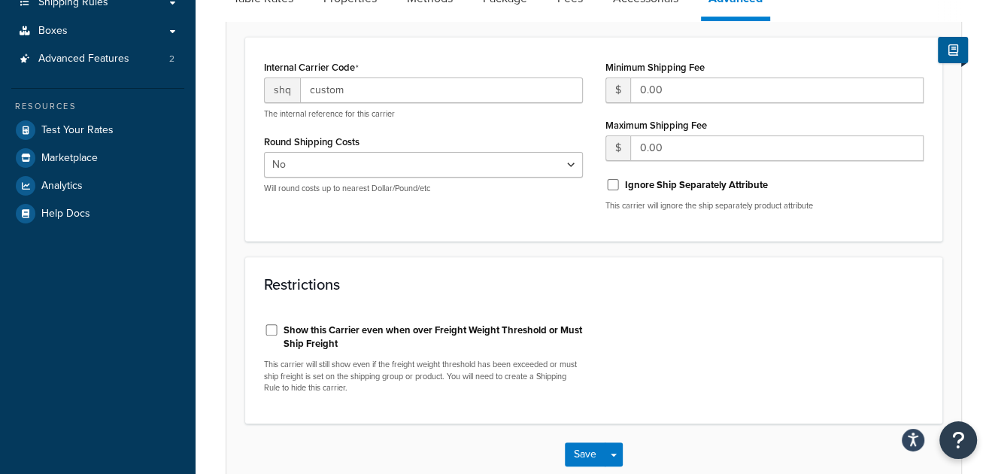
scroll to position [327, 0]
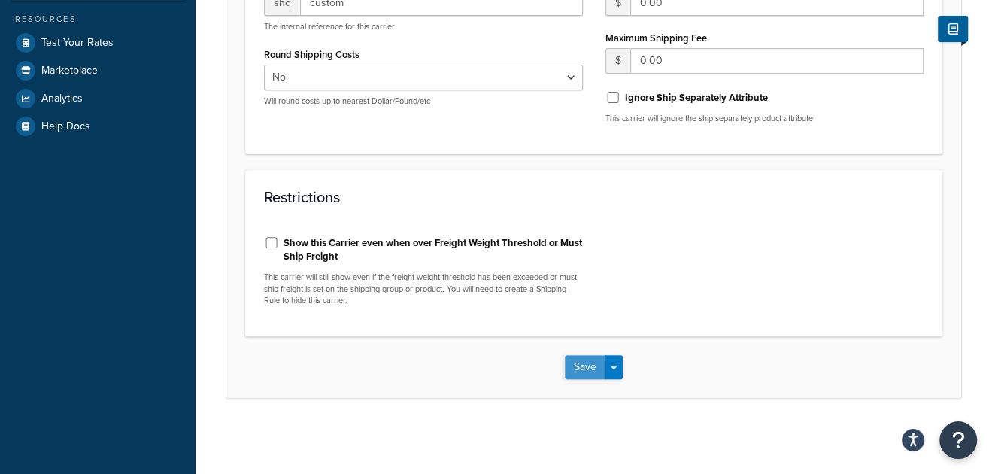
click at [586, 377] on button "Save" at bounding box center [585, 367] width 41 height 24
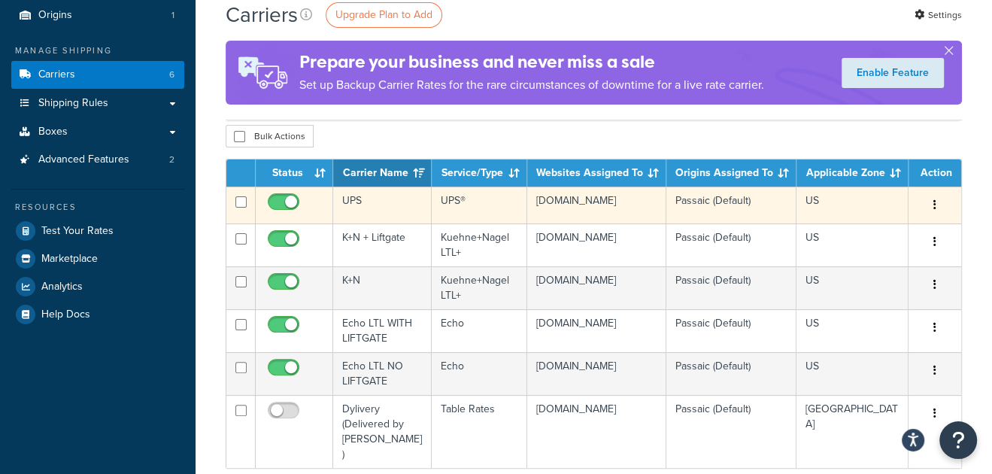
scroll to position [300, 0]
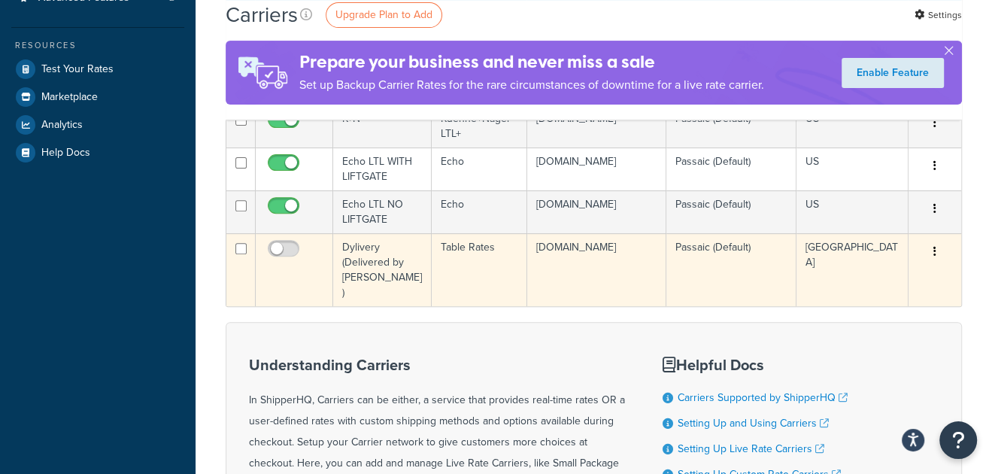
click at [928, 245] on button "button" at bounding box center [935, 252] width 21 height 24
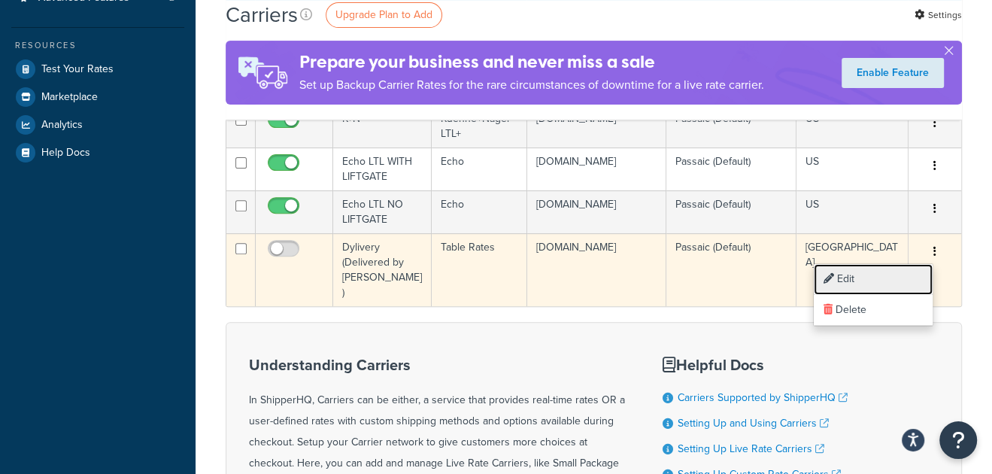
click at [878, 278] on link "Edit" at bounding box center [873, 279] width 119 height 31
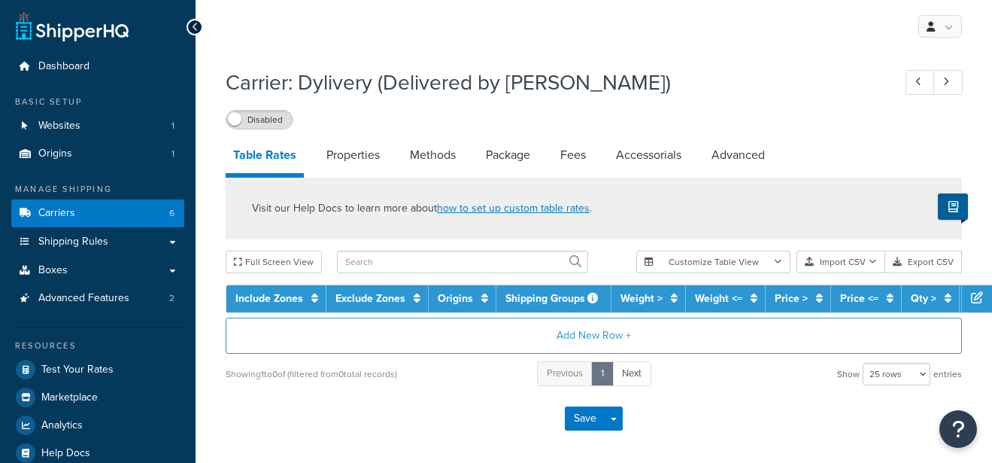
select select "25"
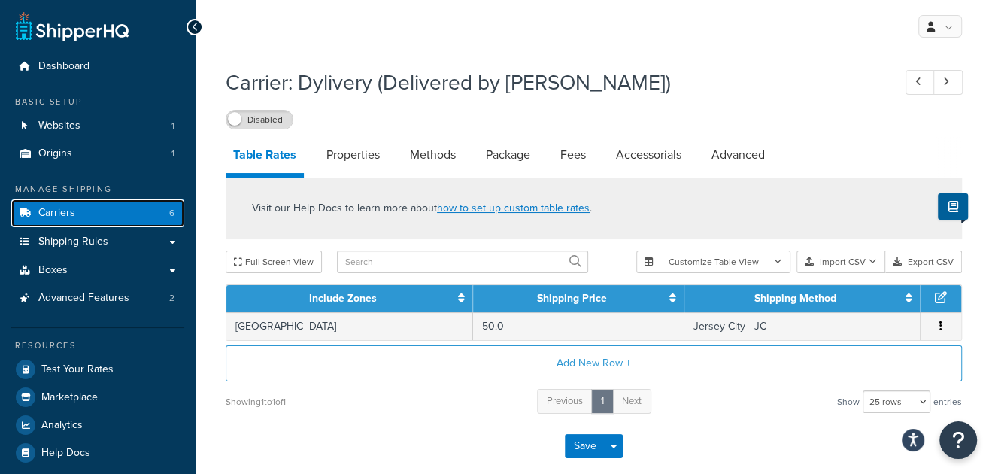
click at [77, 205] on link "Carriers 6" at bounding box center [97, 213] width 173 height 28
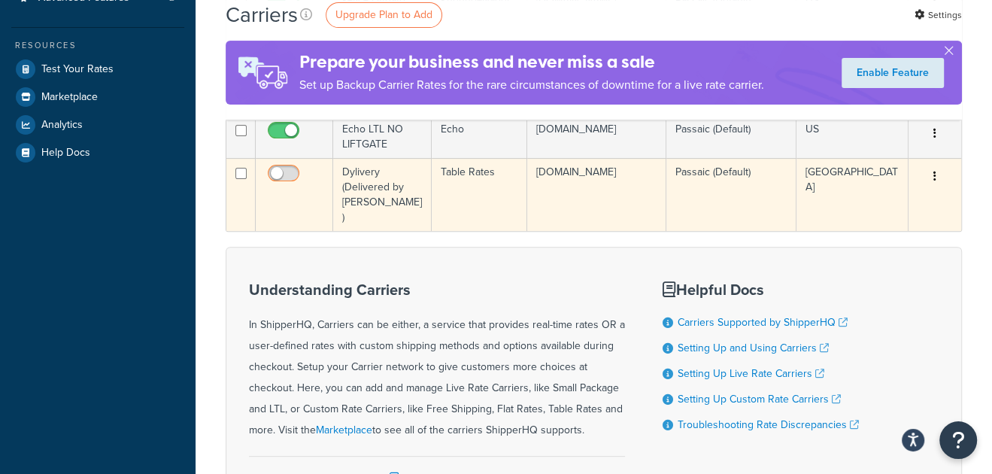
click at [299, 178] on input "checkbox" at bounding box center [285, 177] width 41 height 19
checkbox input "true"
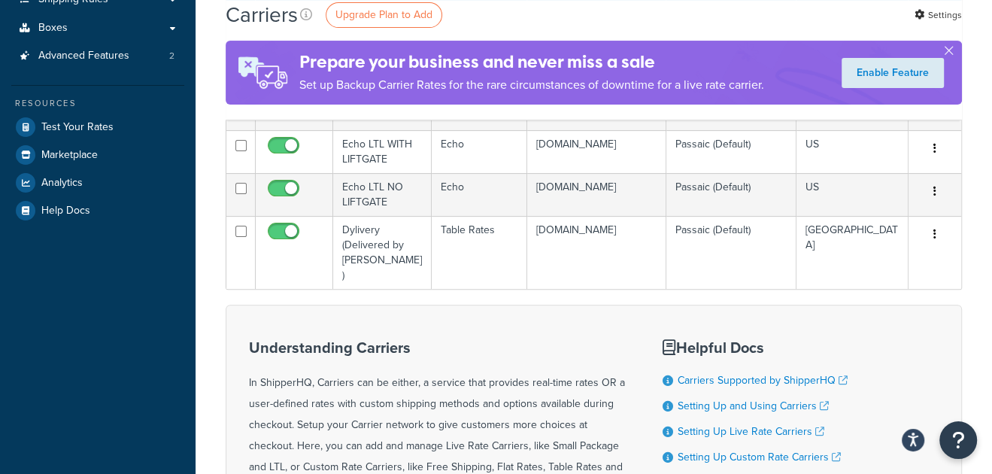
scroll to position [226, 0]
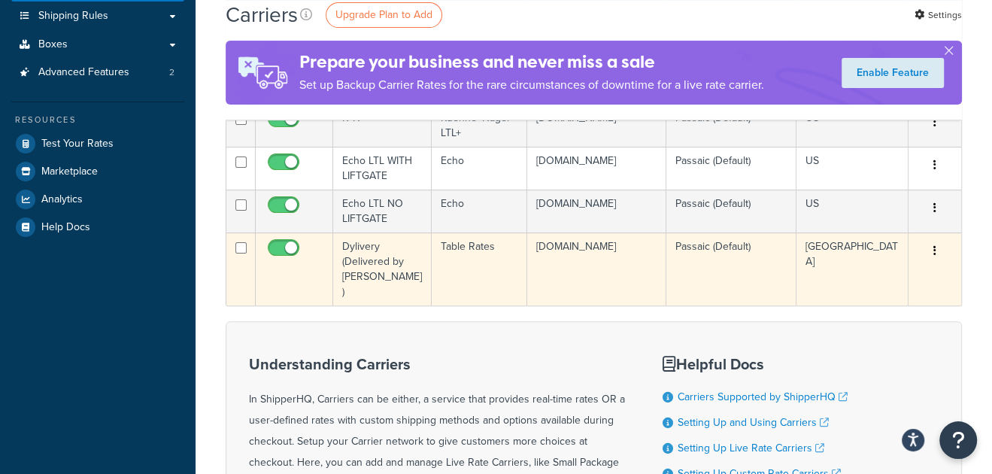
click at [372, 256] on td "Dylivery (Delivered by [PERSON_NAME])" at bounding box center [382, 268] width 99 height 73
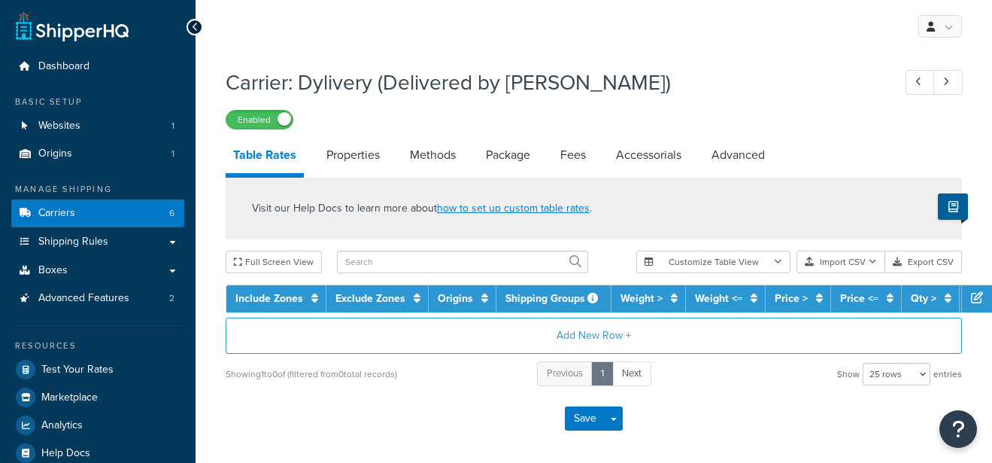
select select "25"
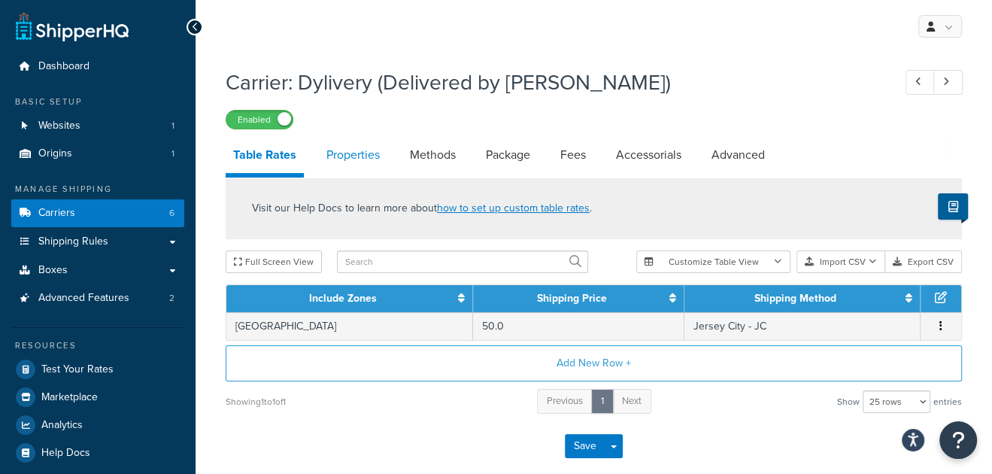
click at [342, 161] on link "Properties" at bounding box center [353, 155] width 68 height 36
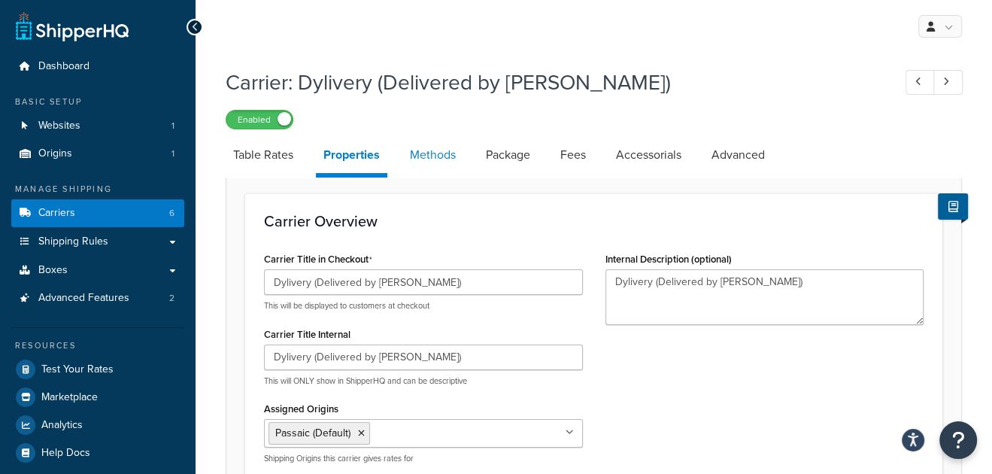
click at [417, 155] on link "Methods" at bounding box center [432, 155] width 61 height 36
select select "25"
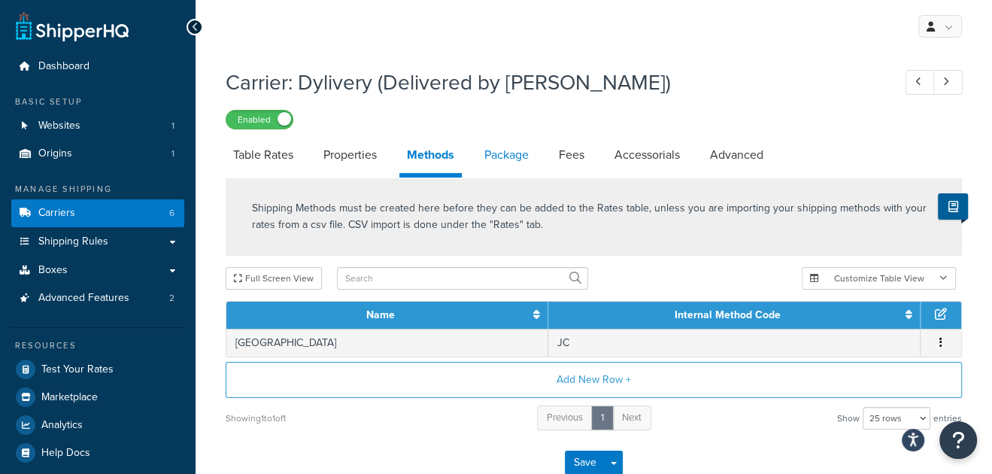
click at [514, 156] on link "Package" at bounding box center [506, 155] width 59 height 36
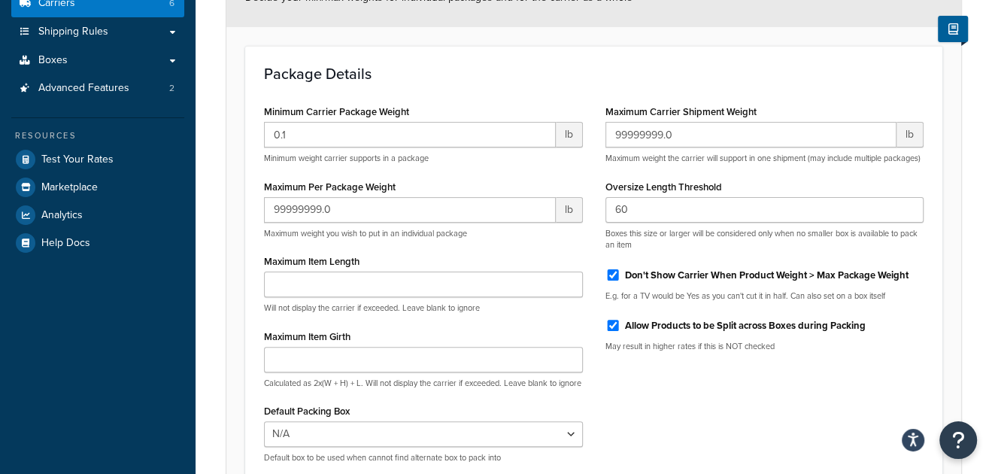
scroll to position [300, 0]
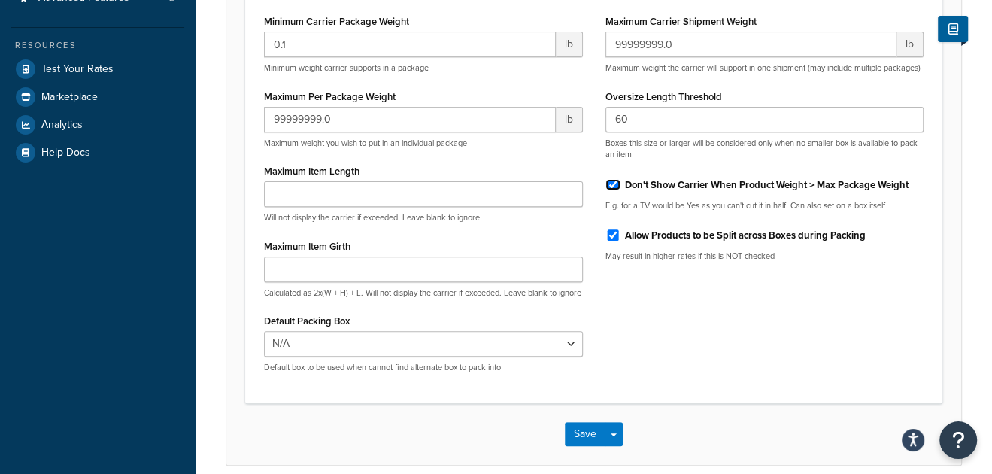
click at [612, 190] on input "Don't Show Carrier When Product Weight > Max Package Weight" at bounding box center [613, 184] width 15 height 11
checkbox input "false"
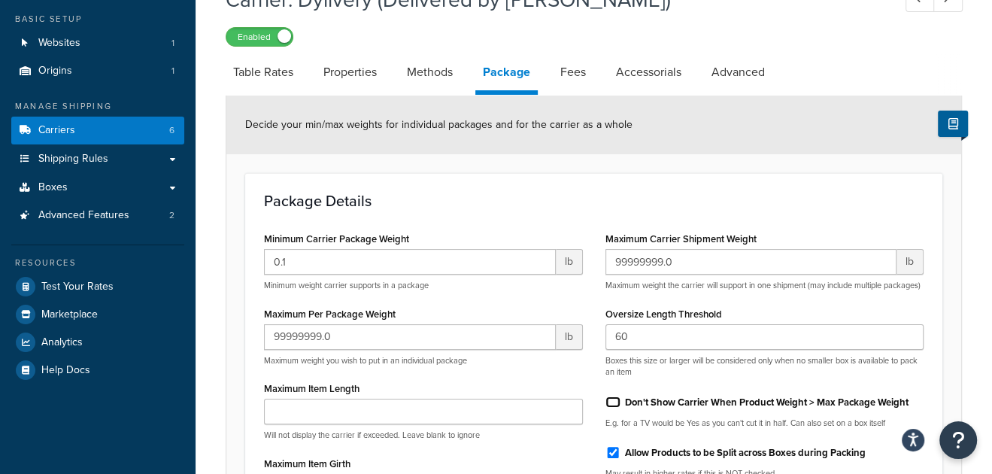
scroll to position [74, 0]
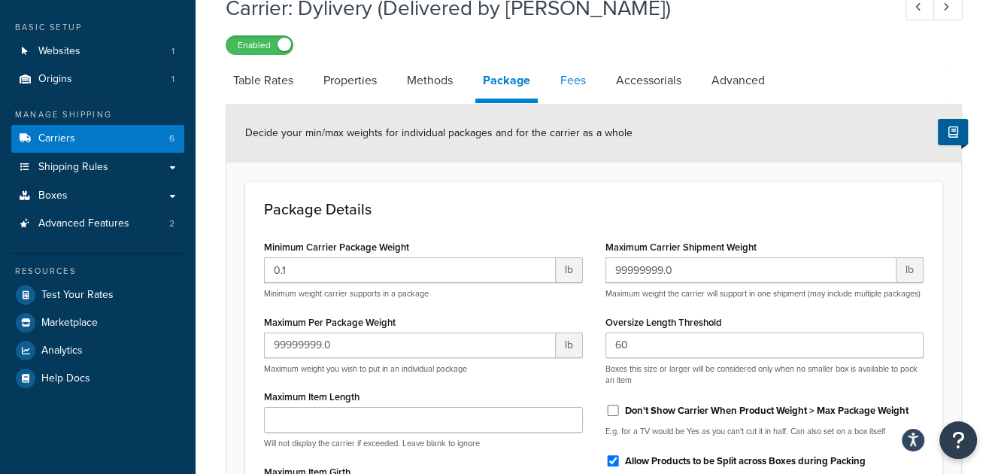
click at [563, 83] on link "Fees" at bounding box center [573, 80] width 41 height 36
select select "item"
select select "AFTER"
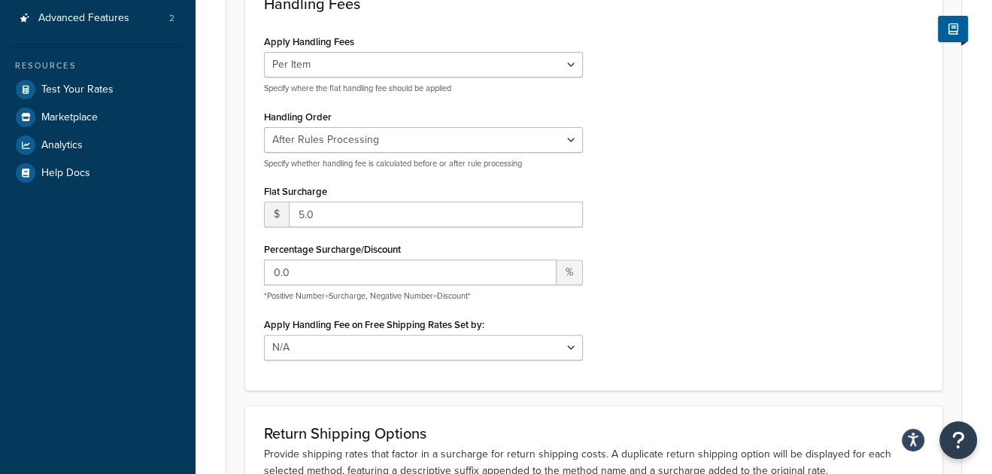
scroll to position [226, 0]
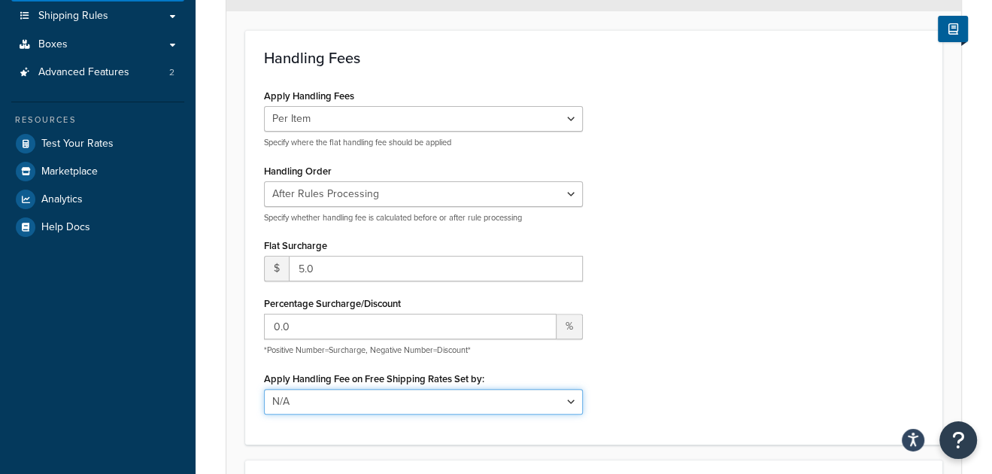
click at [530, 401] on select "N/A Fixed/Free Shipping Methods Free Promotion Rules All Free Shipping" at bounding box center [423, 402] width 319 height 26
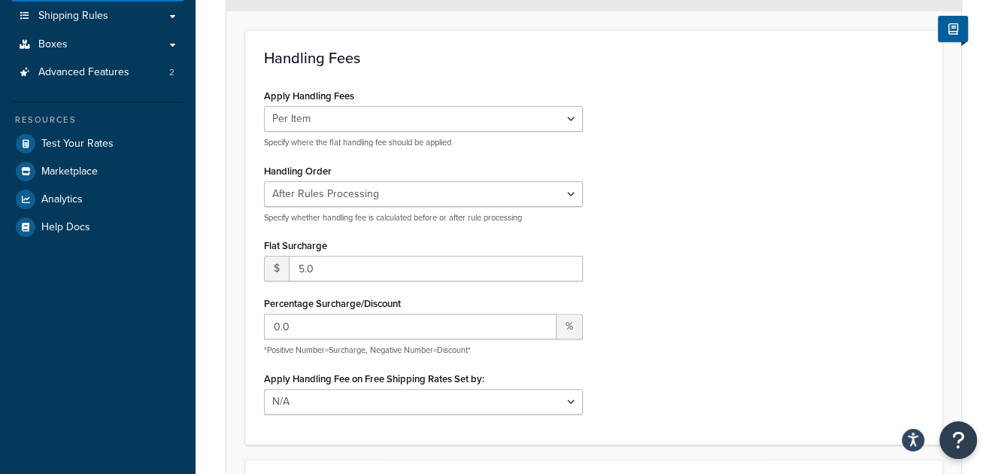
click at [704, 319] on div "Apply Handling Fees Per Order Per Item Per Package Specify where the flat handl…" at bounding box center [594, 255] width 682 height 340
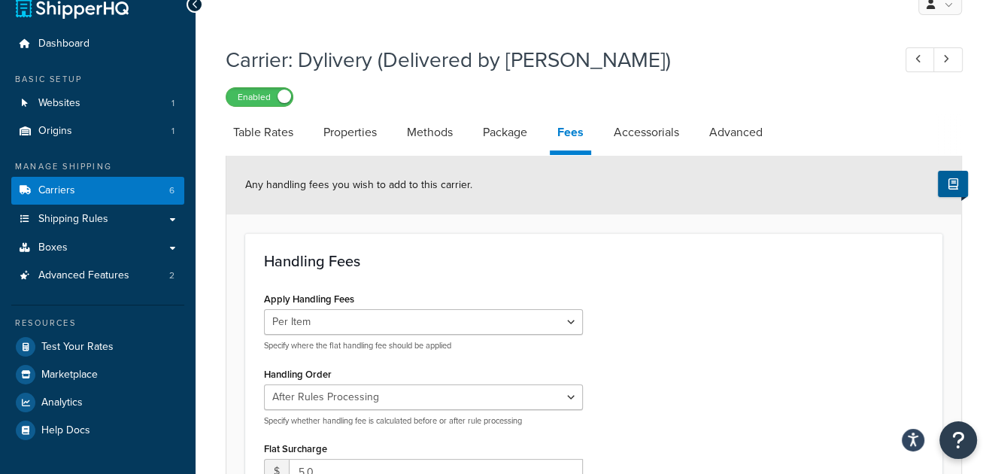
scroll to position [0, 0]
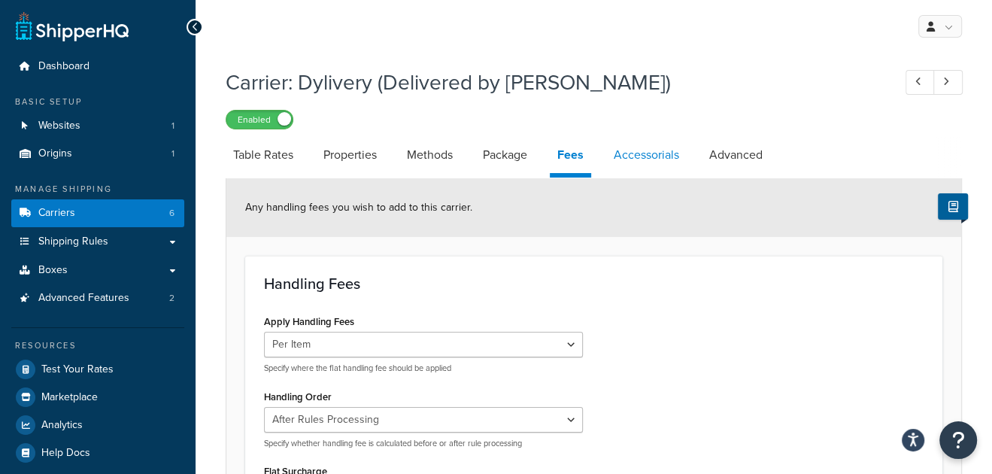
click at [639, 167] on link "Accessorials" at bounding box center [646, 155] width 80 height 36
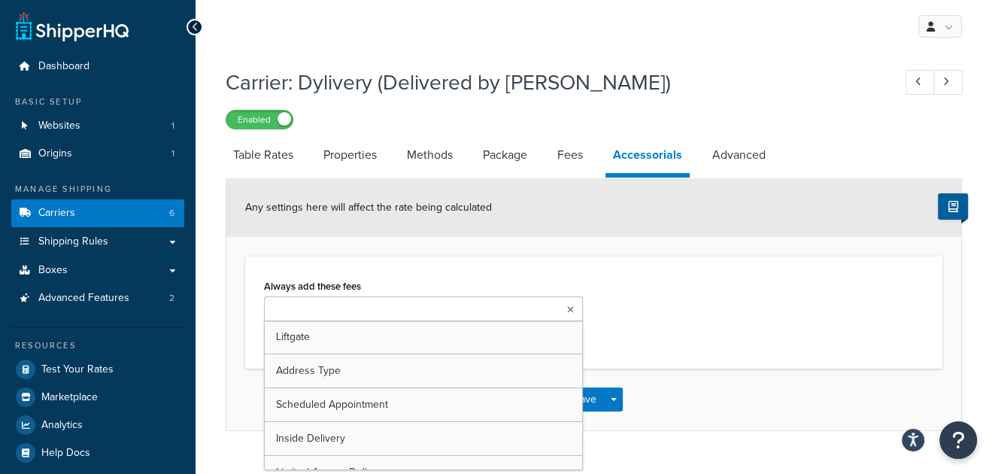
click at [376, 308] on input "Always add these fees" at bounding box center [335, 310] width 133 height 17
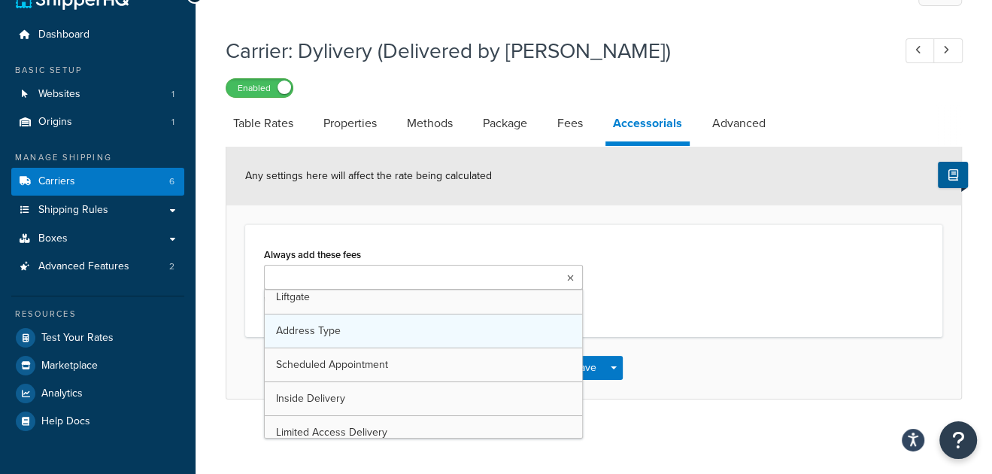
scroll to position [17, 0]
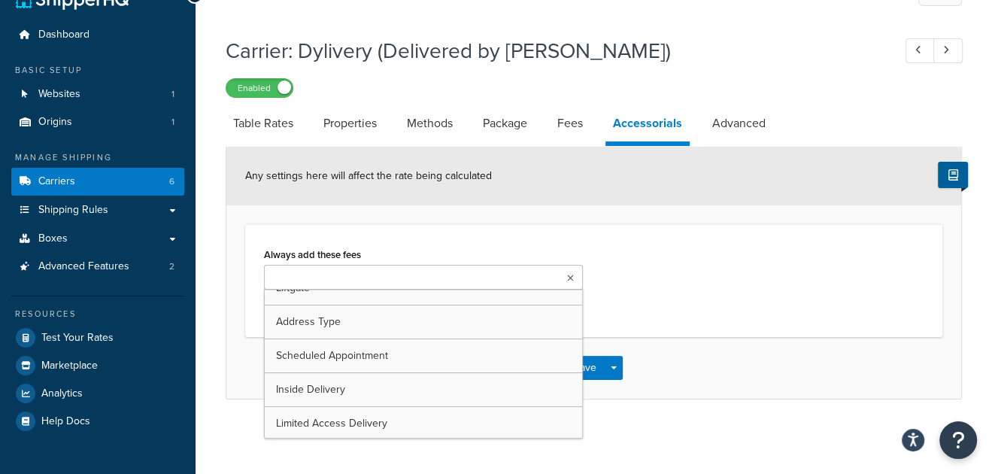
click at [672, 272] on div "Always add these fees Liftgate Address Type Scheduled Appointment Inside Delive…" at bounding box center [594, 281] width 682 height 74
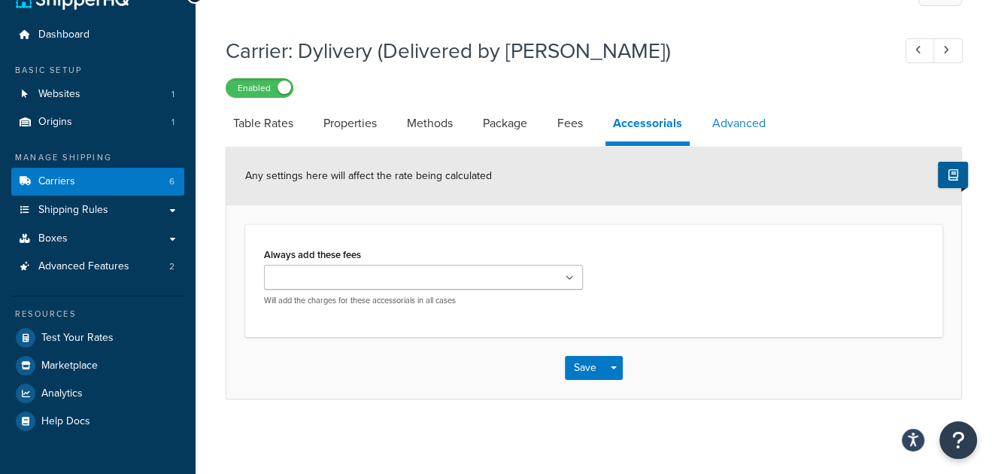
click at [732, 128] on link "Advanced" at bounding box center [739, 123] width 68 height 36
select select "false"
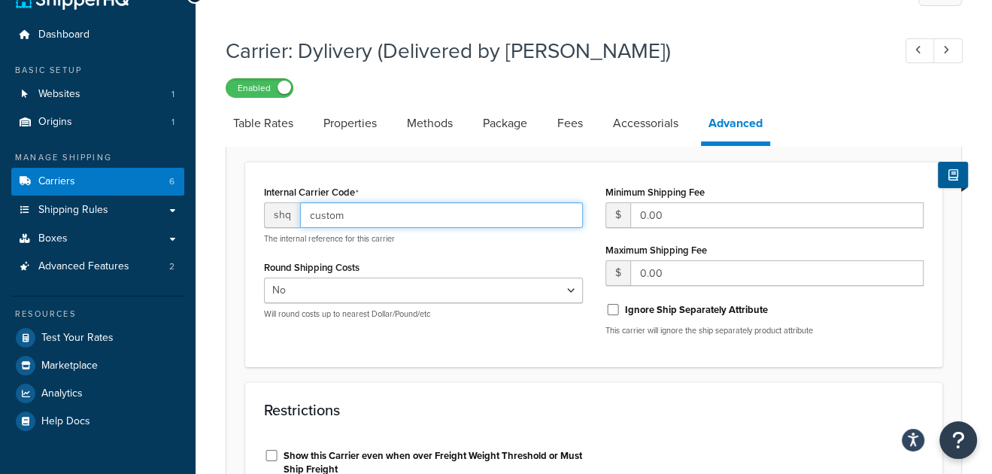
click at [331, 218] on input "custom" at bounding box center [441, 215] width 283 height 26
type input "dylivery"
click at [615, 314] on input "Ignore Ship Separately Attribute" at bounding box center [613, 309] width 15 height 11
checkbox input "true"
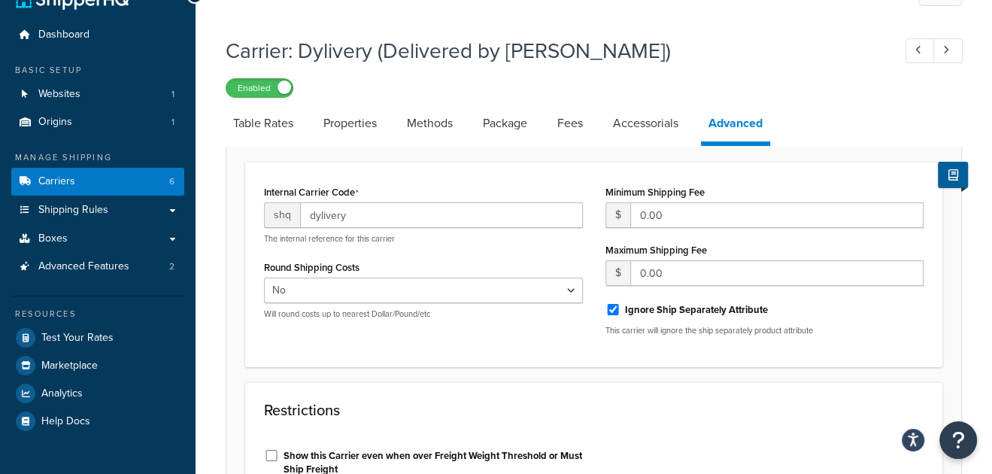
click at [605, 365] on div "Internal Carrier Code shq dylivery The internal reference for this carrier Roun…" at bounding box center [593, 264] width 697 height 205
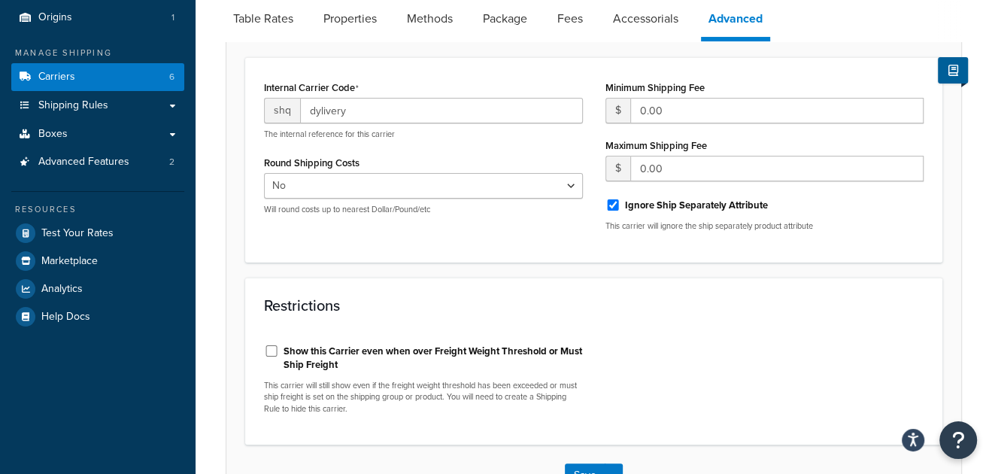
scroll to position [245, 0]
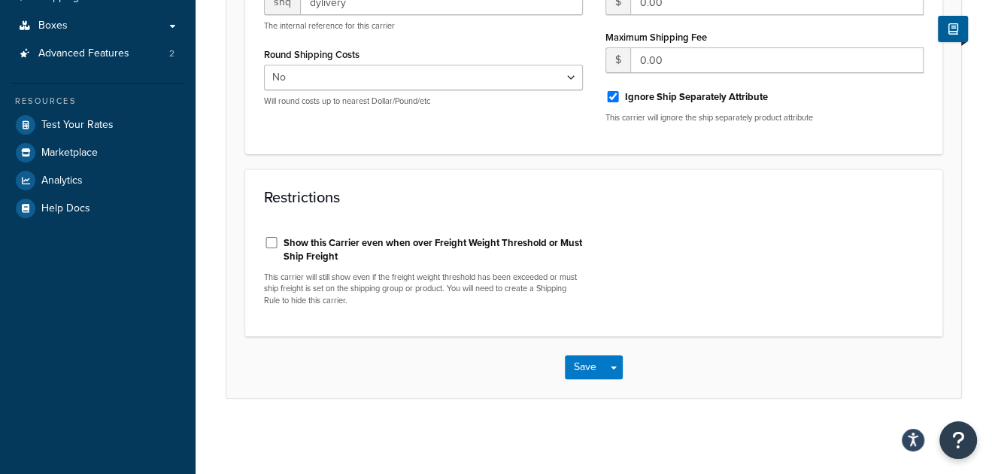
click at [317, 243] on label "Show this Carrier even when over Freight Weight Threshold or Must Ship Freight" at bounding box center [433, 249] width 299 height 27
click at [279, 243] on input "Show this Carrier even when over Freight Weight Threshold or Must Ship Freight" at bounding box center [271, 242] width 15 height 11
checkbox input "true"
click at [597, 374] on button "Save" at bounding box center [585, 367] width 41 height 24
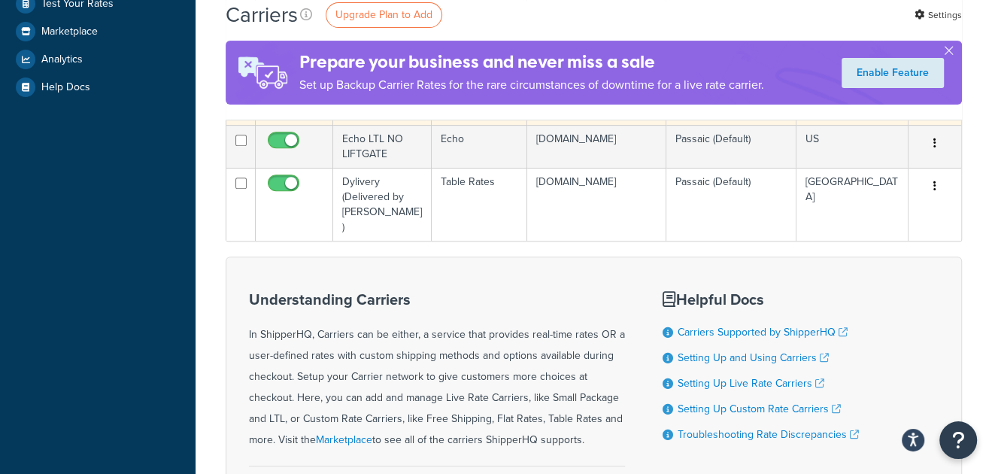
scroll to position [375, 0]
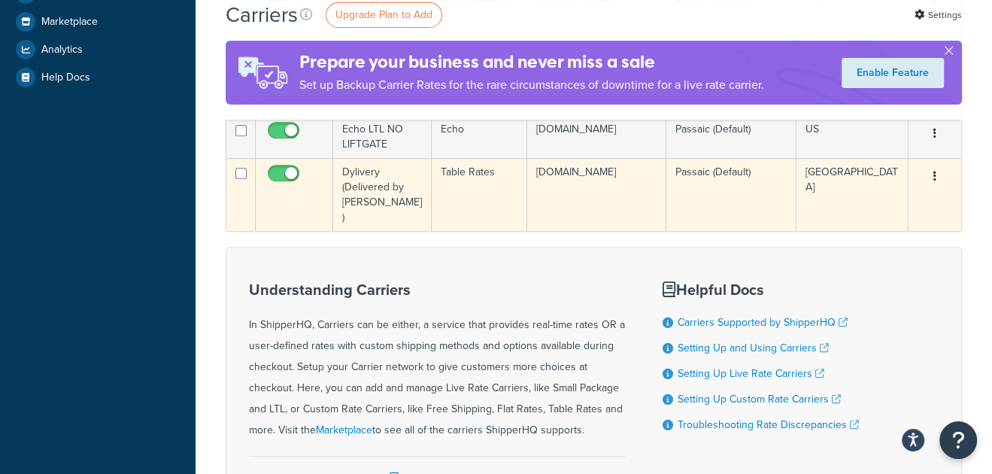
click at [929, 177] on button "button" at bounding box center [935, 177] width 21 height 24
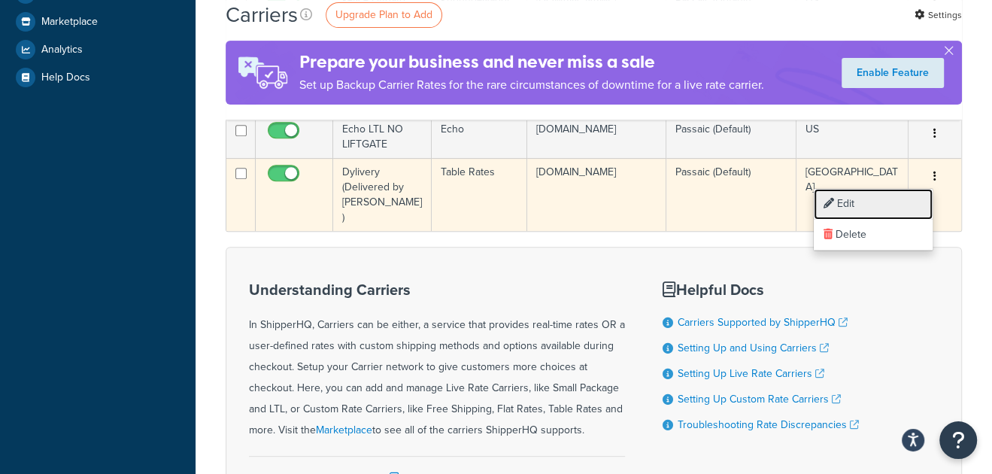
click at [870, 205] on link "Edit" at bounding box center [873, 204] width 119 height 31
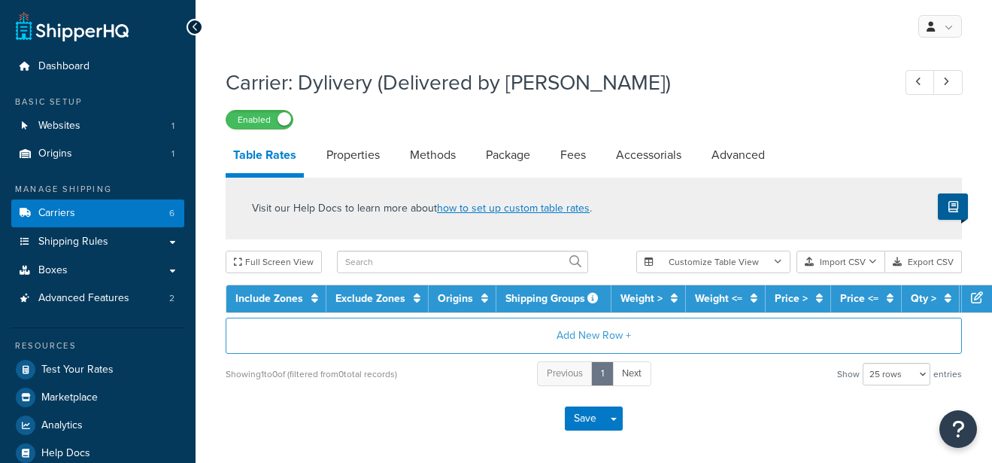
select select "25"
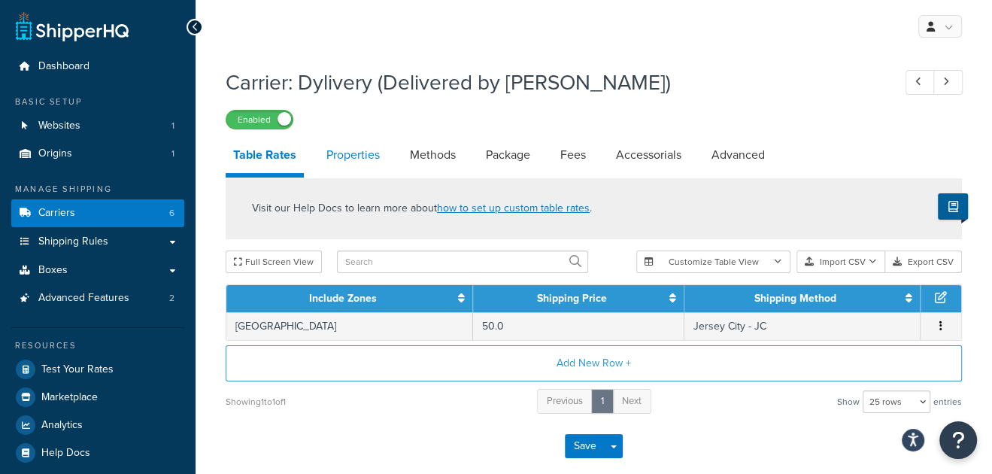
click at [359, 163] on link "Properties" at bounding box center [353, 155] width 68 height 36
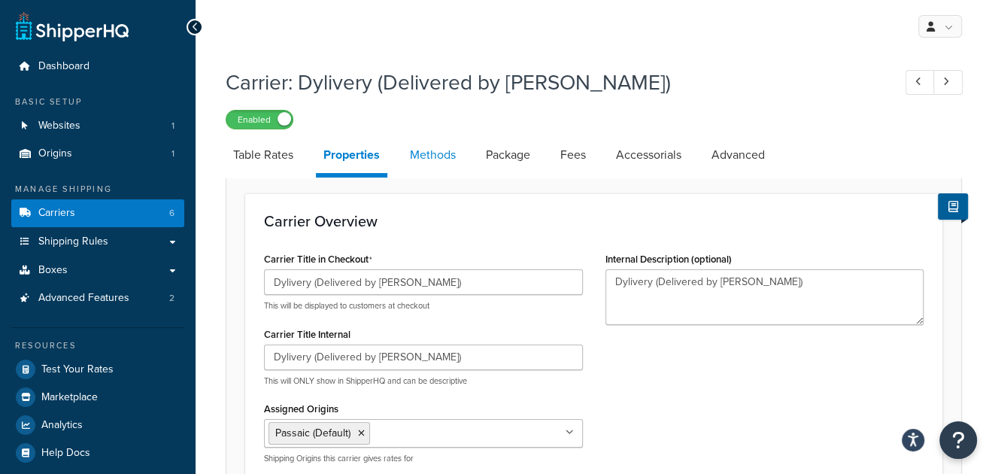
click at [435, 155] on link "Methods" at bounding box center [432, 155] width 61 height 36
select select "25"
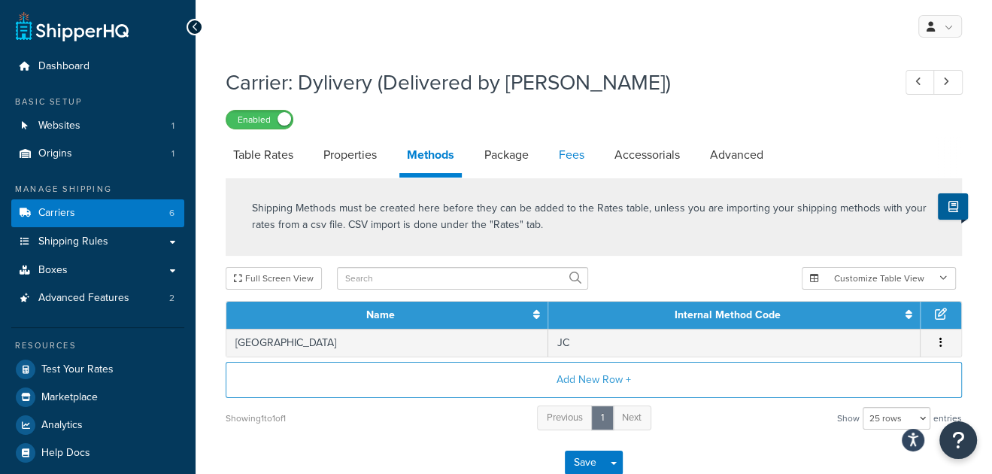
click at [565, 149] on link "Fees" at bounding box center [571, 155] width 41 height 36
select select "item"
select select "AFTER"
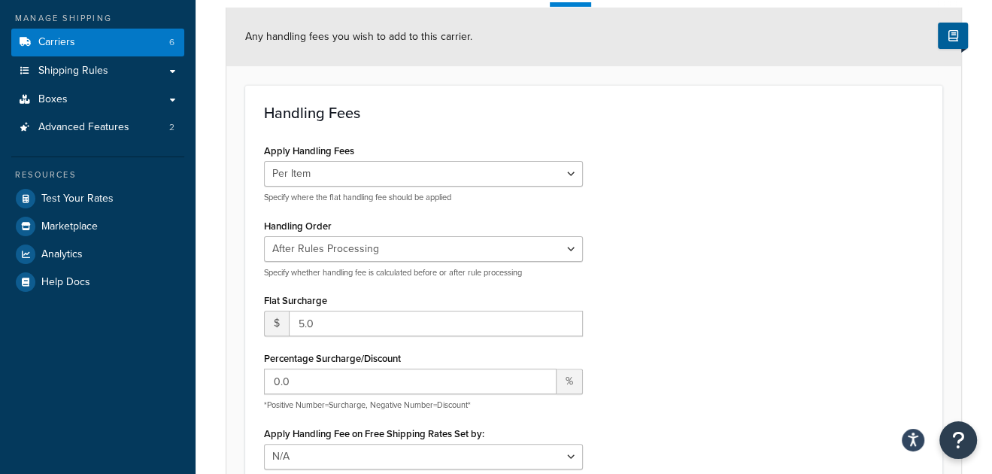
scroll to position [226, 0]
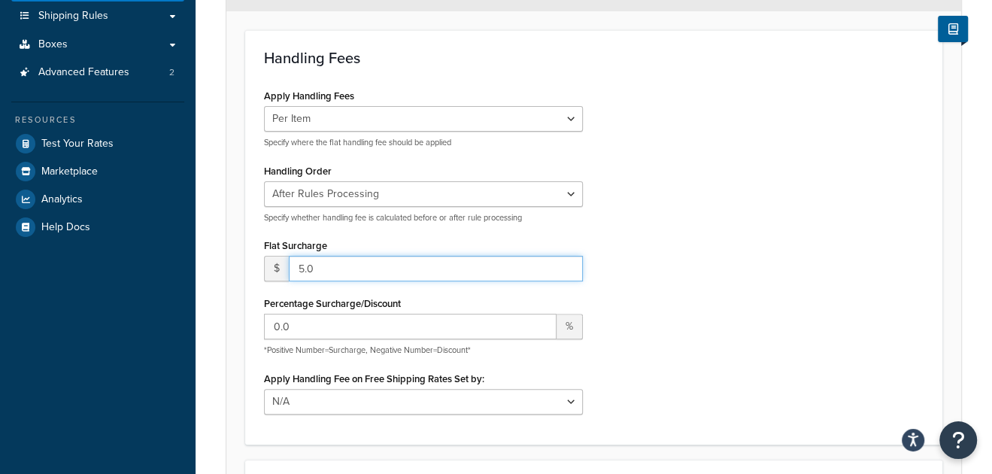
drag, startPoint x: 305, startPoint y: 266, endPoint x: 293, endPoint y: 265, distance: 12.1
click at [293, 265] on input "5.0" at bounding box center [436, 269] width 294 height 26
click at [301, 266] on input "5.0" at bounding box center [436, 269] width 294 height 26
click at [292, 265] on input "5.0" at bounding box center [436, 269] width 294 height 26
click at [308, 269] on input "5.0" at bounding box center [436, 269] width 294 height 26
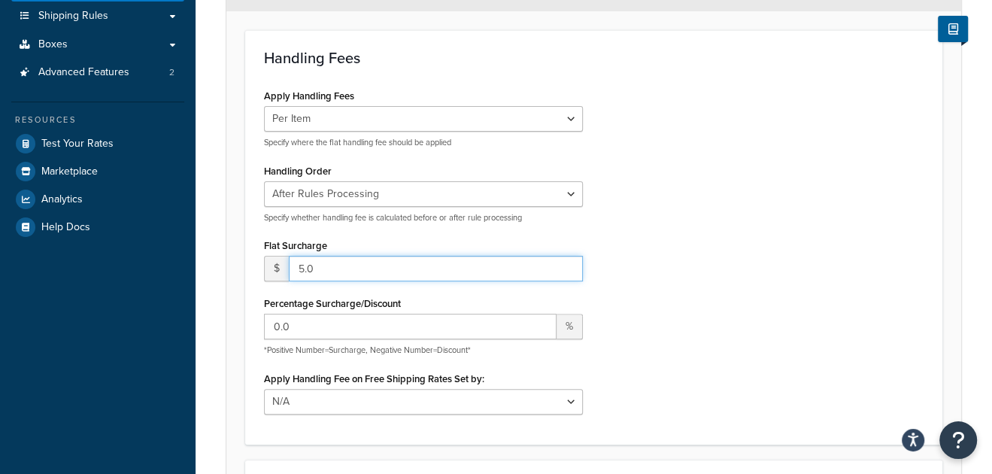
click at [304, 268] on input "5.0" at bounding box center [436, 269] width 294 height 26
click at [301, 269] on input "5.0" at bounding box center [436, 269] width 294 height 26
type input "4.0"
click at [745, 309] on div "Apply Handling Fees Per Order Per Item Per Package Specify where the flat handl…" at bounding box center [594, 255] width 682 height 340
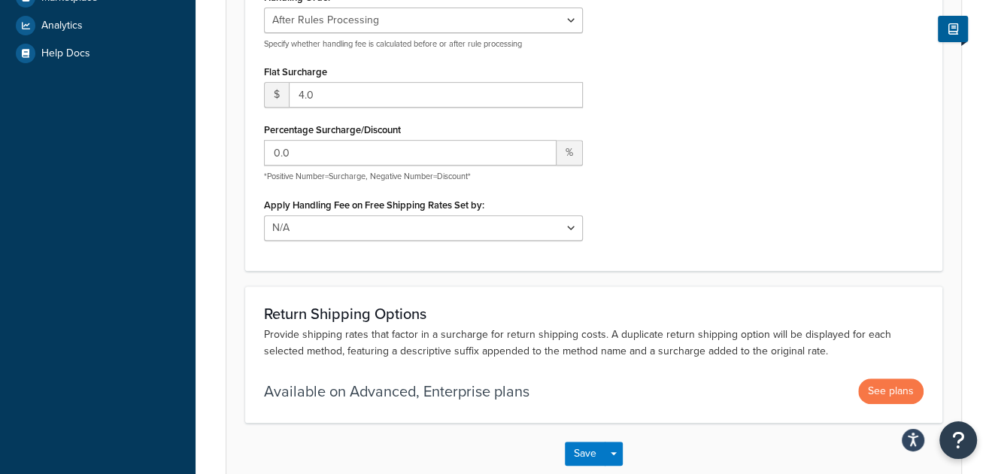
scroll to position [451, 0]
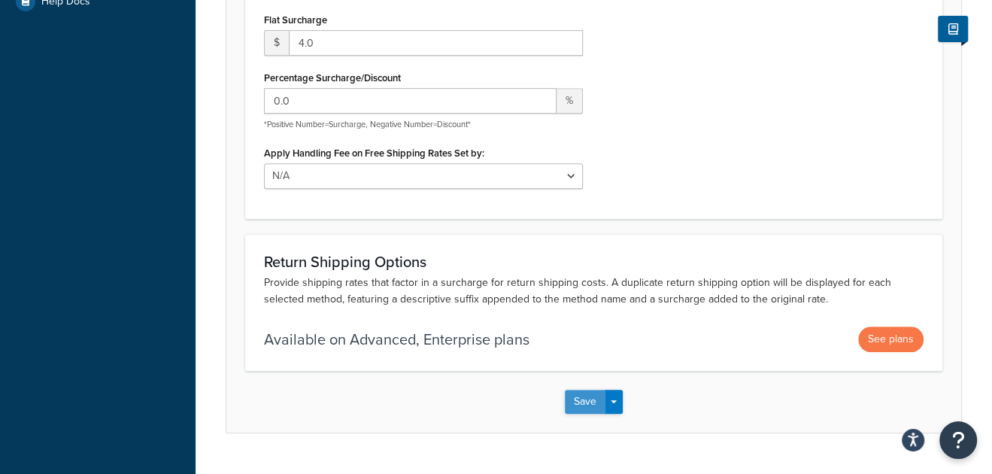
click at [589, 399] on button "Save" at bounding box center [585, 402] width 41 height 24
